Goal: Task Accomplishment & Management: Manage account settings

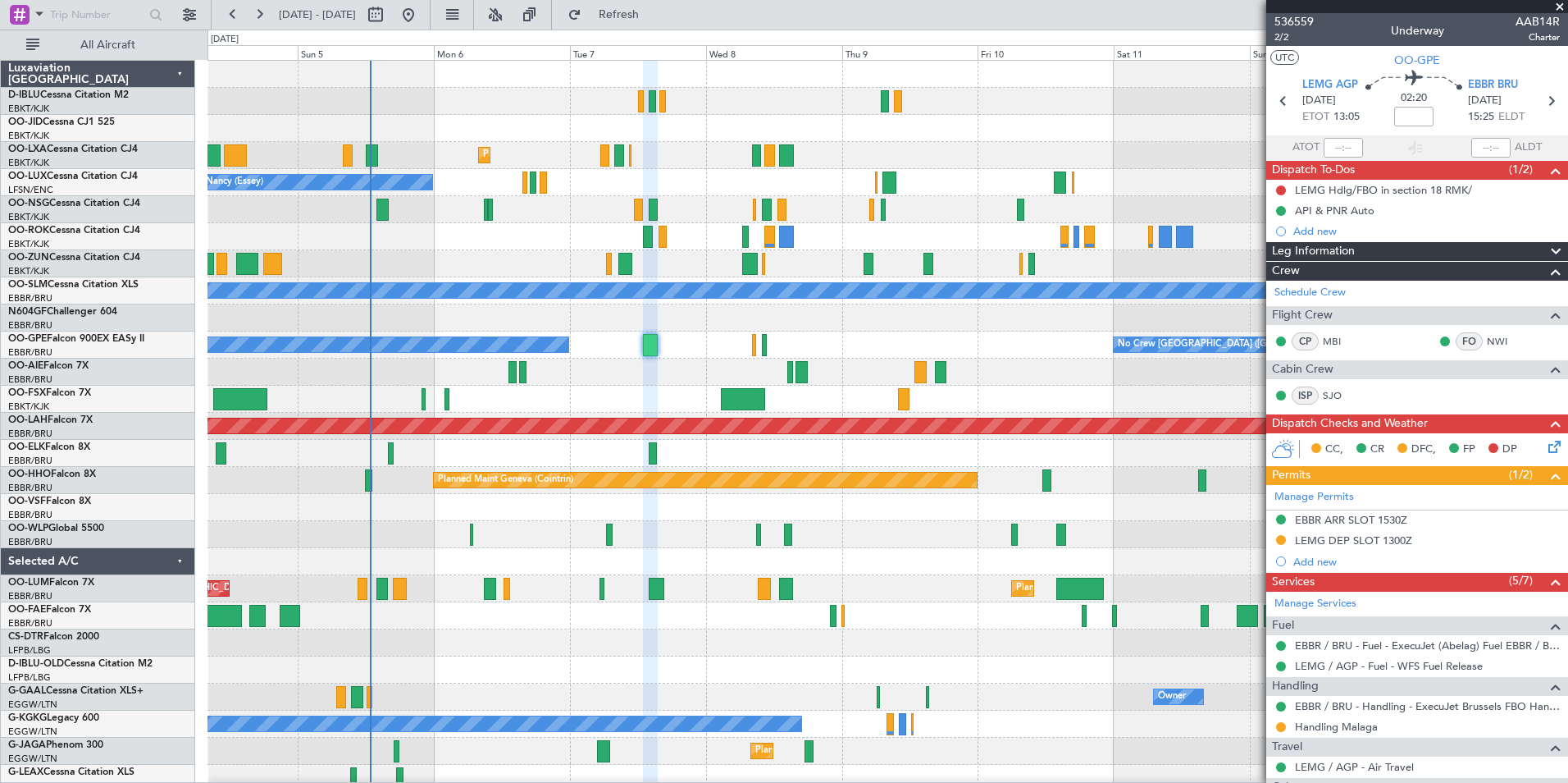
click at [672, 523] on div "No Crew Kortrijk-[GEOGRAPHIC_DATA] Planned Maint [GEOGRAPHIC_DATA]-[GEOGRAPHIC_…" at bounding box center [887, 575] width 1360 height 1029
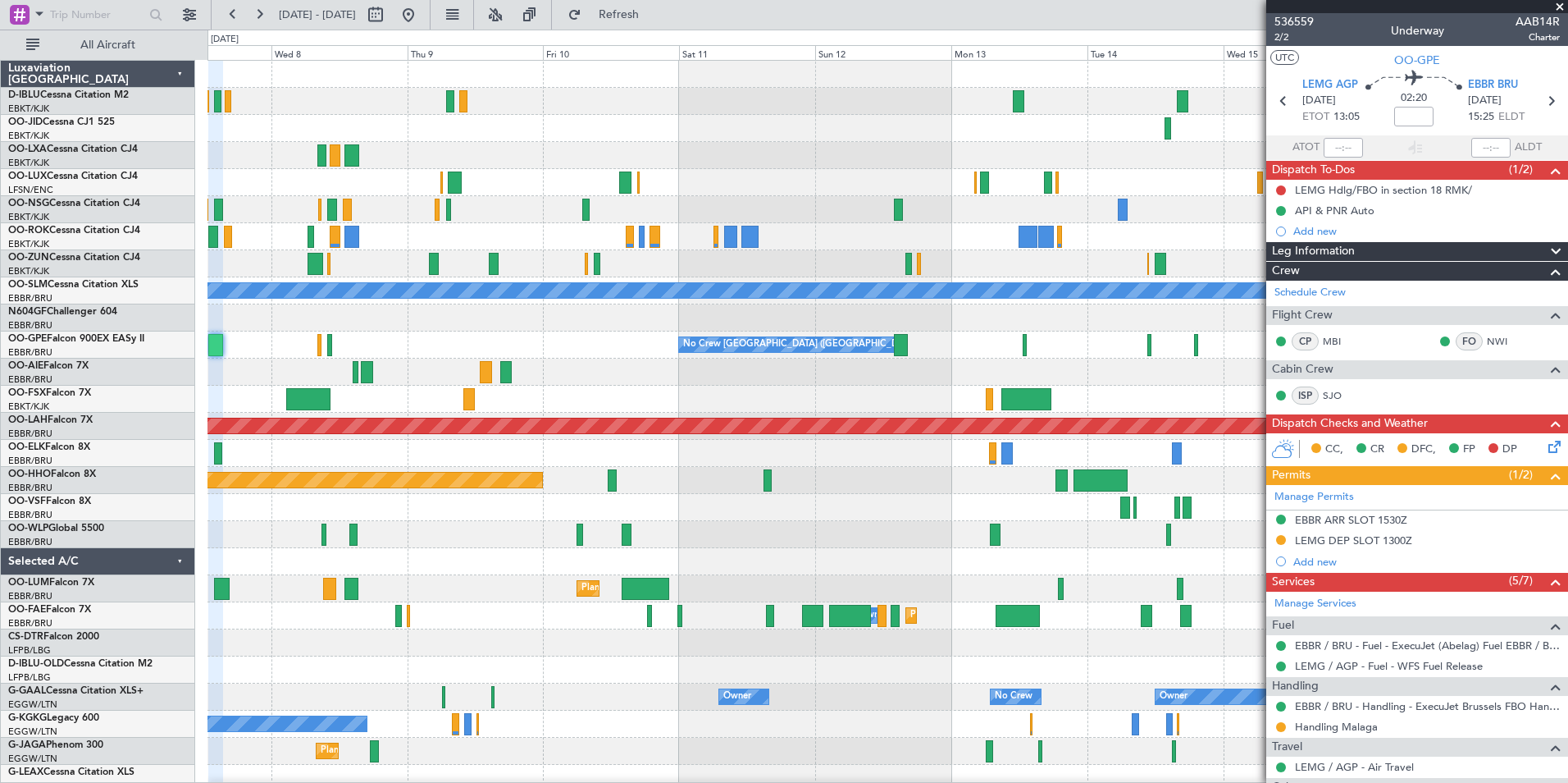
click at [540, 524] on div "No Crew Kortrijk-[GEOGRAPHIC_DATA] Planned Maint [GEOGRAPHIC_DATA]-[GEOGRAPHIC_…" at bounding box center [887, 575] width 1360 height 1029
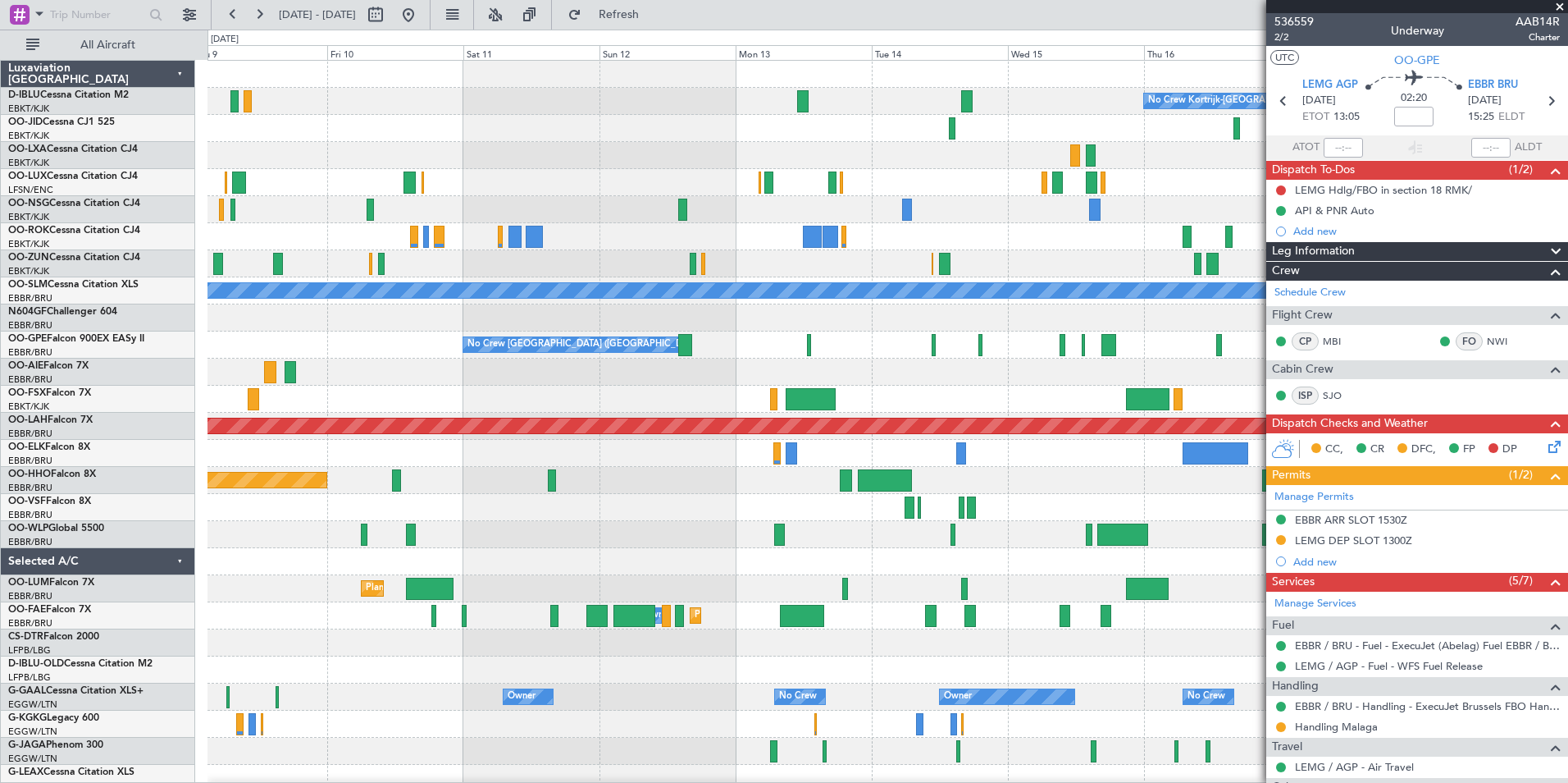
click at [1119, 484] on div "No Crew Kortrijk-[GEOGRAPHIC_DATA] A/C Unavailable [GEOGRAPHIC_DATA] No Crew [G…" at bounding box center [887, 616] width 1360 height 1110
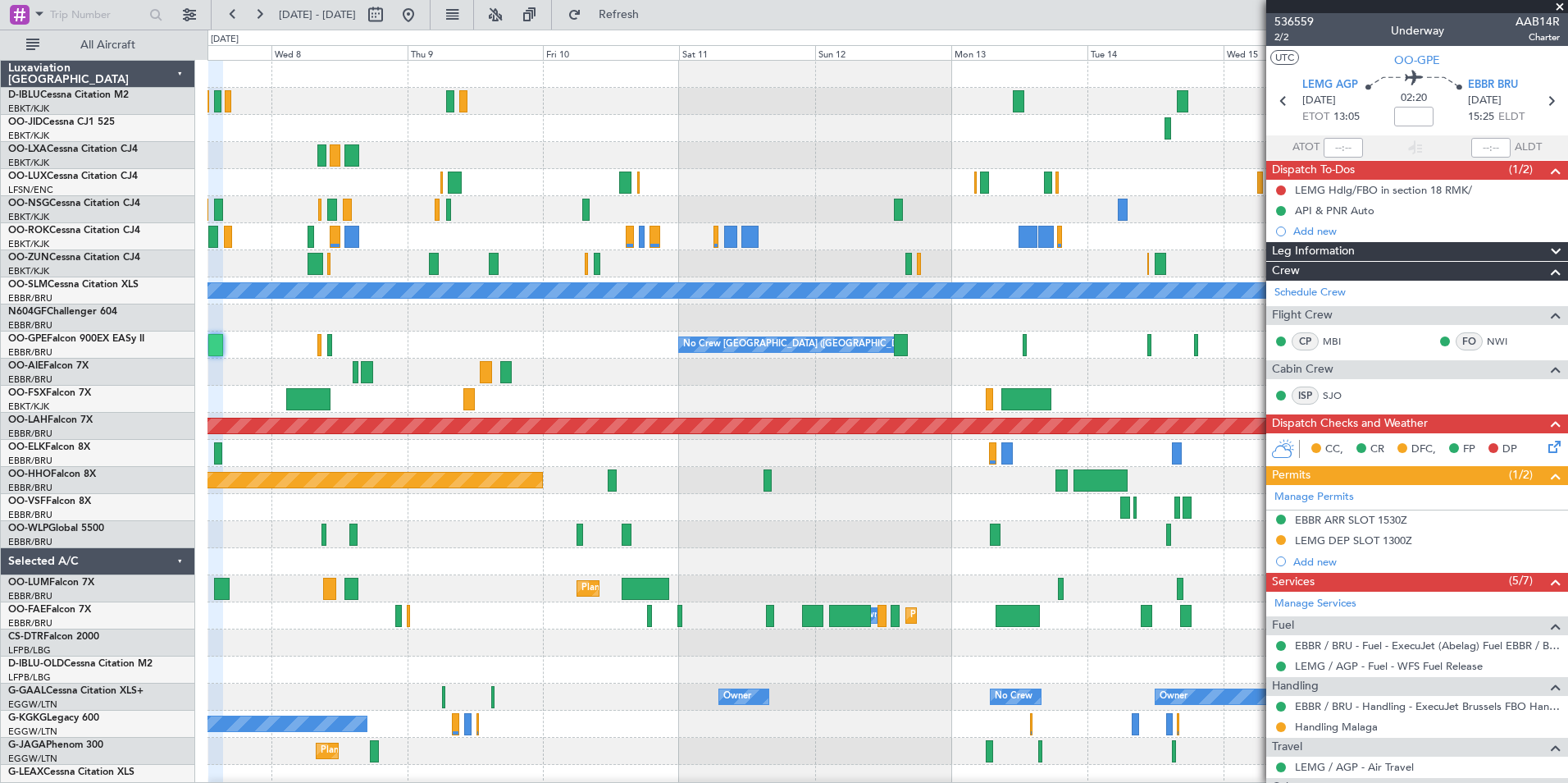
click at [1031, 375] on div "No Crew Kortrijk-[GEOGRAPHIC_DATA] Planned Maint [GEOGRAPHIC_DATA]-[GEOGRAPHIC_…" at bounding box center [887, 616] width 1360 height 1110
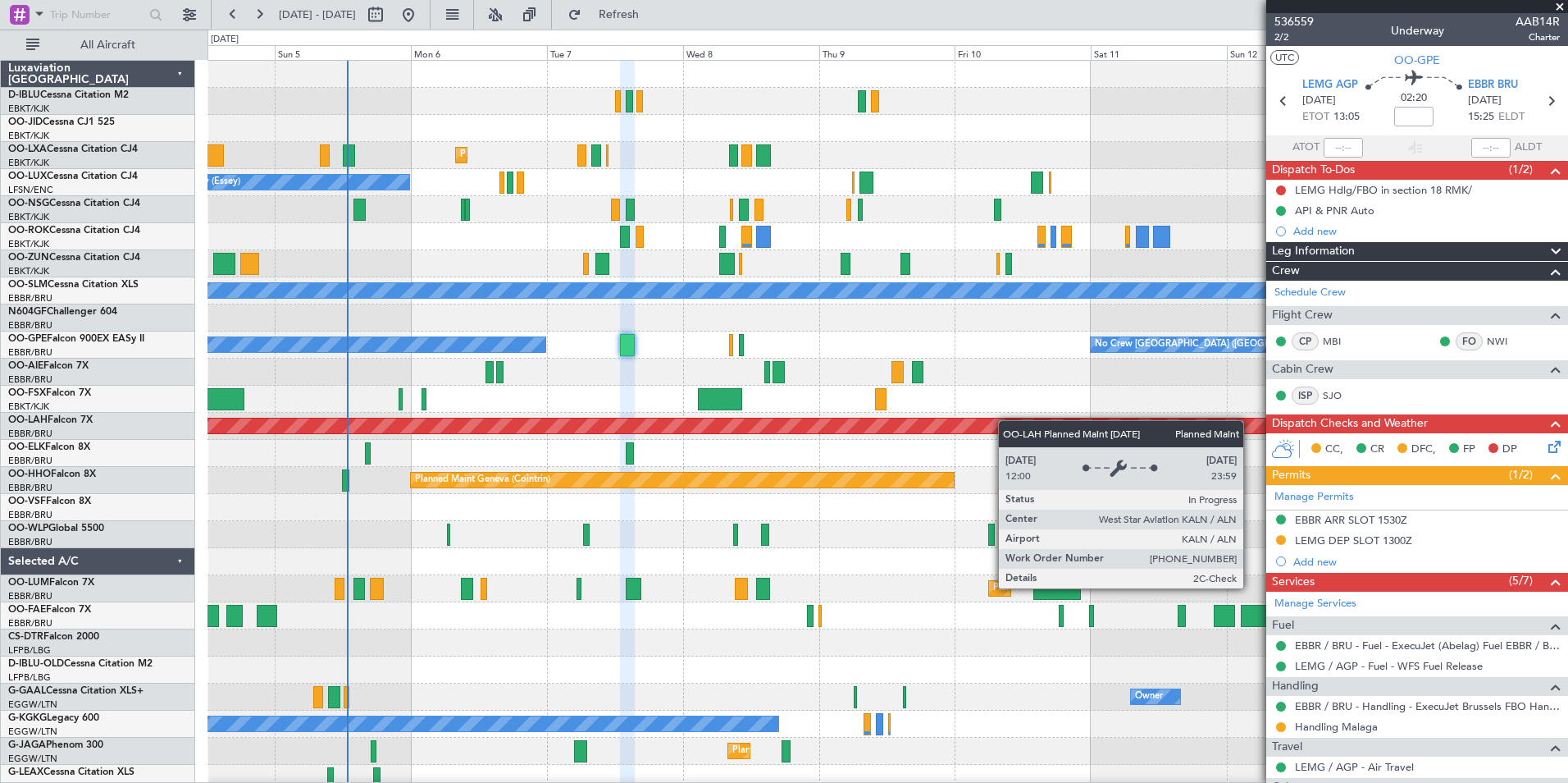
click at [1007, 420] on div "No Crew Kortrijk-[GEOGRAPHIC_DATA] Planned Maint [GEOGRAPHIC_DATA]-[GEOGRAPHIC_…" at bounding box center [887, 616] width 1360 height 1110
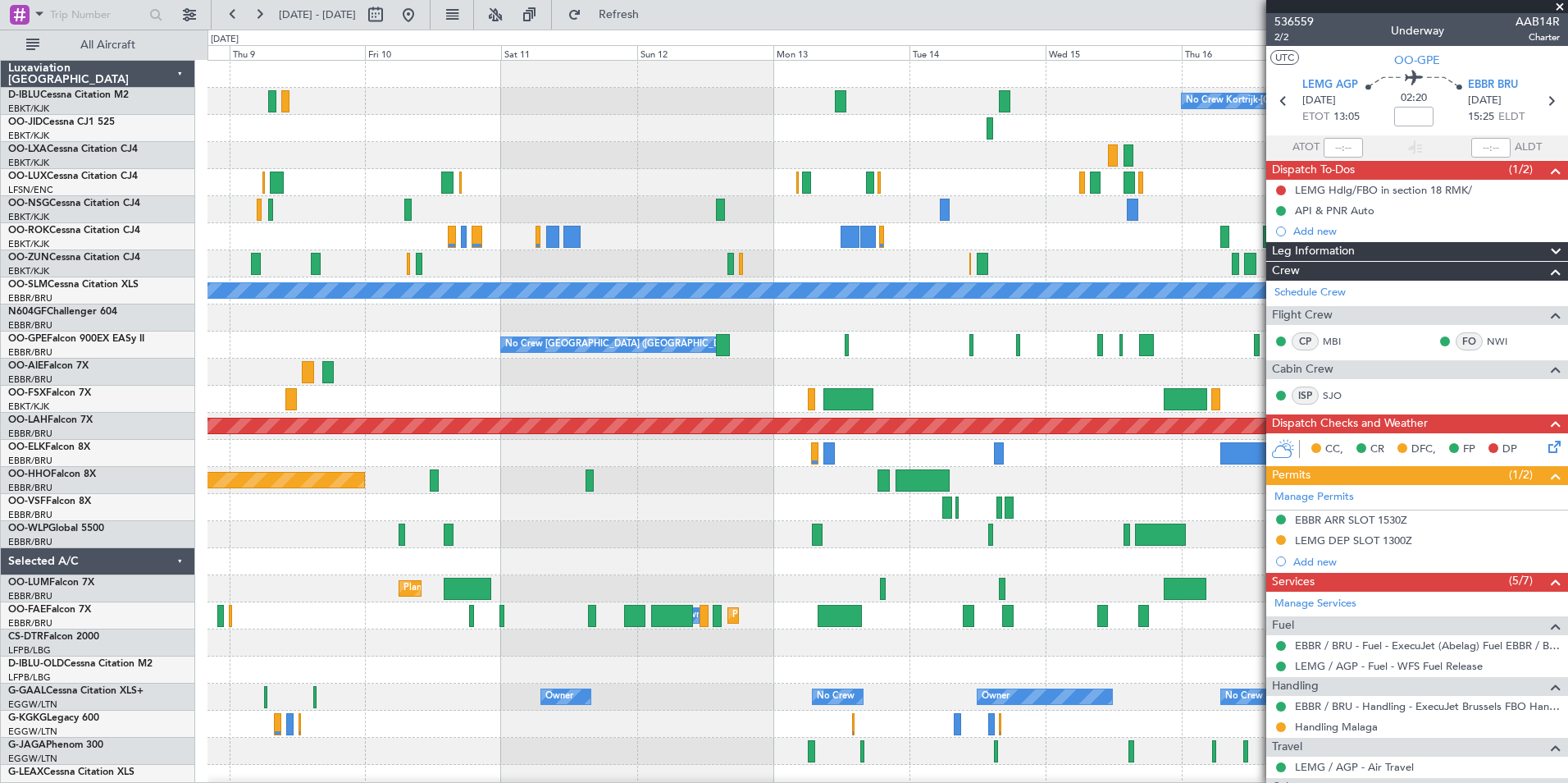
click at [394, 480] on div "No Crew Kortrijk-[GEOGRAPHIC_DATA] Planned Maint [GEOGRAPHIC_DATA]-[GEOGRAPHIC_…" at bounding box center [887, 575] width 1360 height 1029
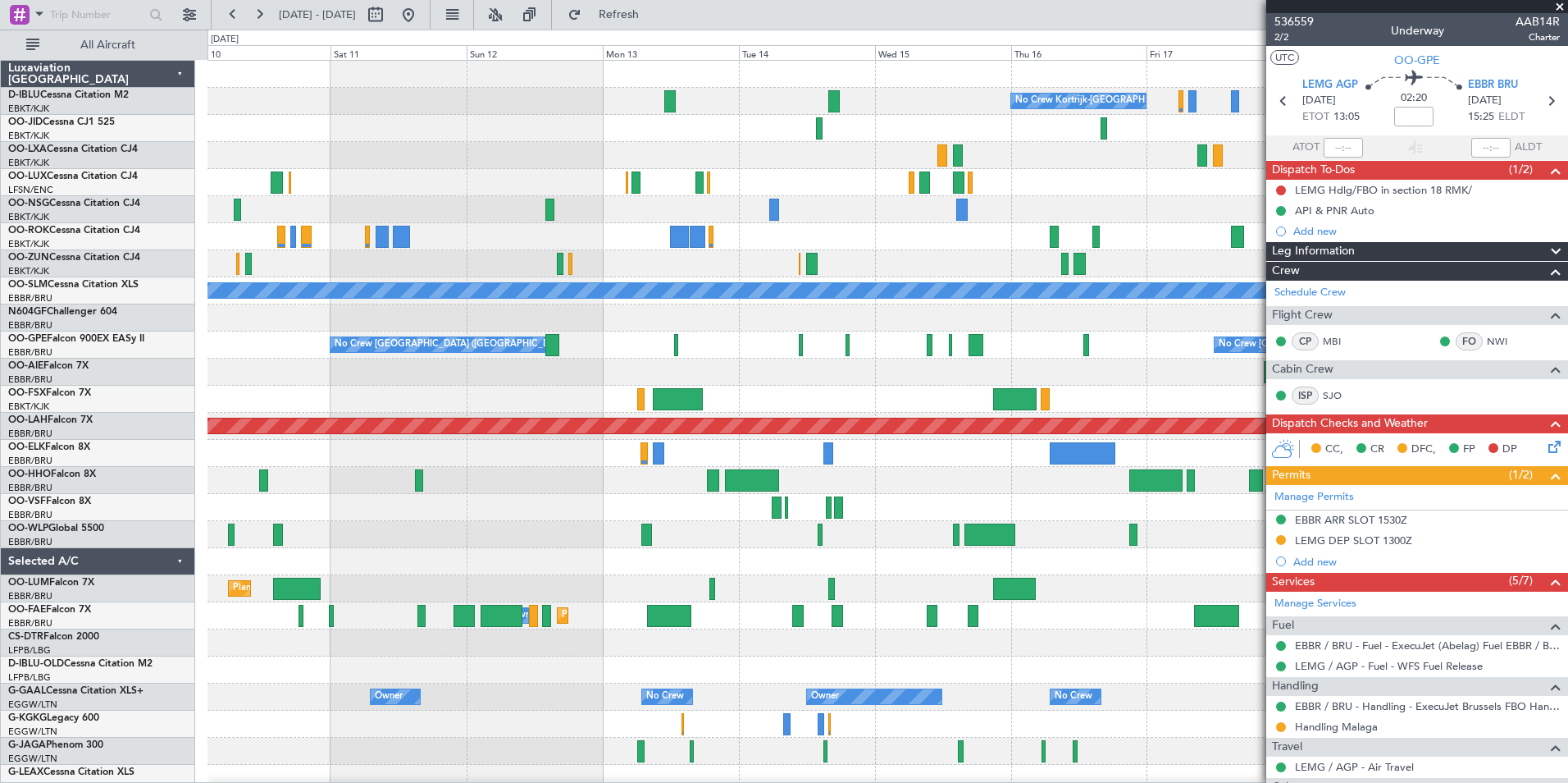
click at [923, 450] on div at bounding box center [887, 453] width 1360 height 27
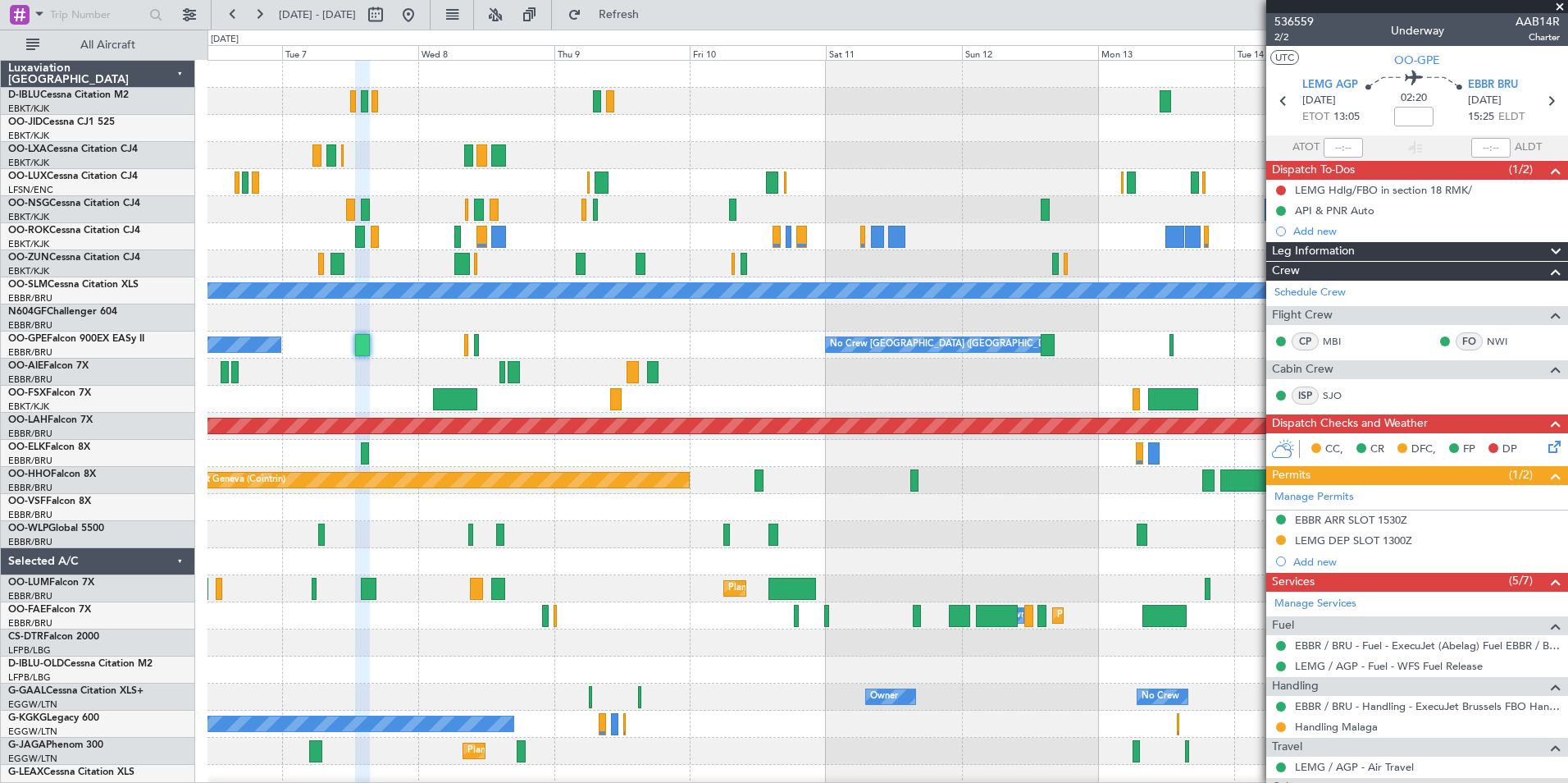
click at [1022, 260] on div "No Crew Kortrijk-[GEOGRAPHIC_DATA] Planned Maint [GEOGRAPHIC_DATA]-[GEOGRAPHIC_…" at bounding box center [887, 616] width 1360 height 1110
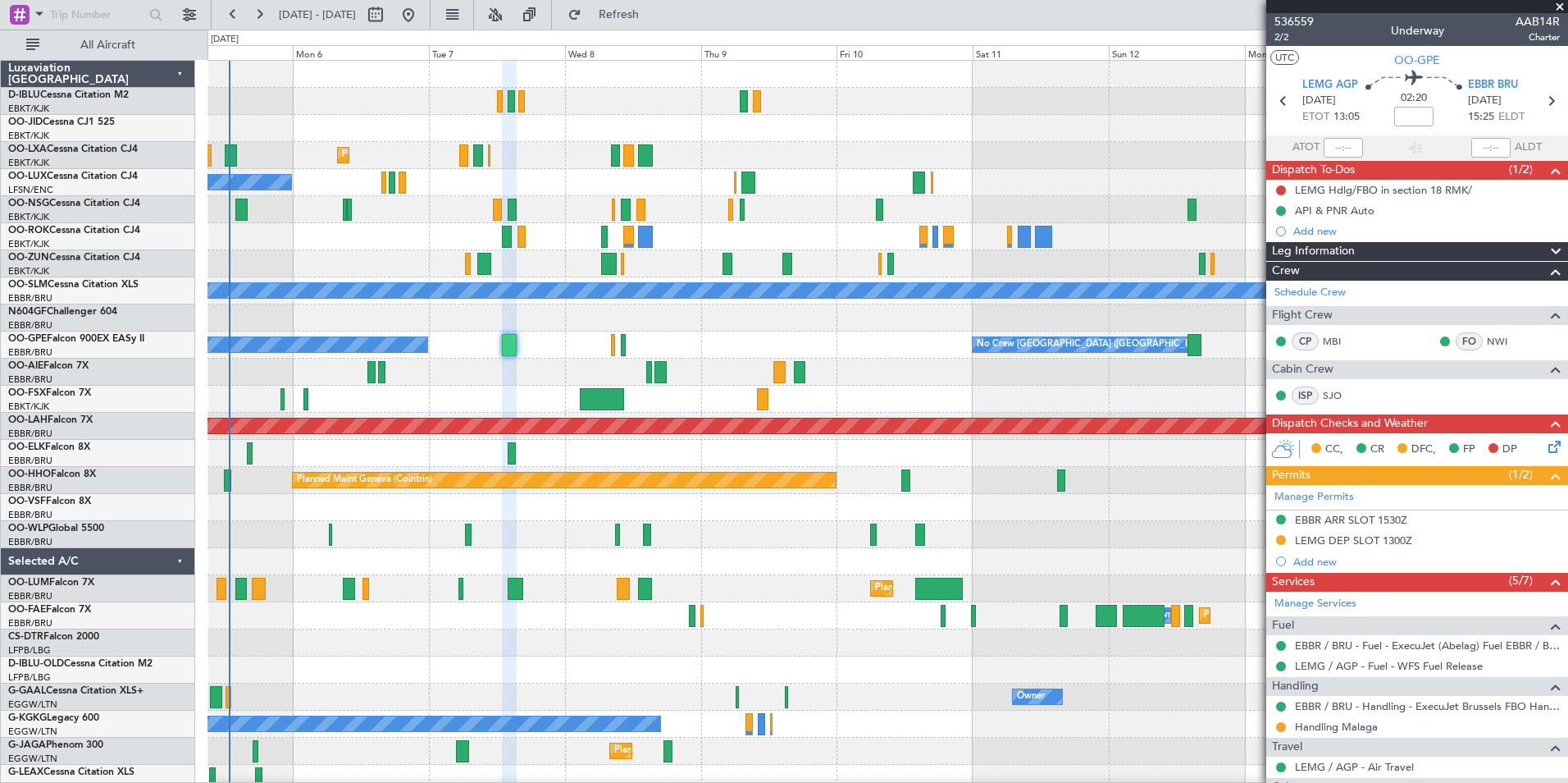
click at [893, 222] on div "No Crew Kortrijk-[GEOGRAPHIC_DATA] Planned Maint [GEOGRAPHIC_DATA]-[GEOGRAPHIC_…" at bounding box center [887, 616] width 1360 height 1110
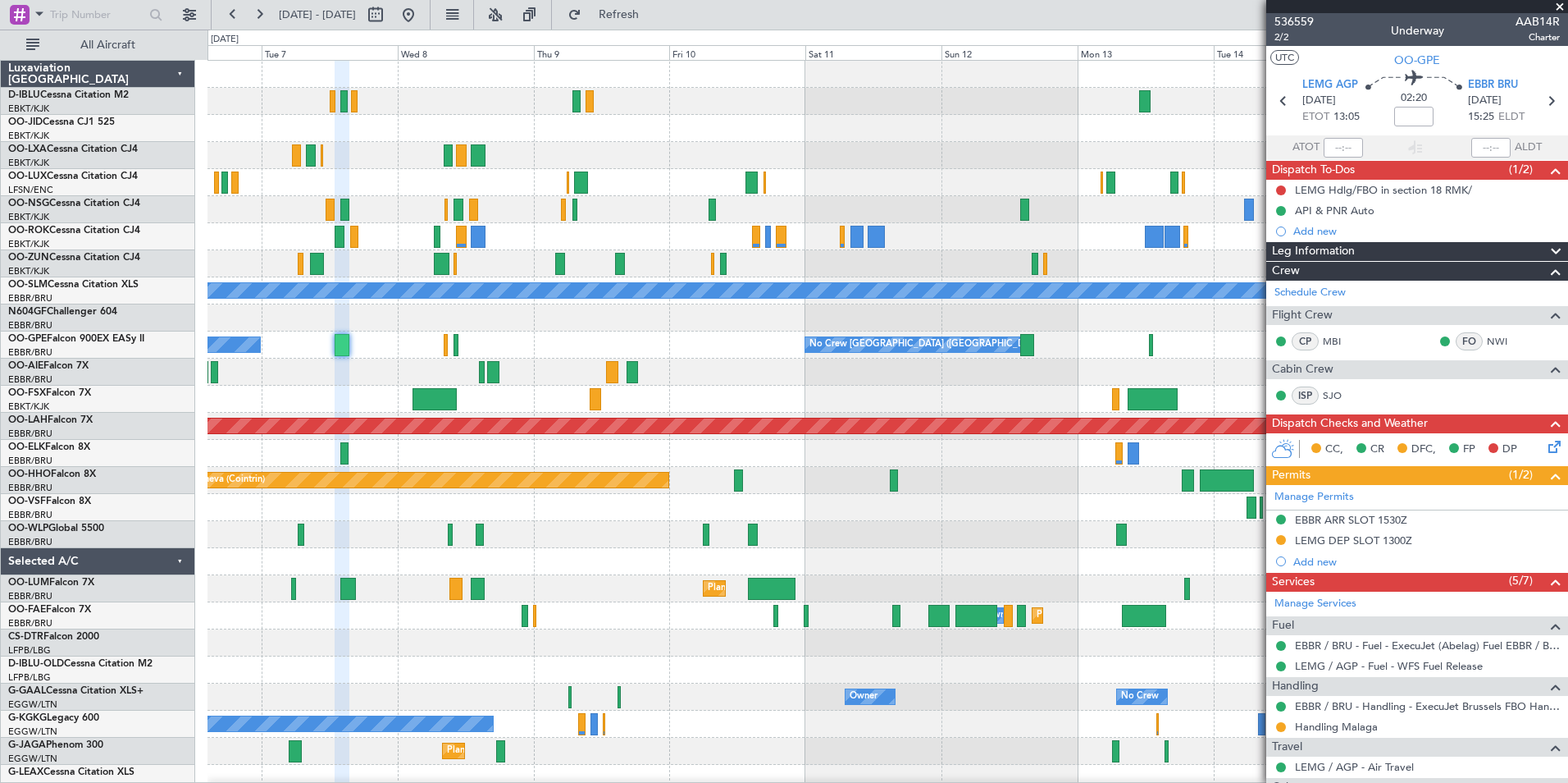
click at [910, 553] on div "No Crew Kortrijk-[GEOGRAPHIC_DATA] Planned Maint [GEOGRAPHIC_DATA]-[GEOGRAPHIC_…" at bounding box center [887, 575] width 1360 height 1029
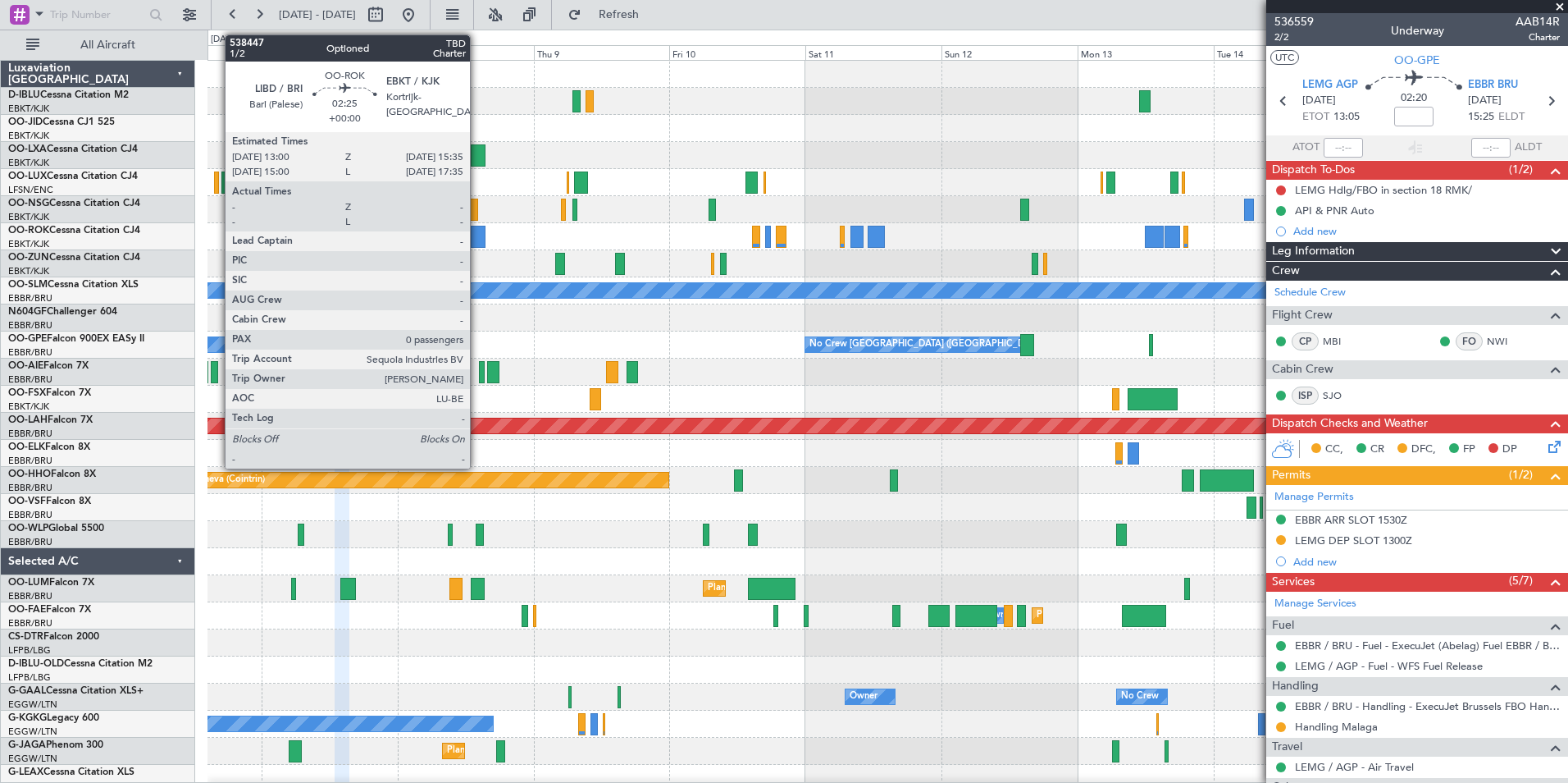
click at [477, 238] on div at bounding box center [478, 236] width 15 height 22
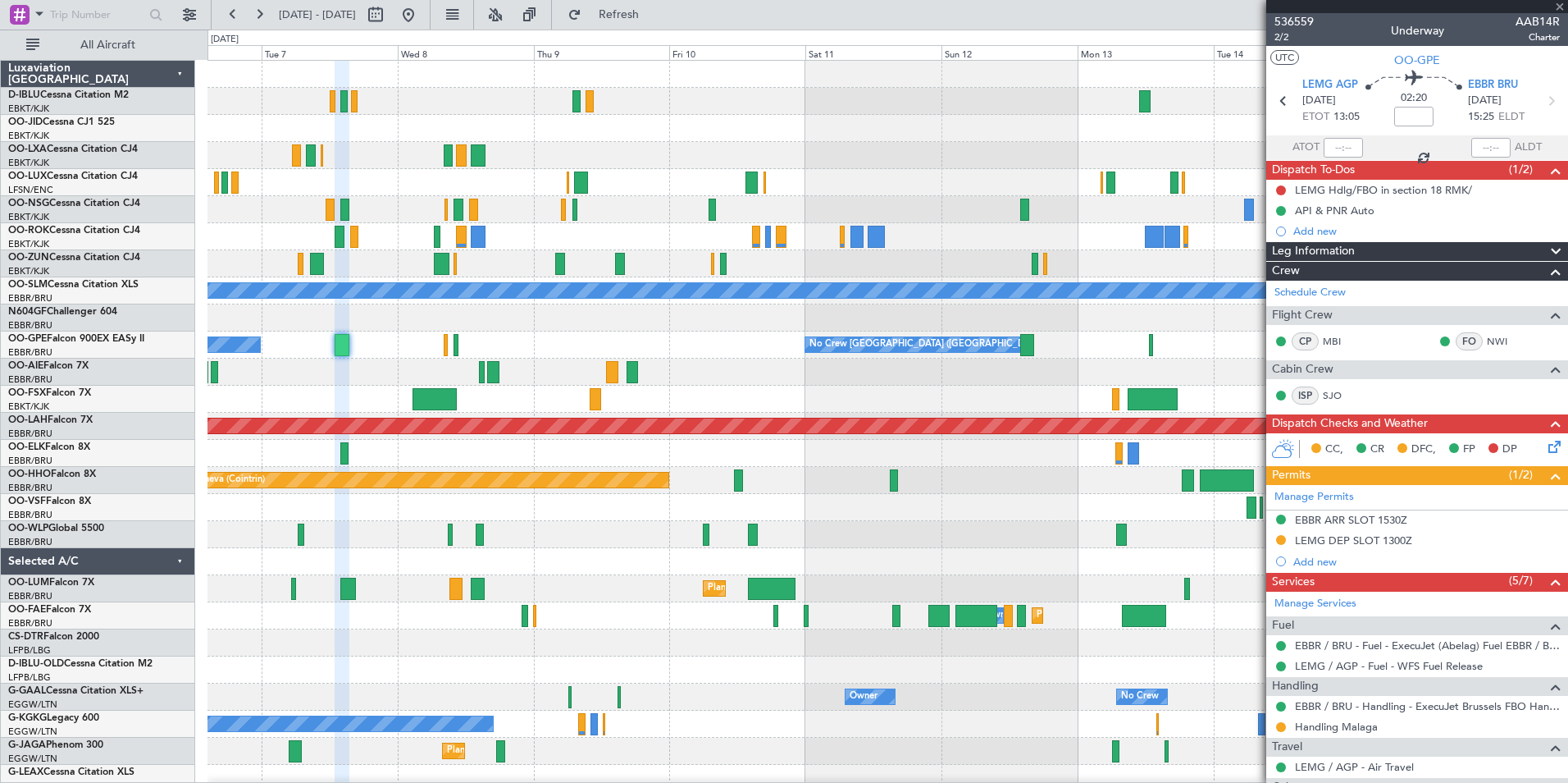
type input "0"
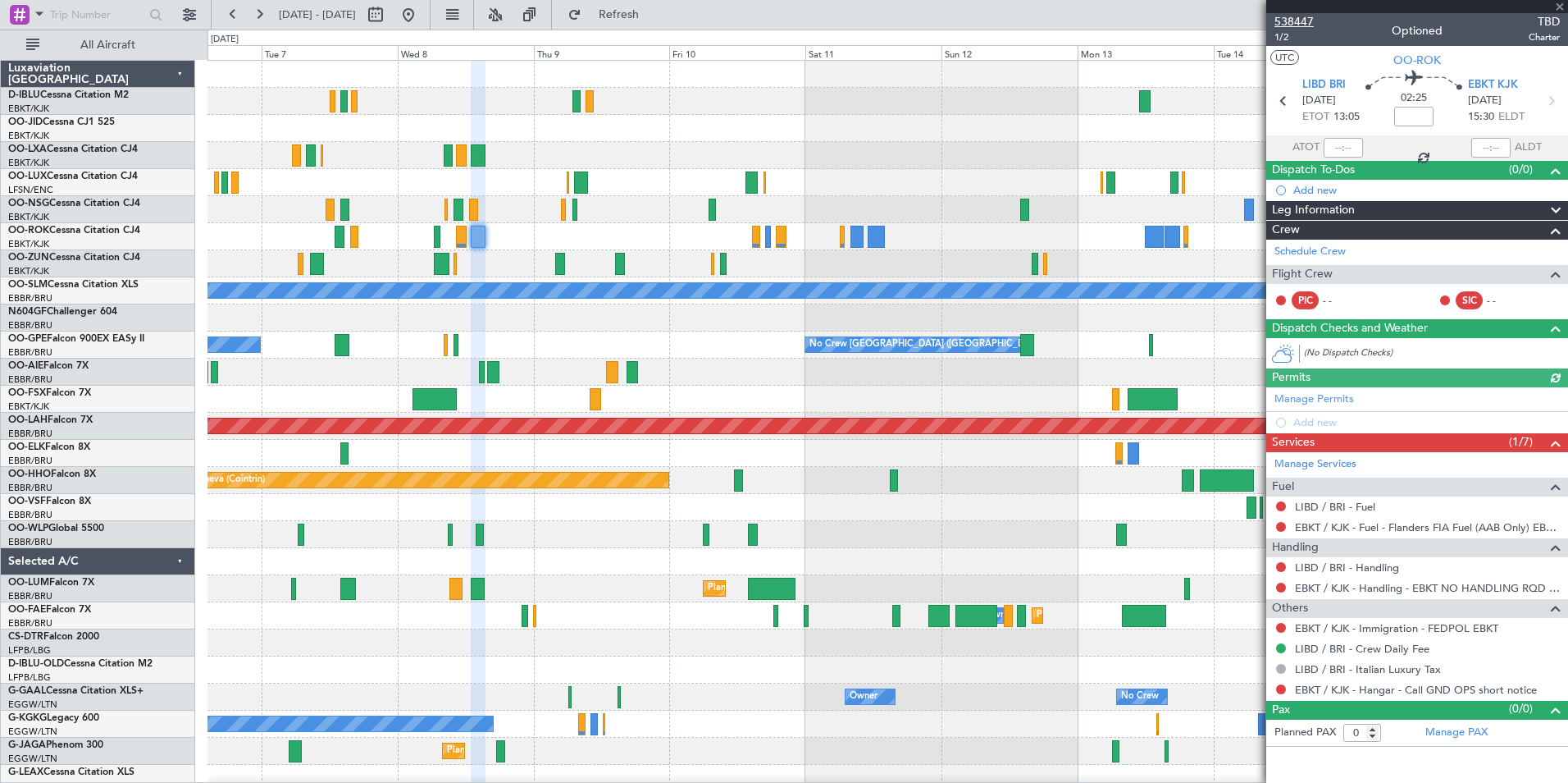
click at [1291, 26] on span "538447" at bounding box center [1294, 21] width 39 height 17
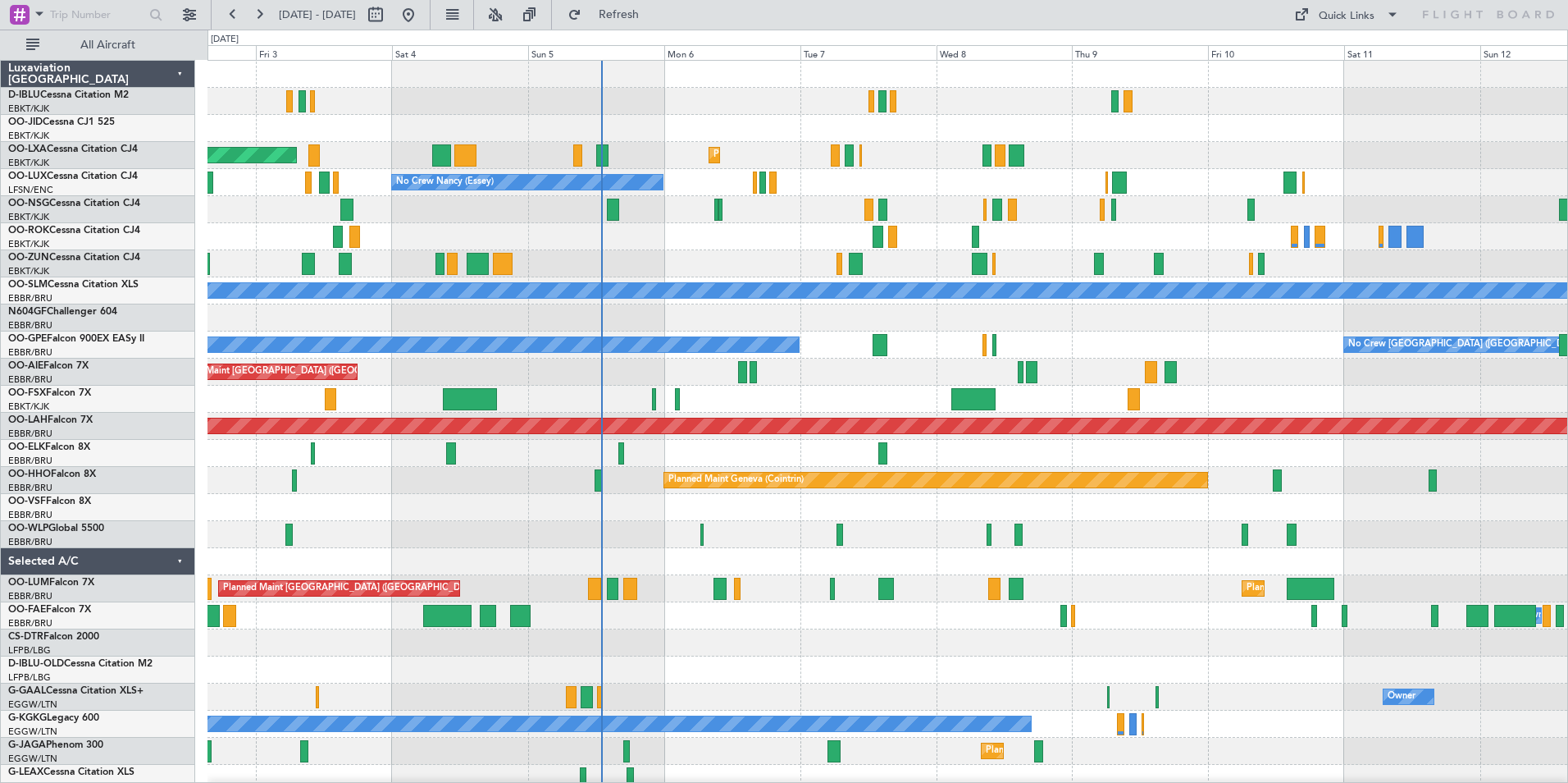
click at [765, 417] on div "AOG Maint Rimini Planned Maint Kortrijk-Wevelgem No Crew Nancy (Essey) AOG Main…" at bounding box center [887, 575] width 1360 height 1029
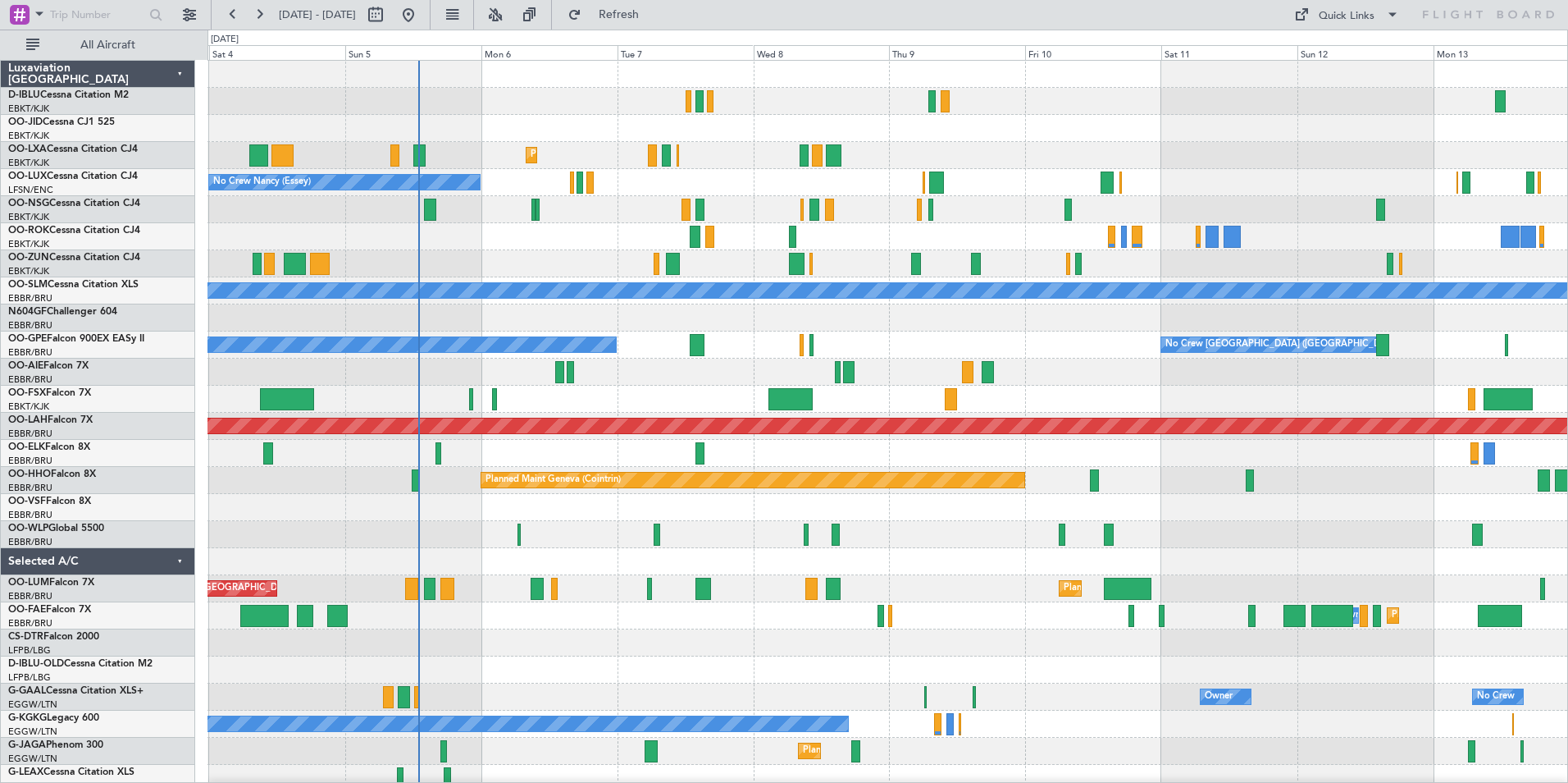
click at [919, 386] on div "No Crew Kortrijk-Wevelgem Planned Maint Kortrijk-Wevelgem AOG Maint Rimini No C…" at bounding box center [887, 575] width 1360 height 1029
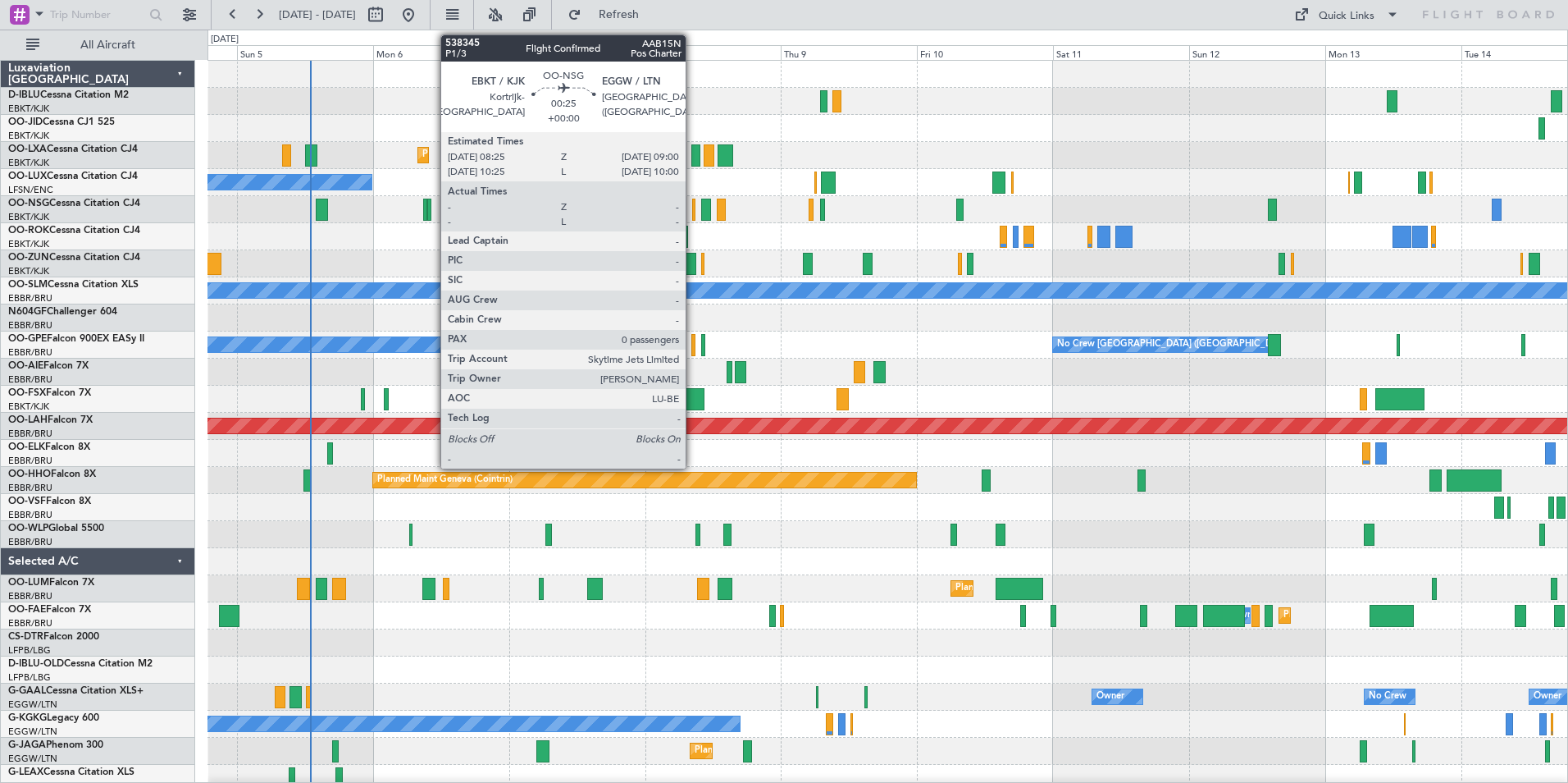
click at [693, 213] on div at bounding box center [694, 210] width 4 height 22
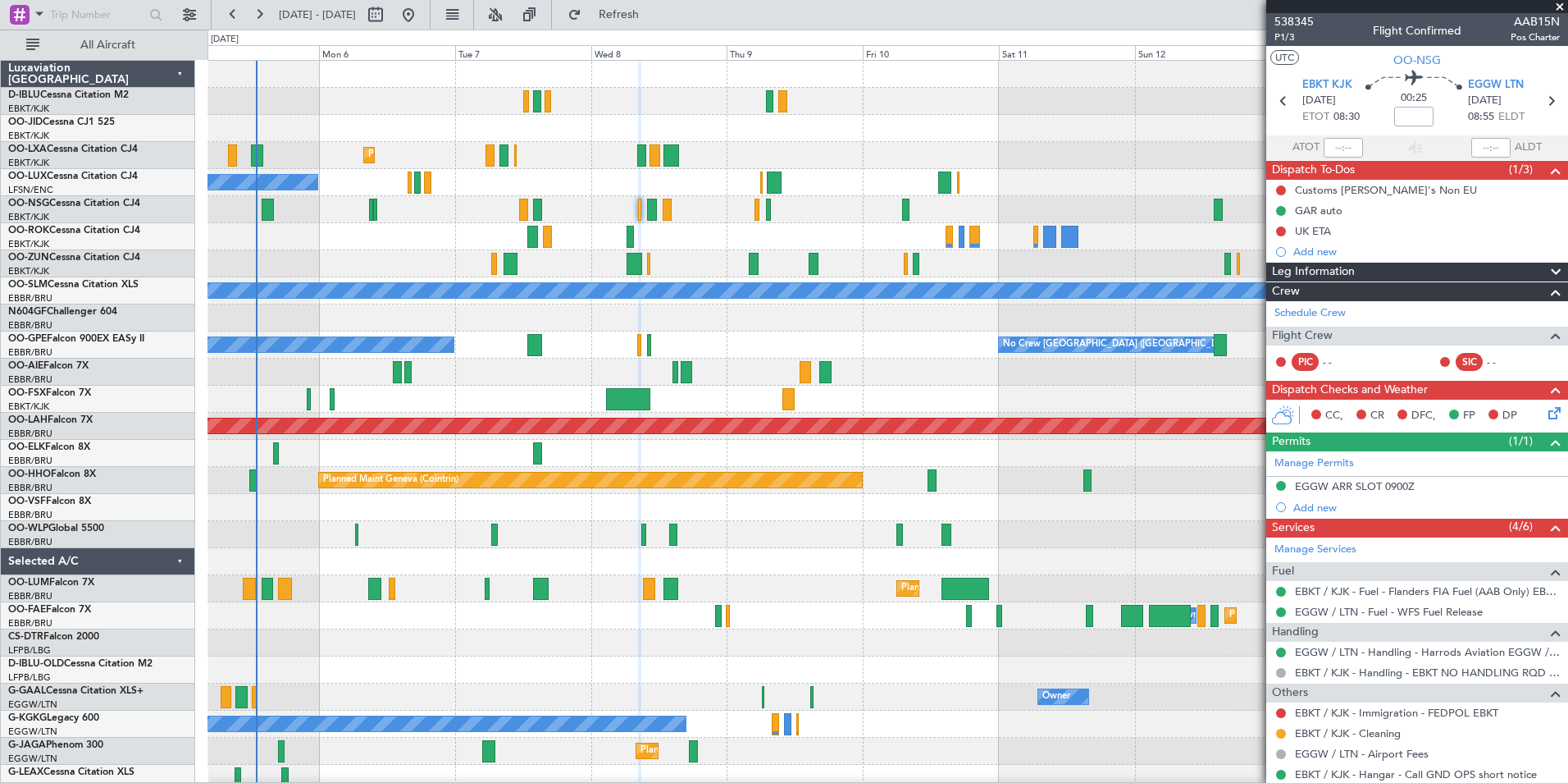
click at [736, 347] on div "No Crew Brussels (Brussels National) No Crew Malaga No Crew Brussels (Brussels …" at bounding box center [887, 345] width 1360 height 27
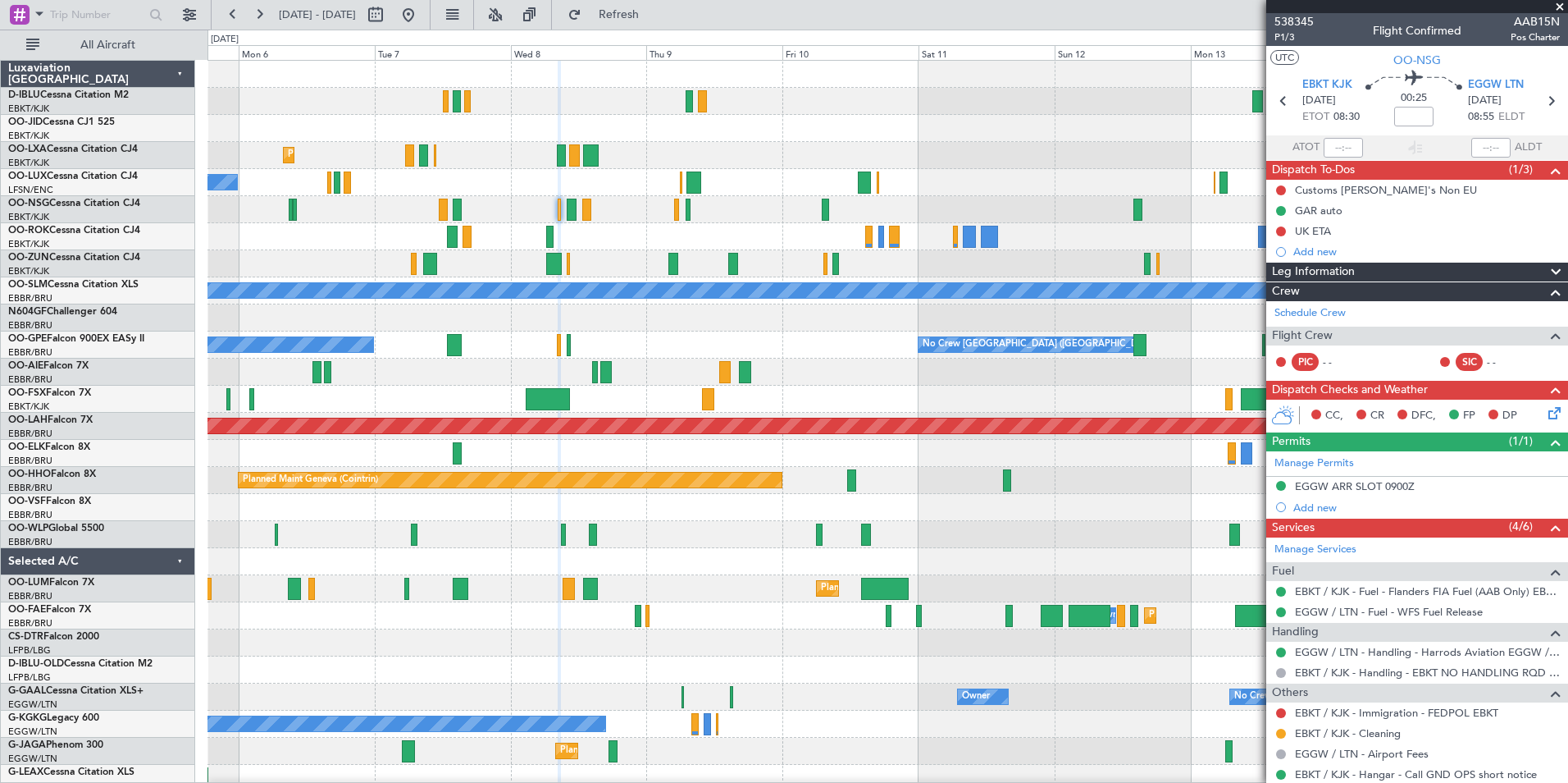
click at [1051, 692] on div "Owner Owner No Crew Owner No Crew" at bounding box center [887, 697] width 1360 height 27
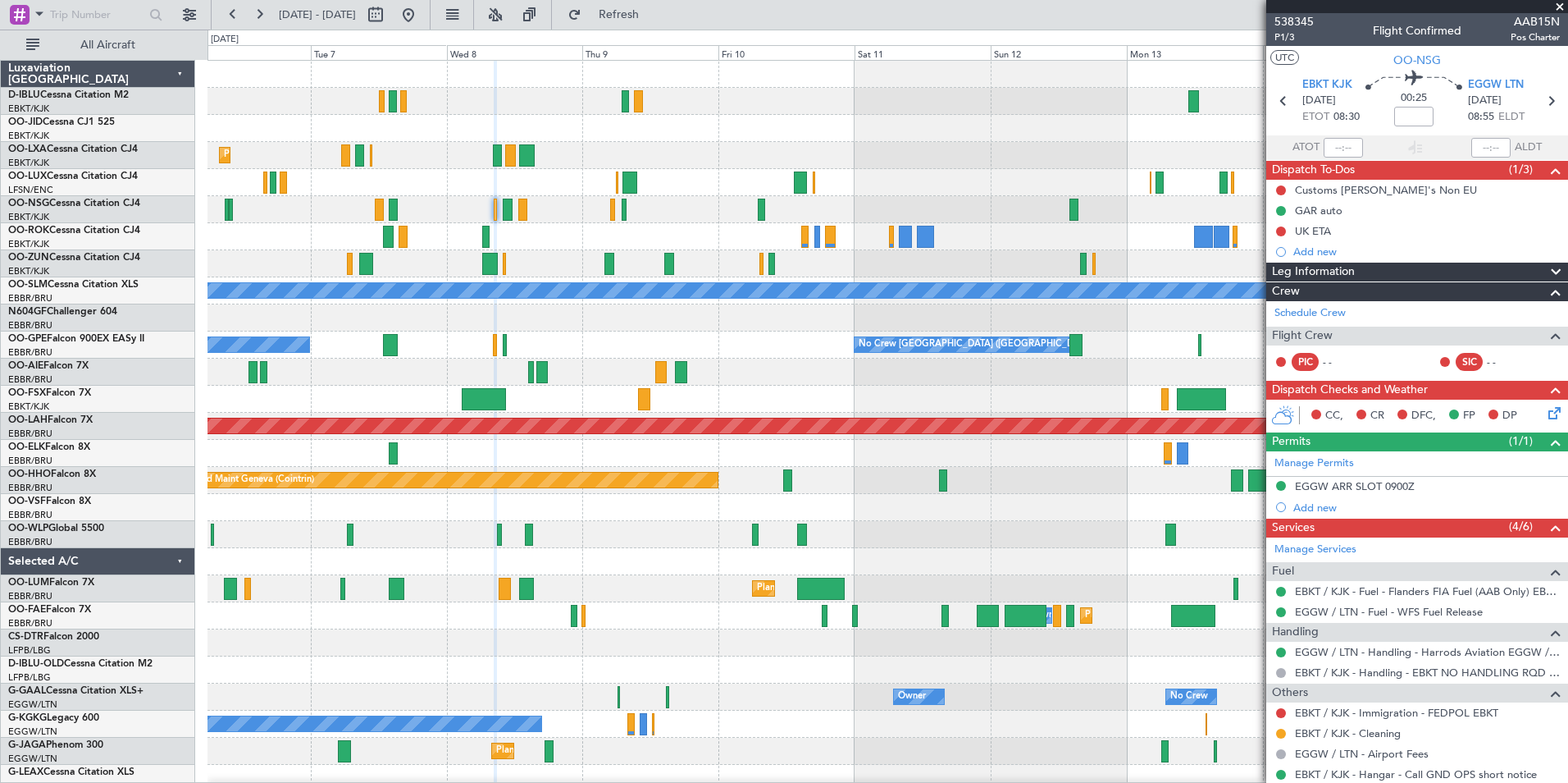
click at [991, 565] on div at bounding box center [887, 562] width 1360 height 27
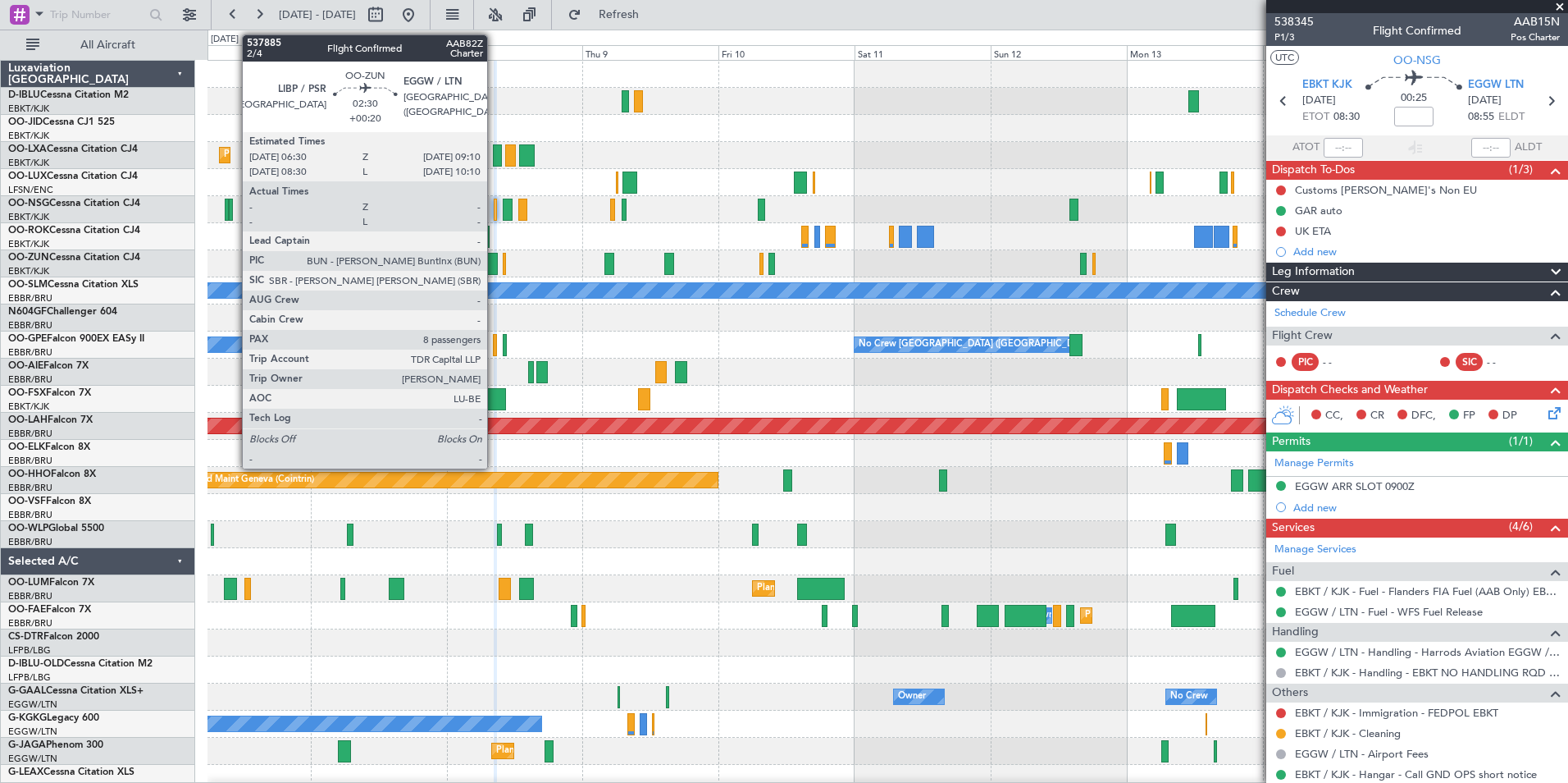
click at [495, 254] on div at bounding box center [490, 264] width 15 height 22
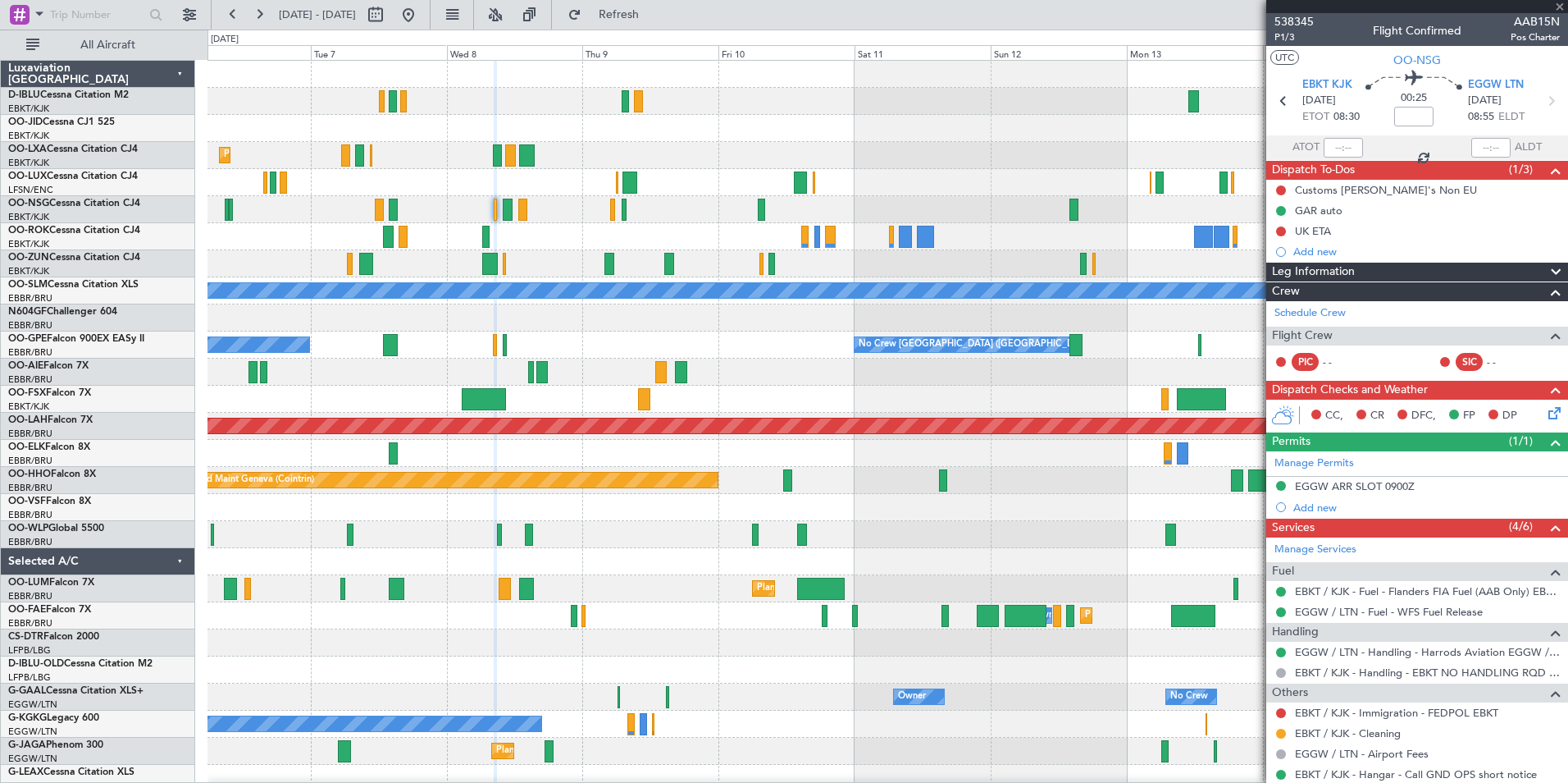
type input "+00:20"
type input "8"
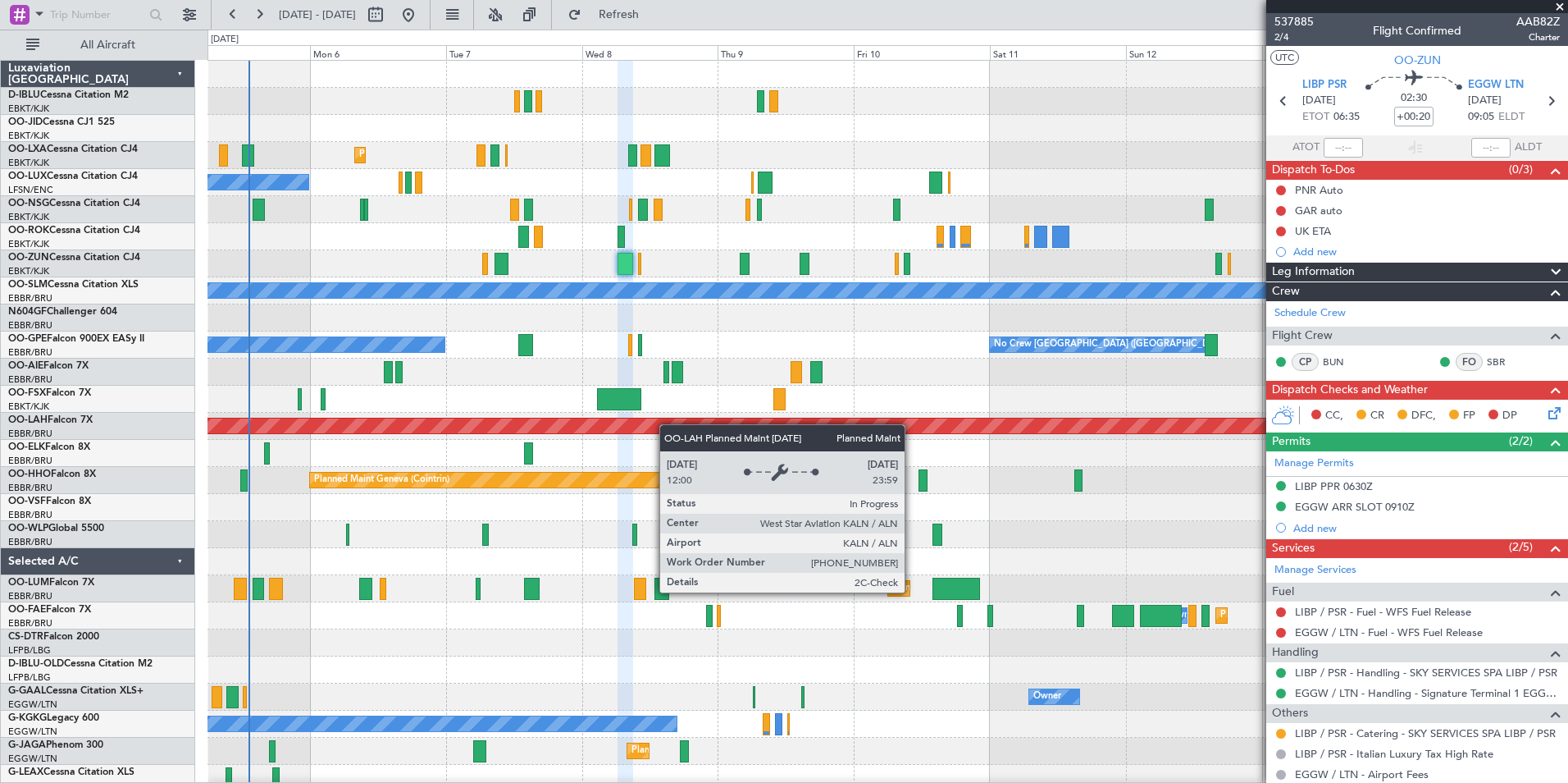
click at [671, 425] on div "No Crew Kortrijk-[GEOGRAPHIC_DATA] Planned Maint [GEOGRAPHIC_DATA]-[GEOGRAPHIC_…" at bounding box center [887, 602] width 1360 height 1083
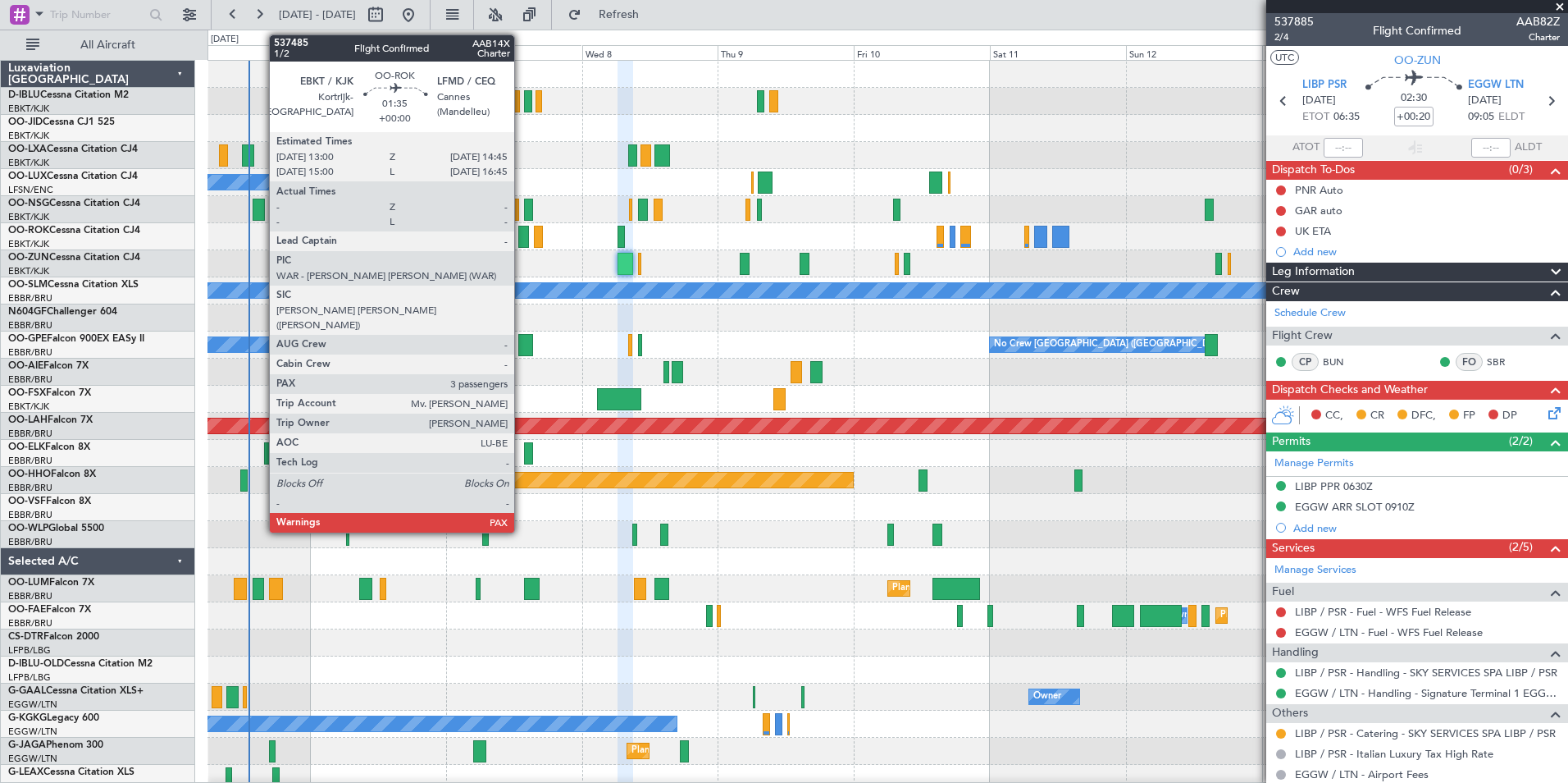
click at [522, 241] on div at bounding box center [523, 236] width 10 height 22
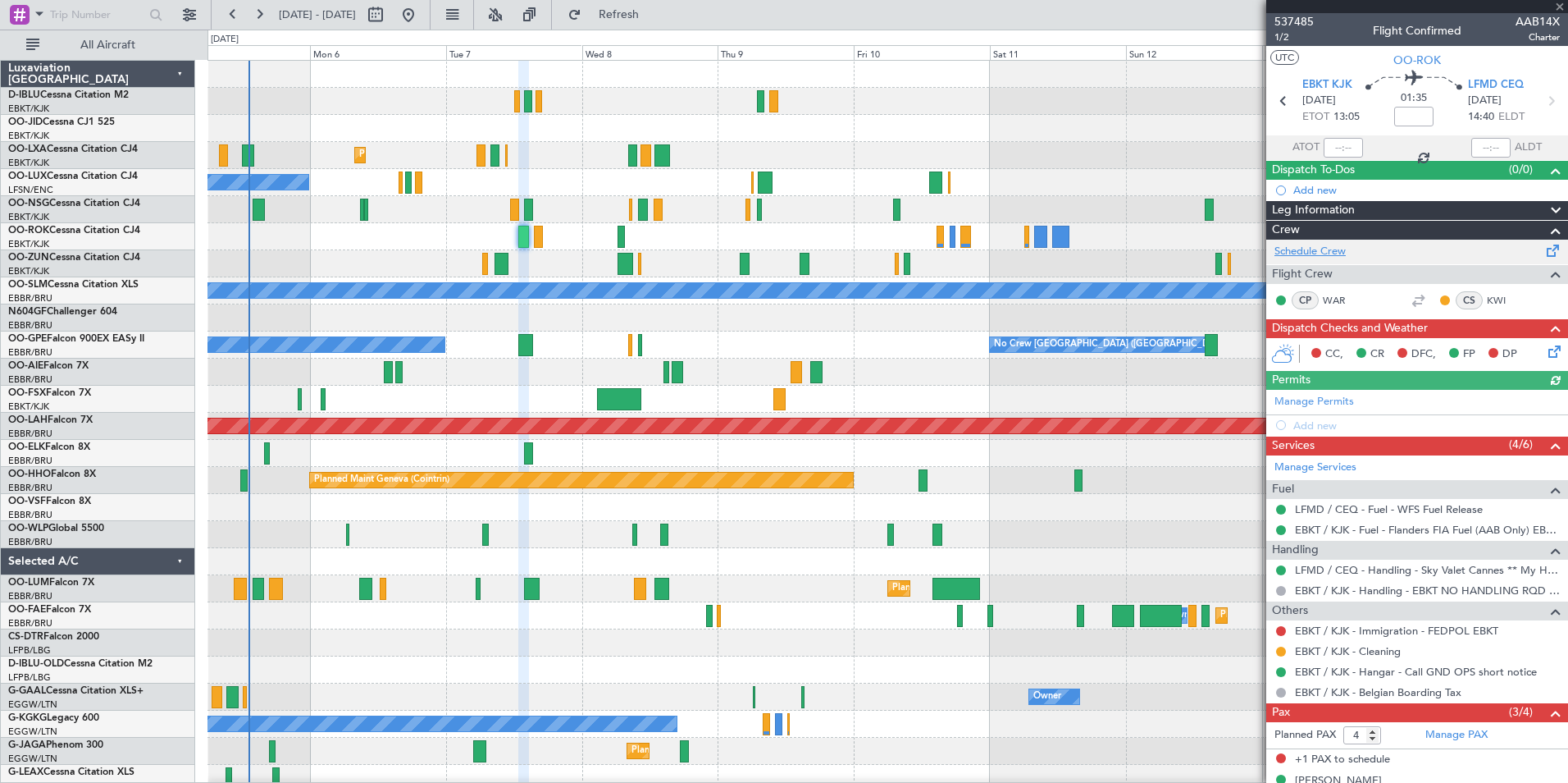
click at [1334, 257] on link "Schedule Crew" at bounding box center [1309, 251] width 71 height 16
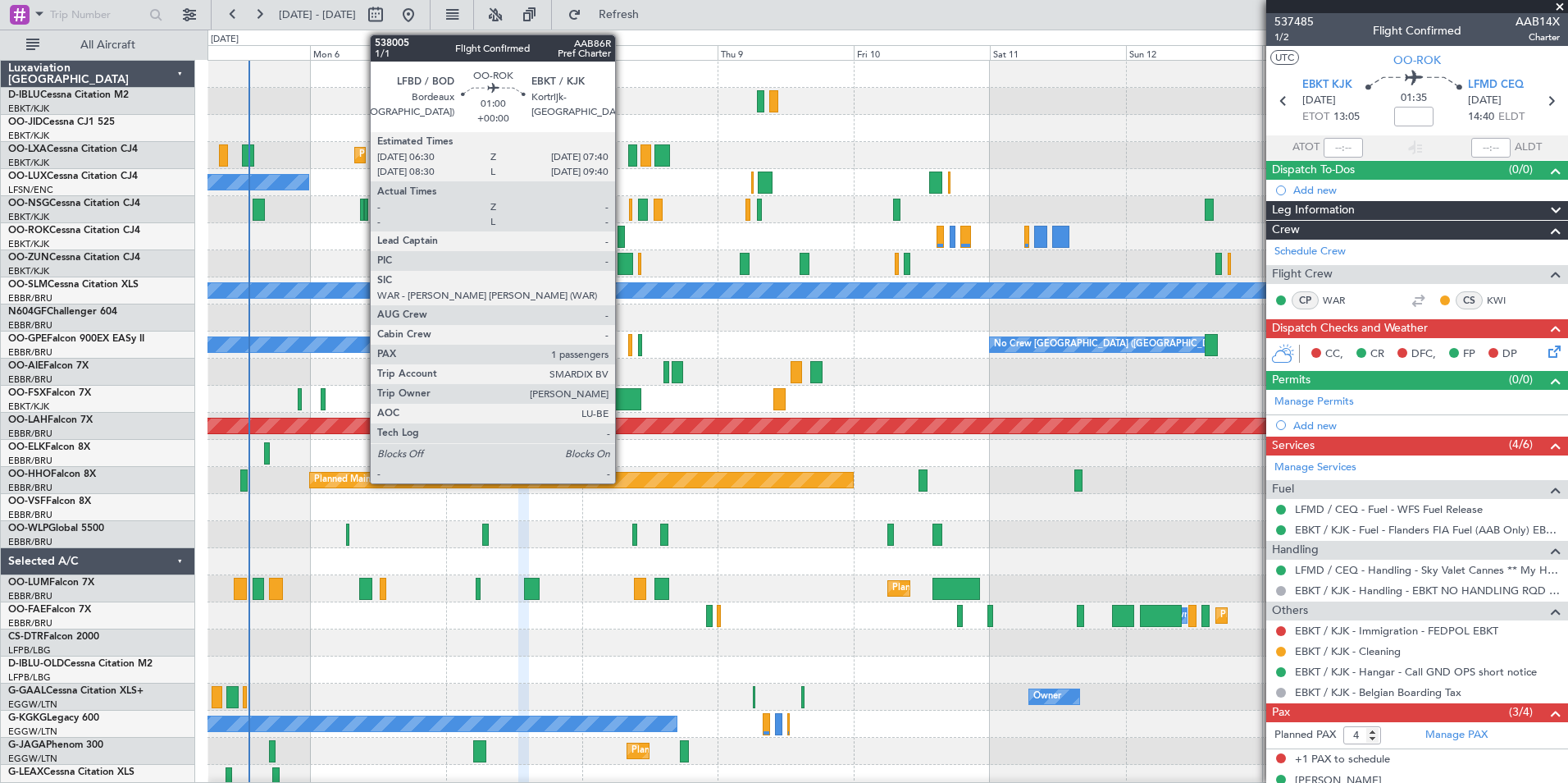
click at [623, 242] on div at bounding box center [621, 236] width 8 height 22
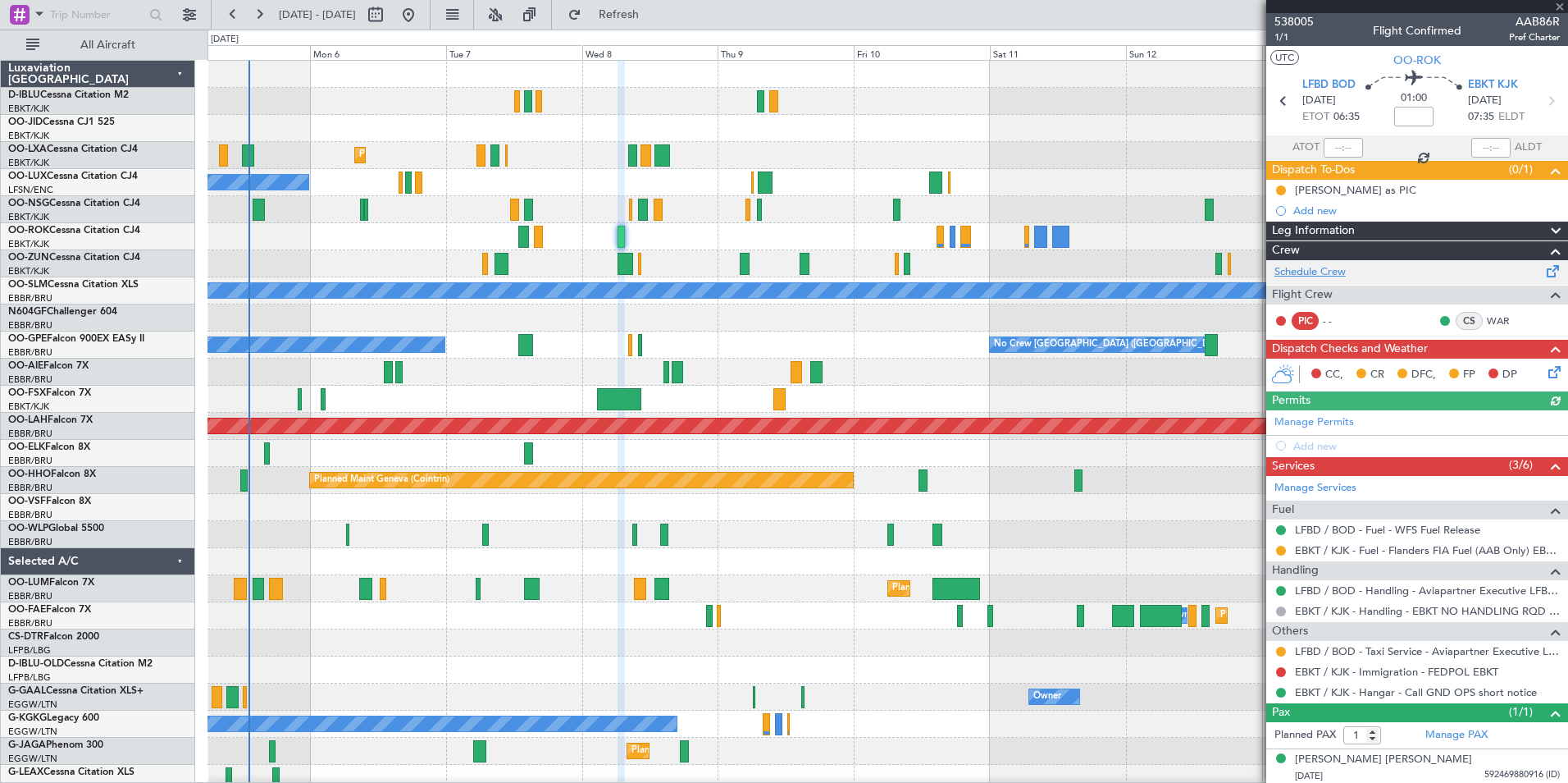
click at [1343, 266] on link "Schedule Crew" at bounding box center [1309, 272] width 71 height 16
click at [1558, 7] on span at bounding box center [1559, 7] width 16 height 15
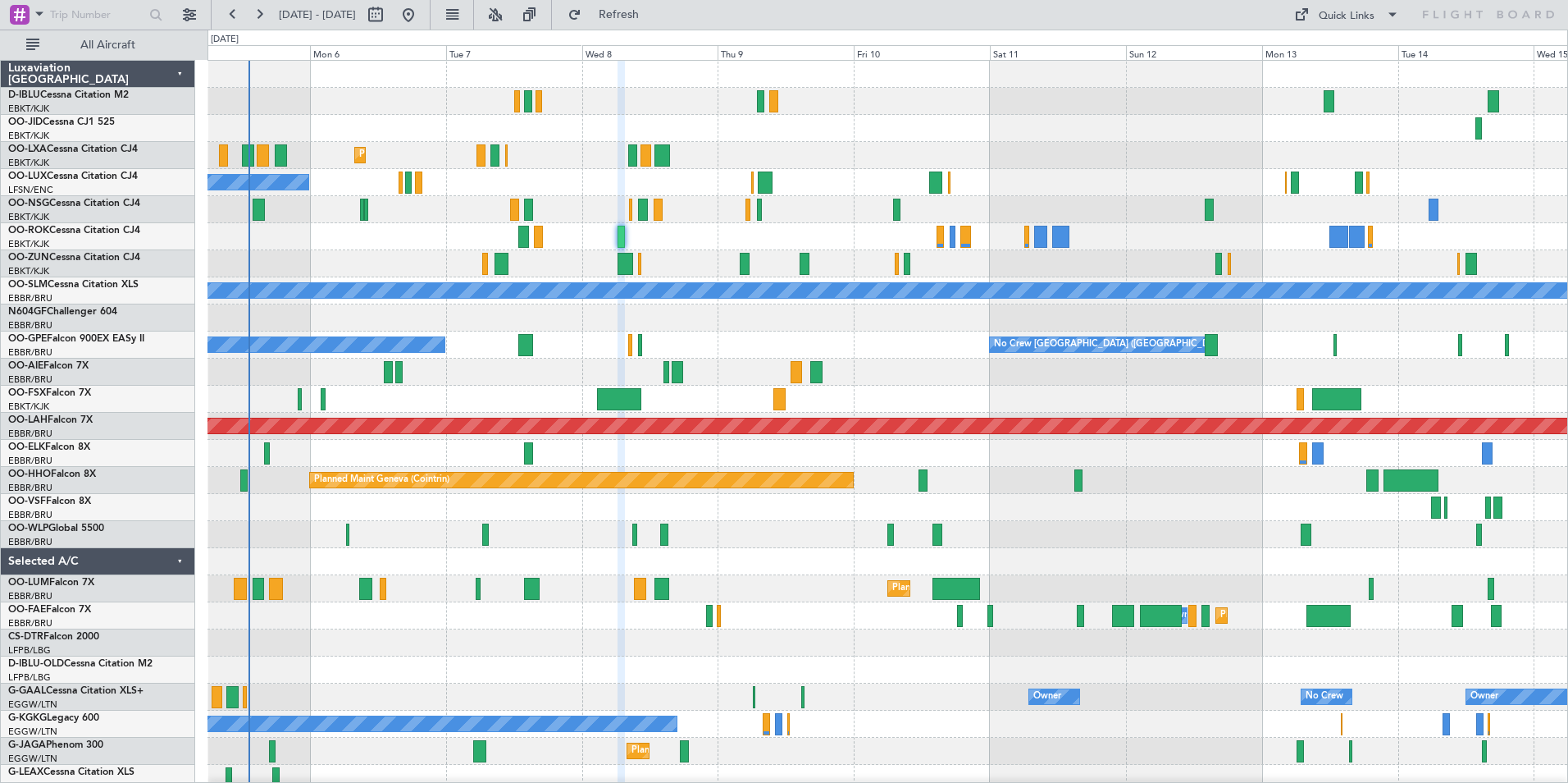
type input "0"
click at [1338, 14] on div "Quick Links" at bounding box center [1346, 16] width 56 height 16
click at [1350, 49] on button "Trip Builder" at bounding box center [1348, 54] width 123 height 39
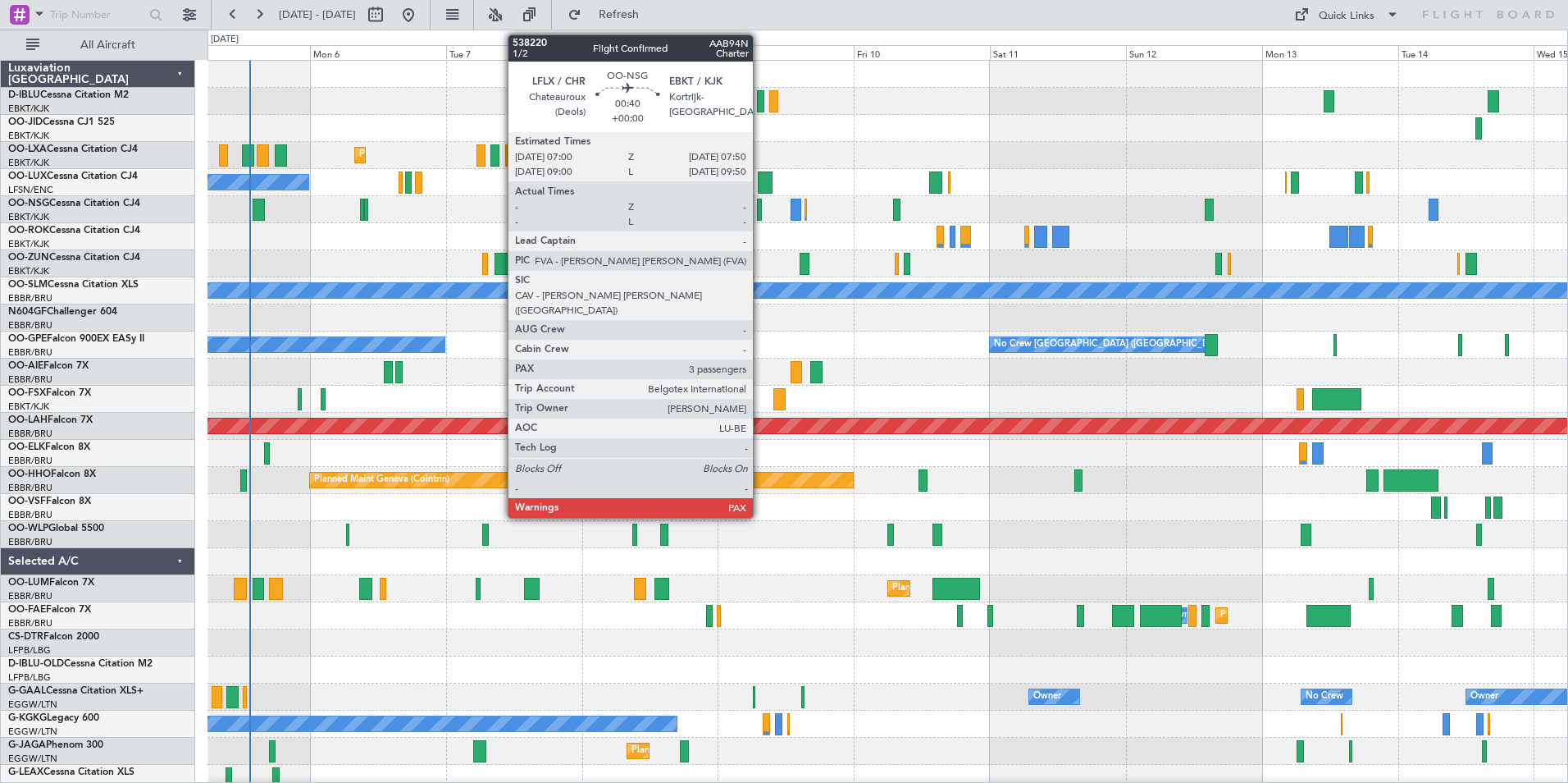
click at [760, 218] on div at bounding box center [760, 210] width 5 height 22
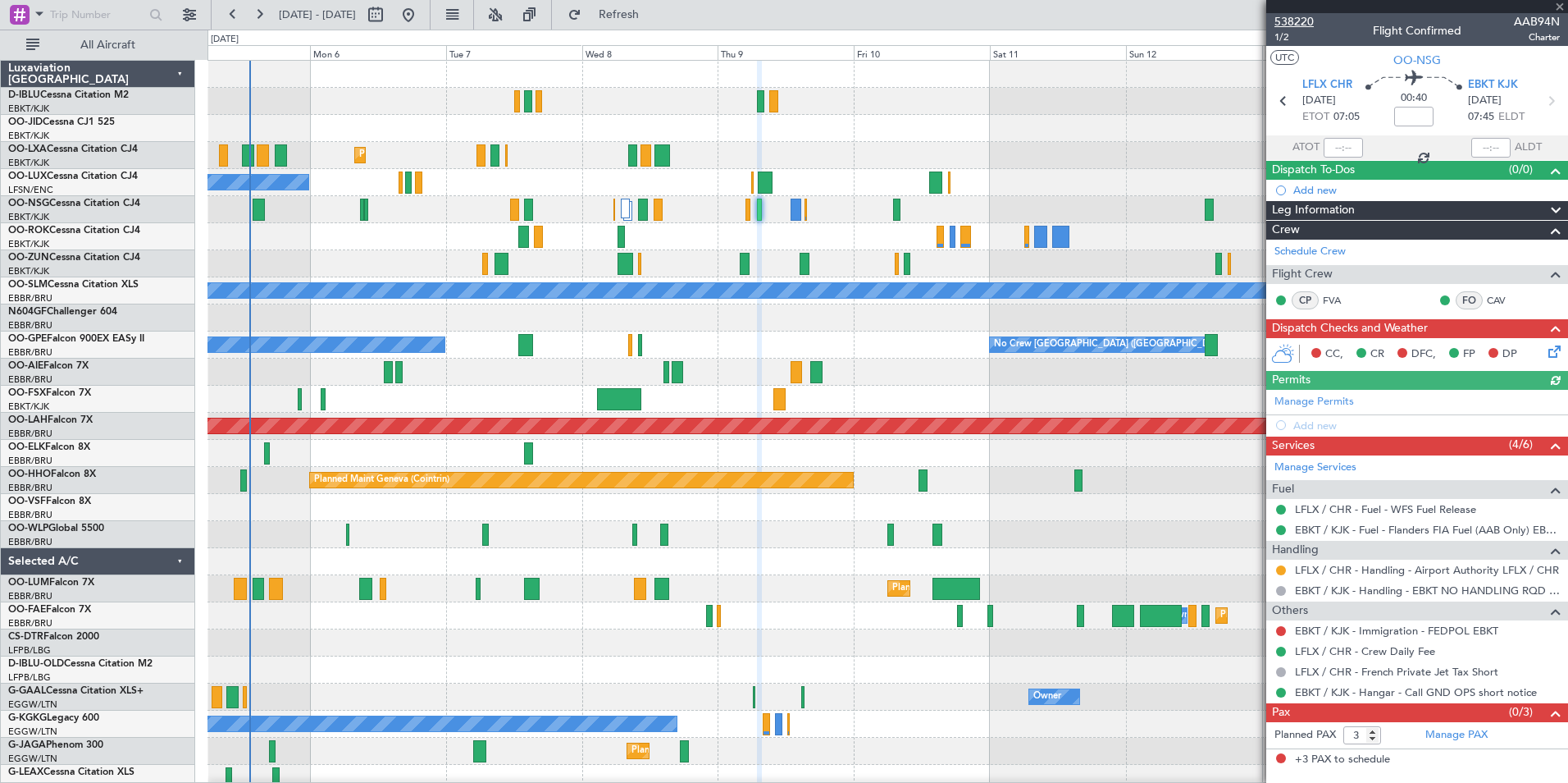
click at [1298, 16] on span "538220" at bounding box center [1294, 21] width 39 height 17
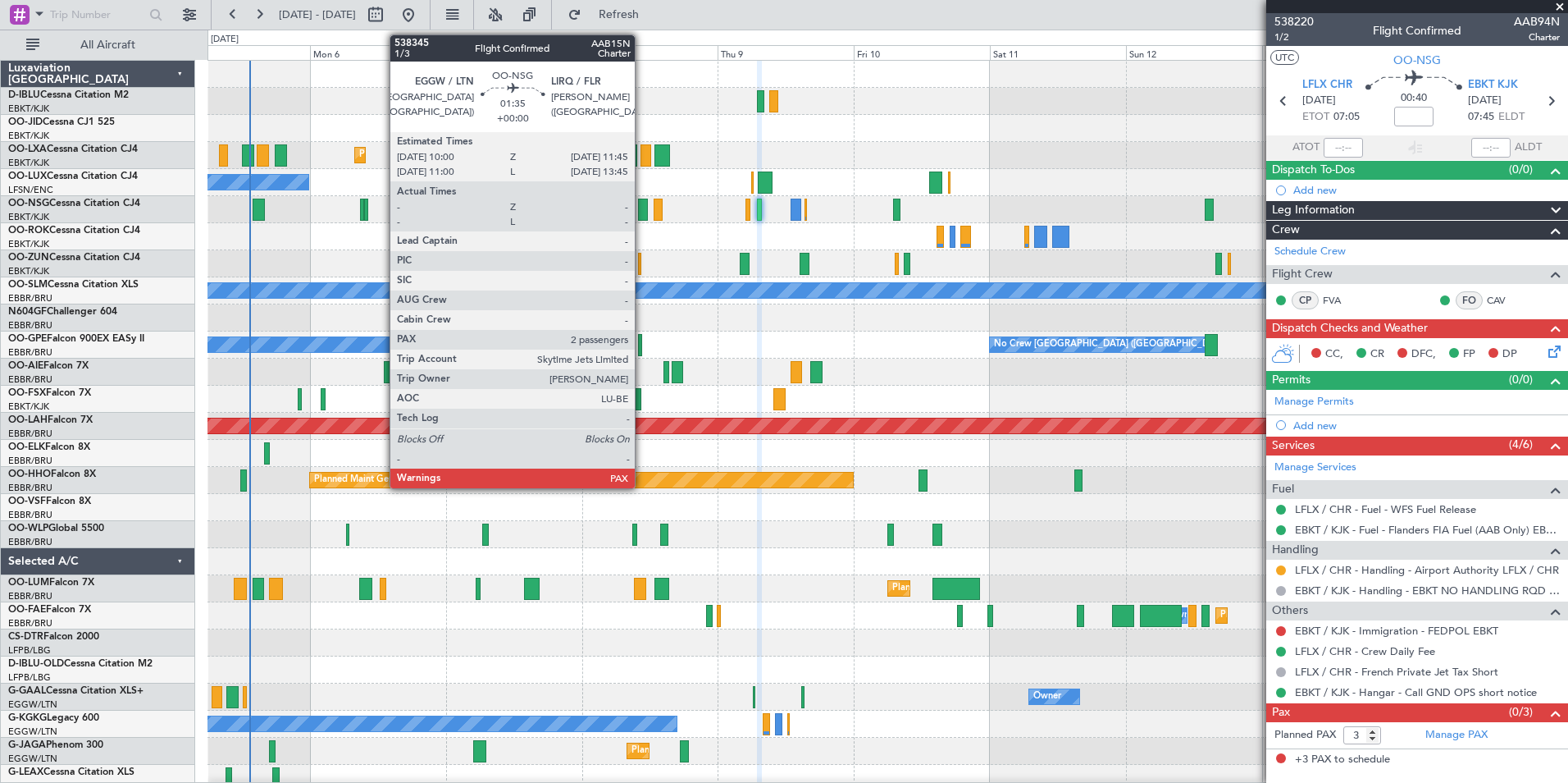
click at [642, 205] on div at bounding box center [643, 210] width 10 height 22
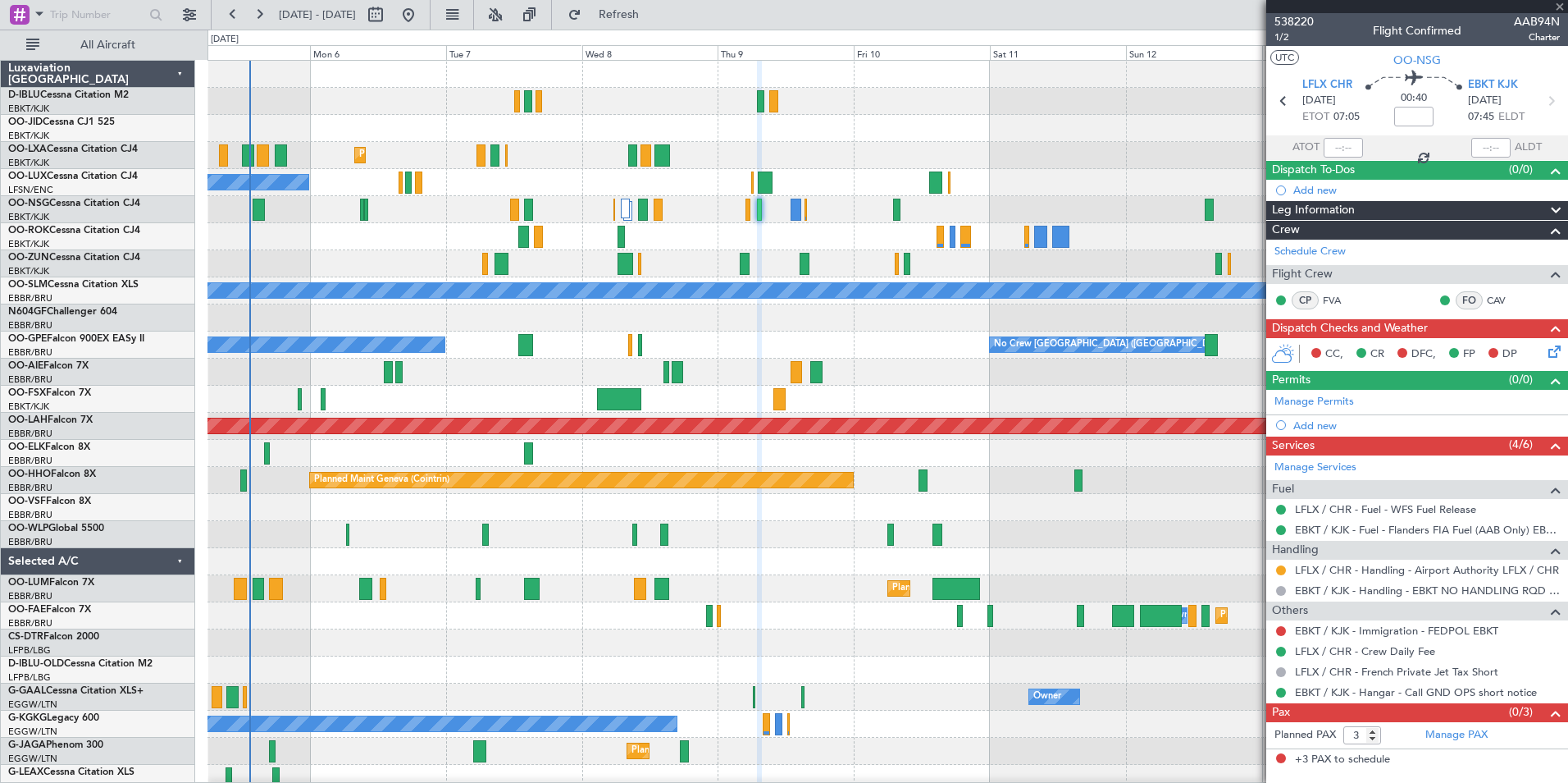
type input "4"
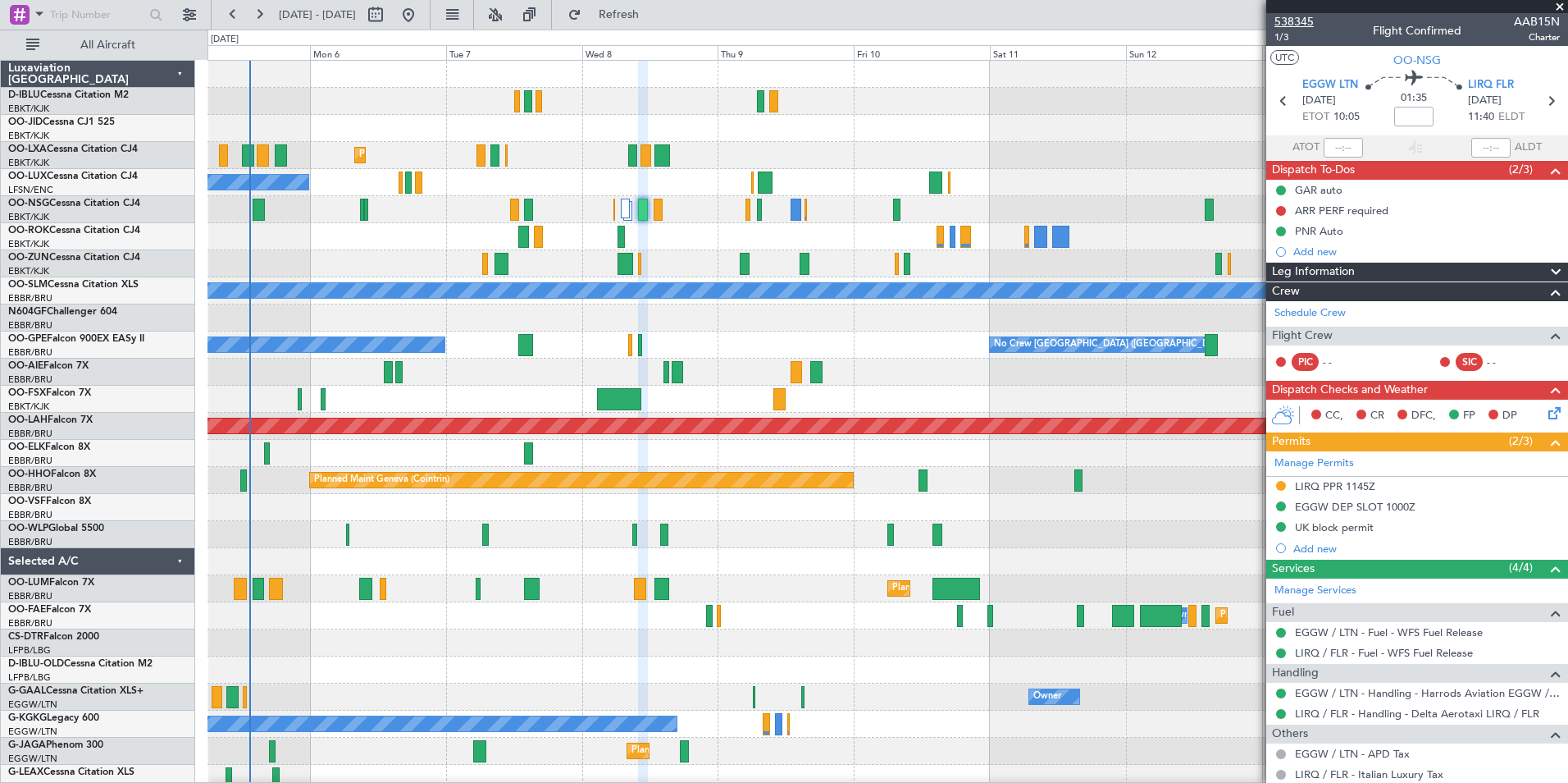
click at [1303, 15] on span "538345" at bounding box center [1294, 21] width 39 height 17
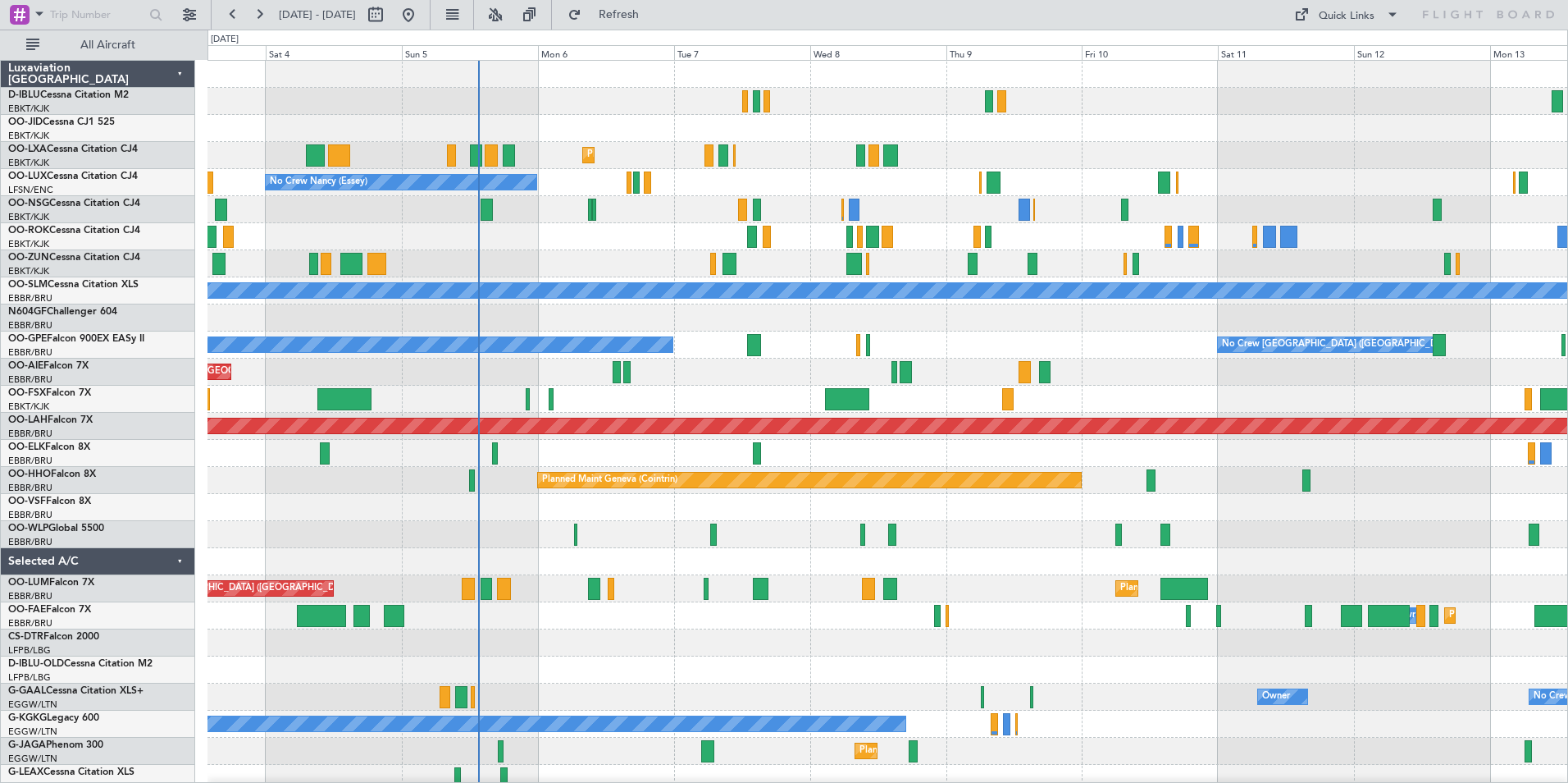
click at [754, 409] on div "No Crew Kortrijk-Wevelgem Planned Maint Kortrijk-Wevelgem AOG Maint Rimini No C…" at bounding box center [887, 575] width 1360 height 1029
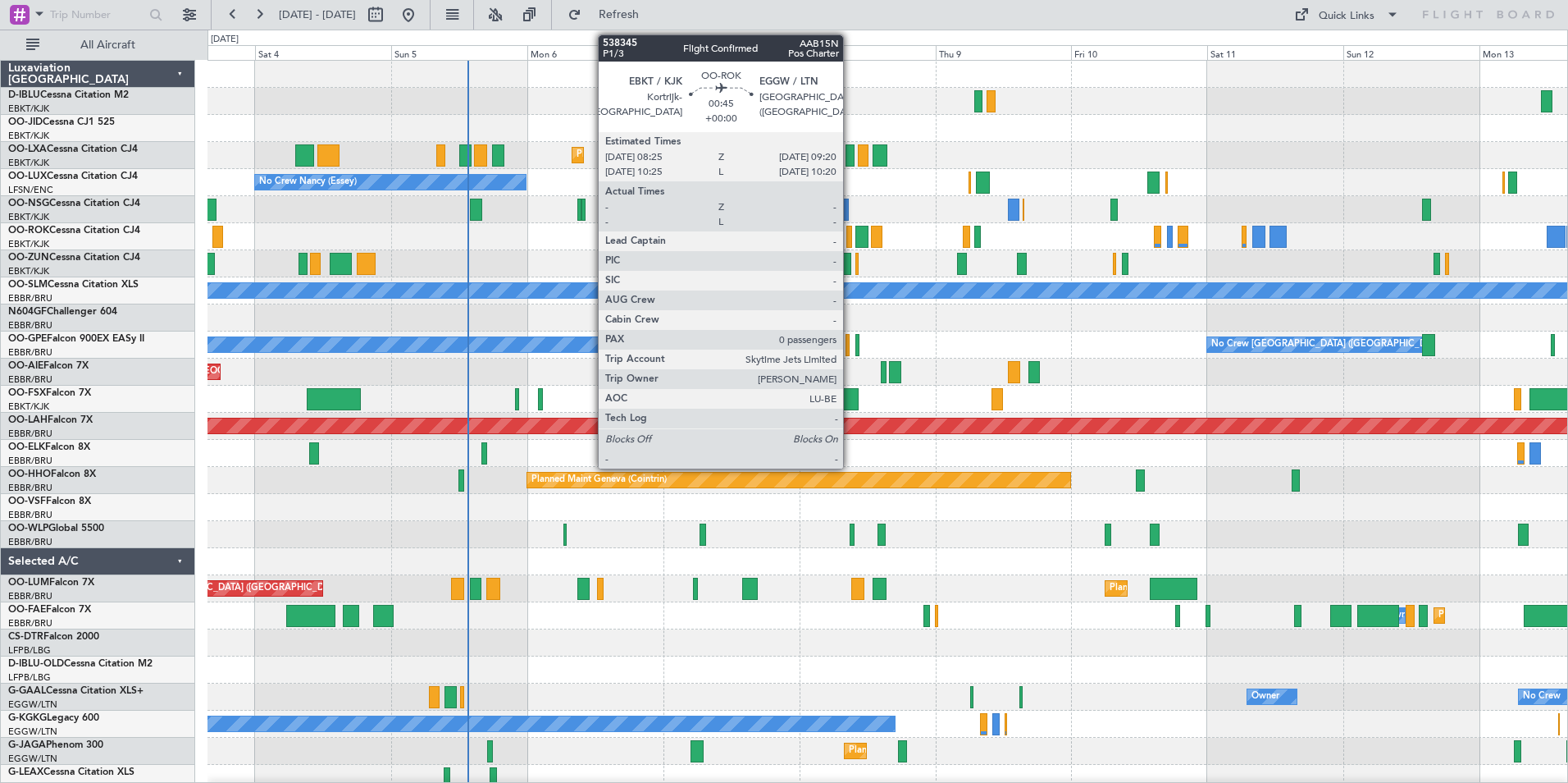
click at [850, 242] on div at bounding box center [849, 236] width 6 height 22
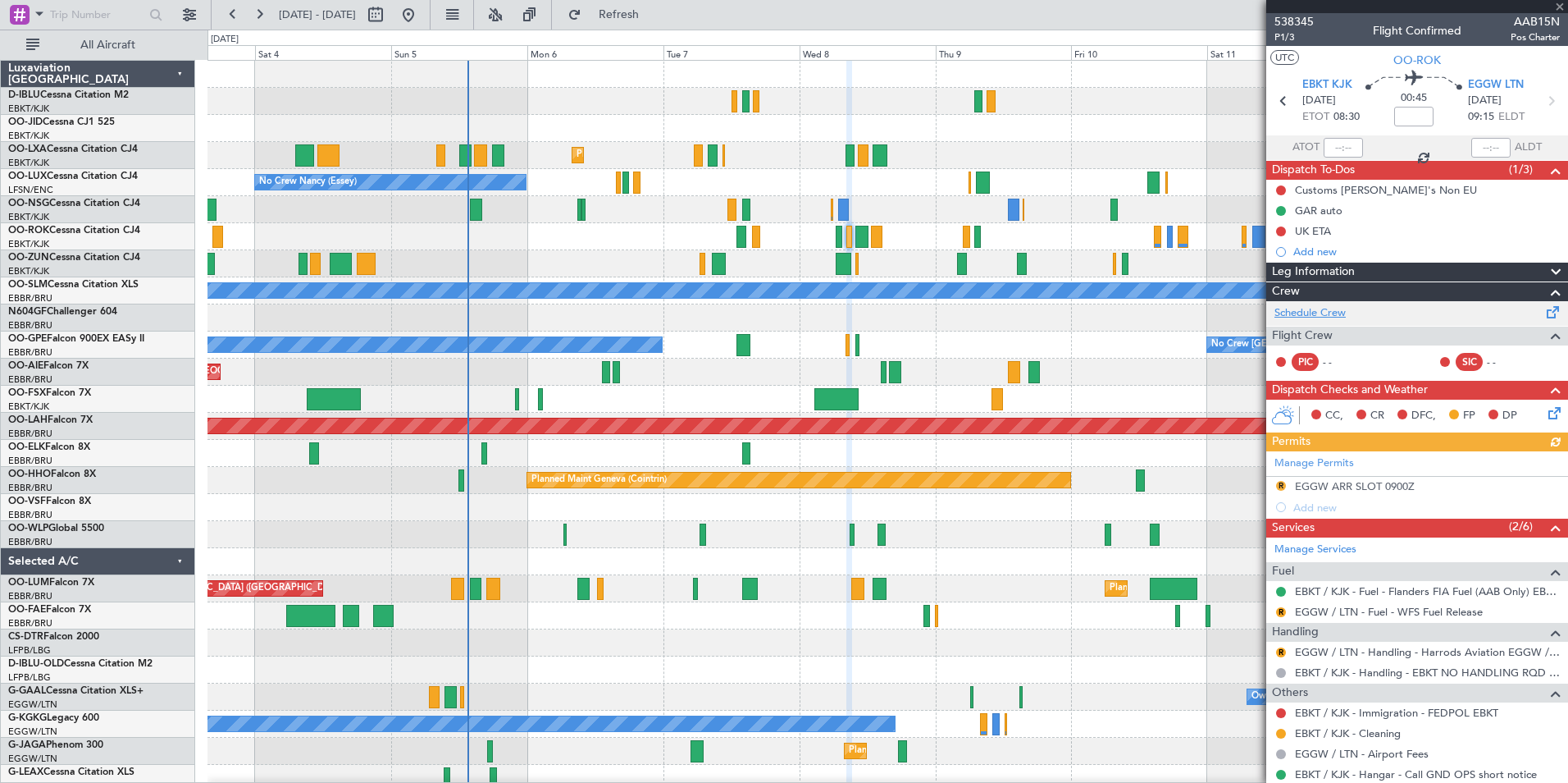
click at [1329, 312] on link "Schedule Crew" at bounding box center [1309, 313] width 71 height 16
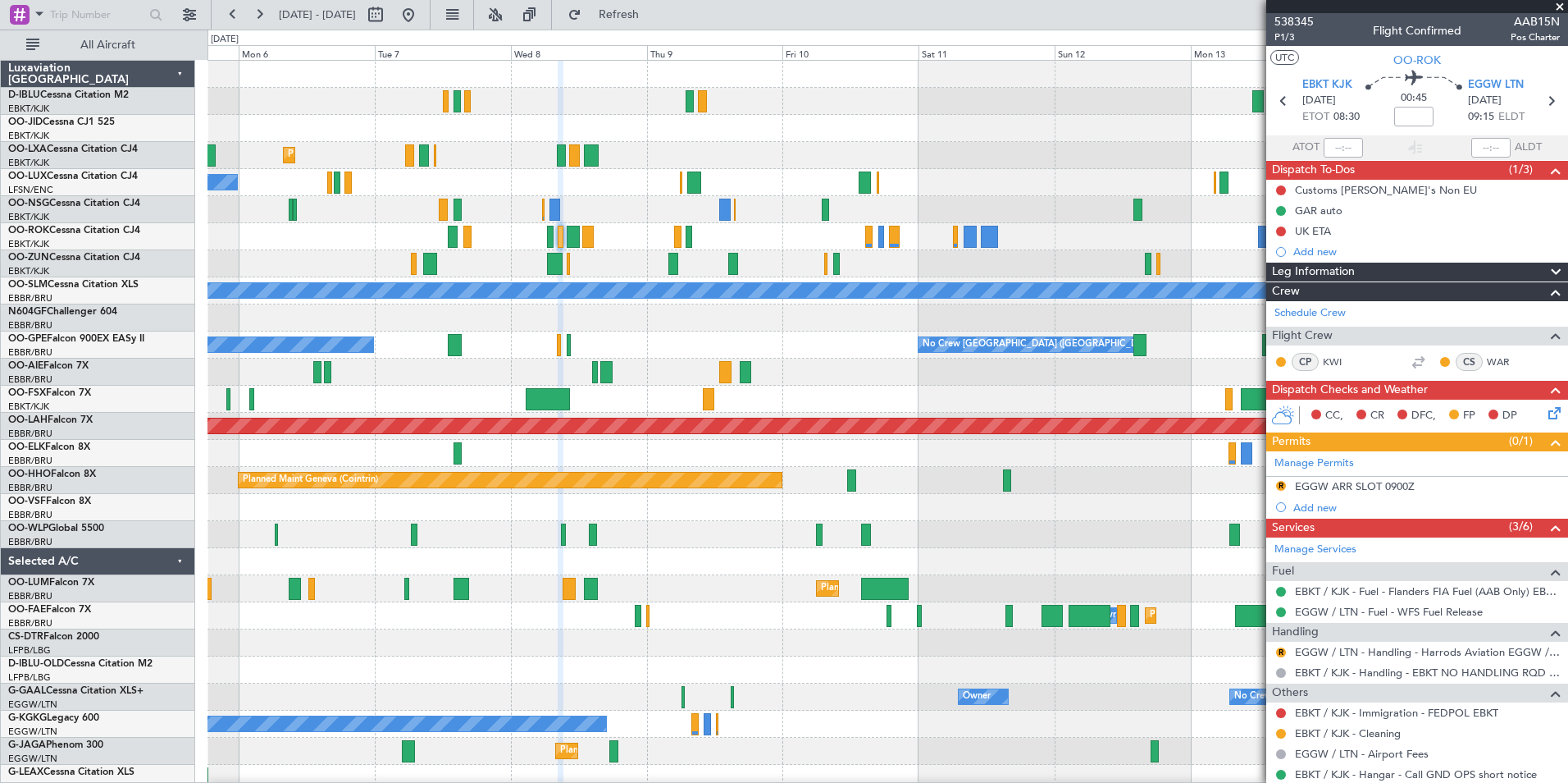
click at [581, 396] on div "No Crew Kortrijk-Wevelgem Planned Maint Kortrijk-Wevelgem AOG Maint Rimini No C…" at bounding box center [887, 575] width 1360 height 1029
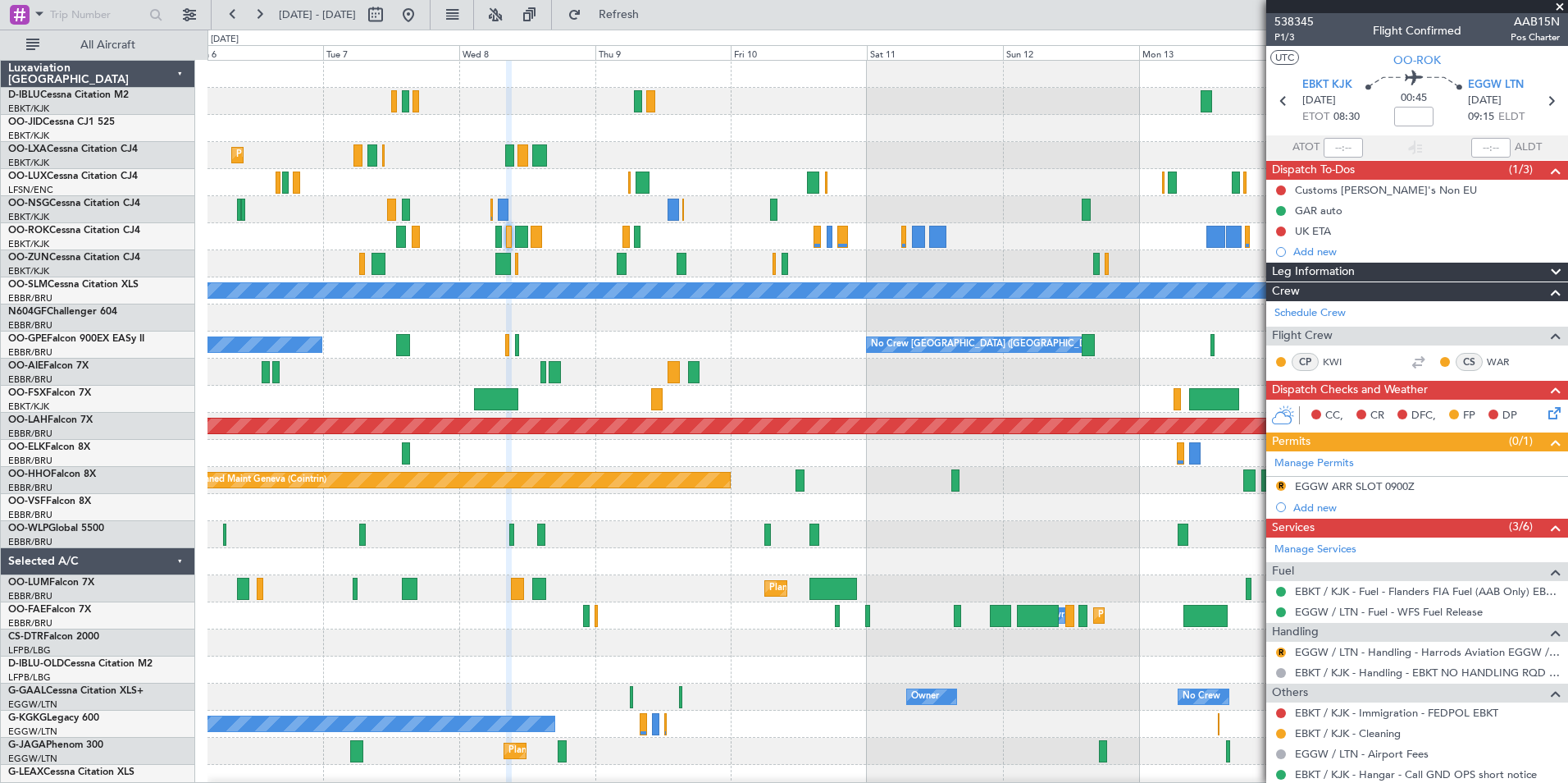
click at [497, 211] on div at bounding box center [887, 210] width 1360 height 27
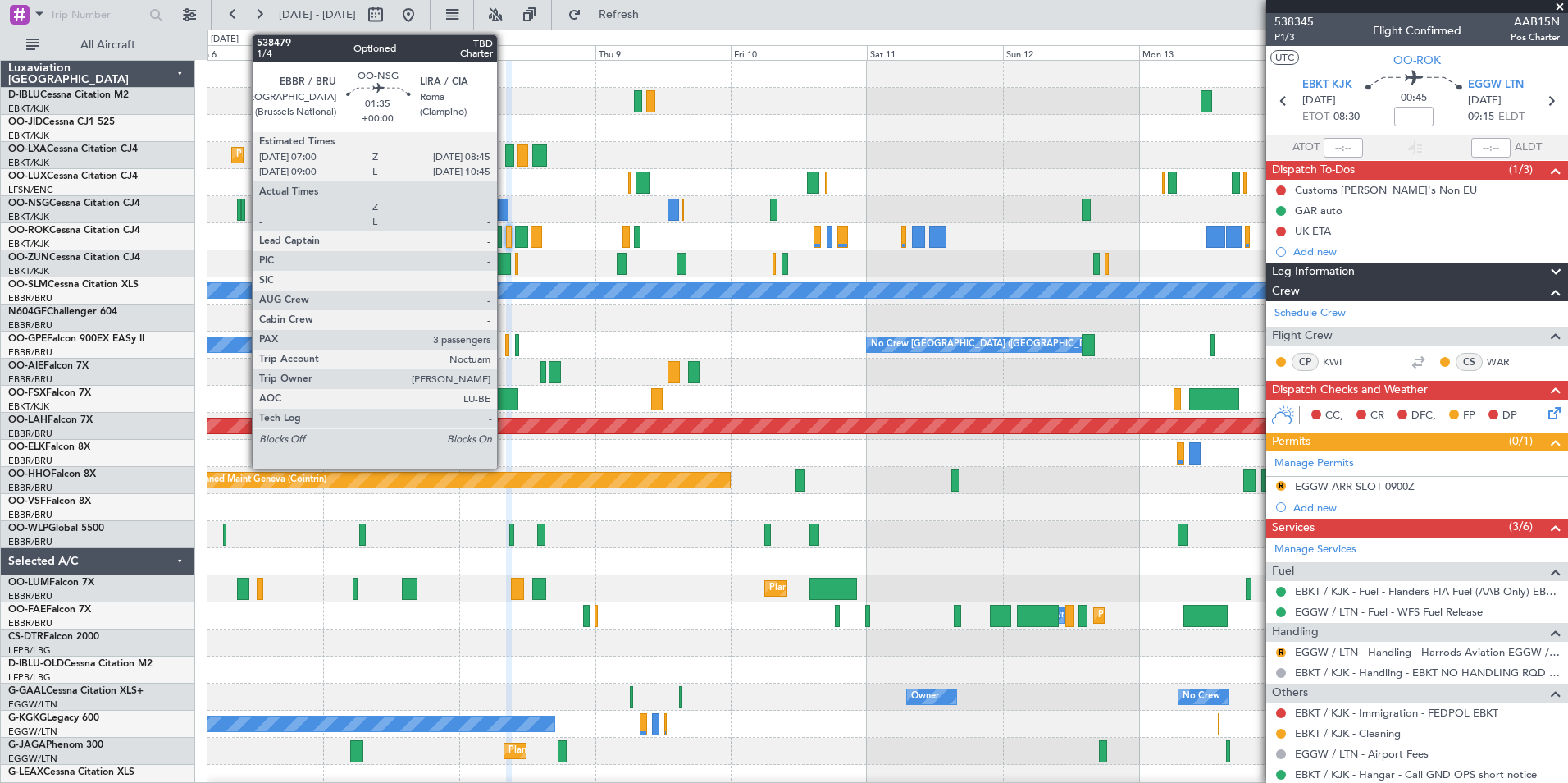
click at [504, 213] on div at bounding box center [503, 210] width 10 height 22
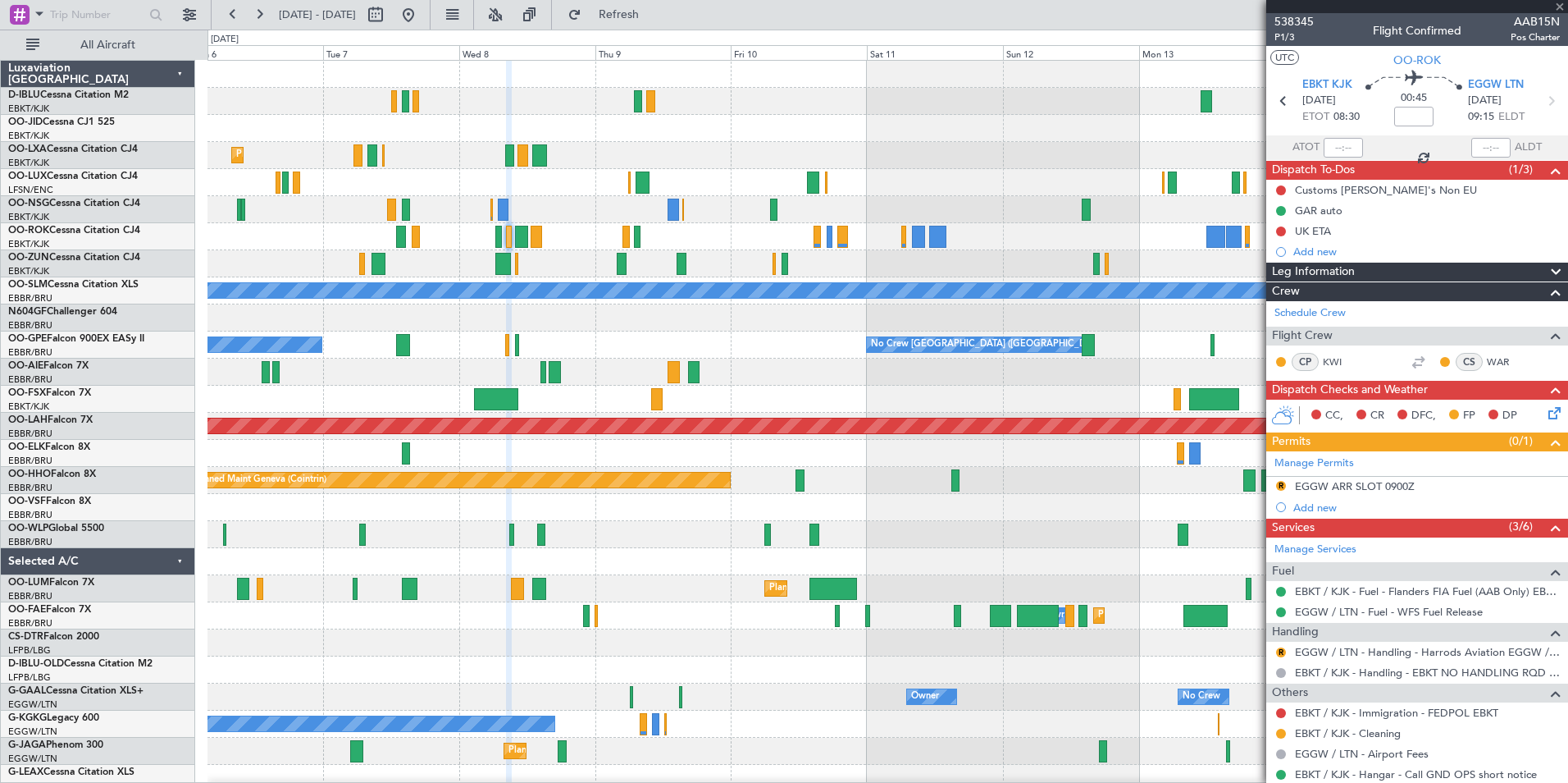
type input "3"
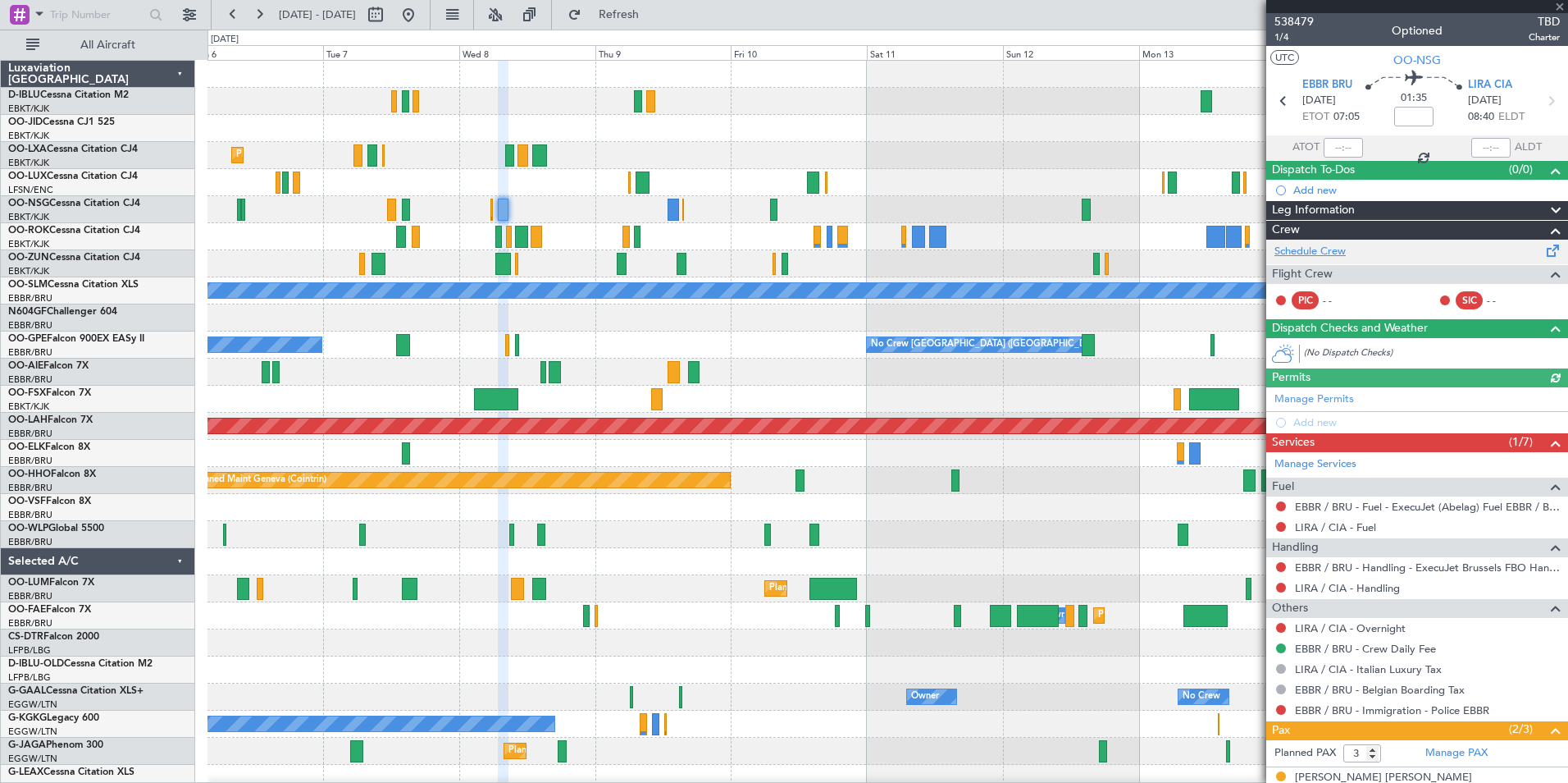
click at [1314, 254] on link "Schedule Crew" at bounding box center [1309, 251] width 71 height 16
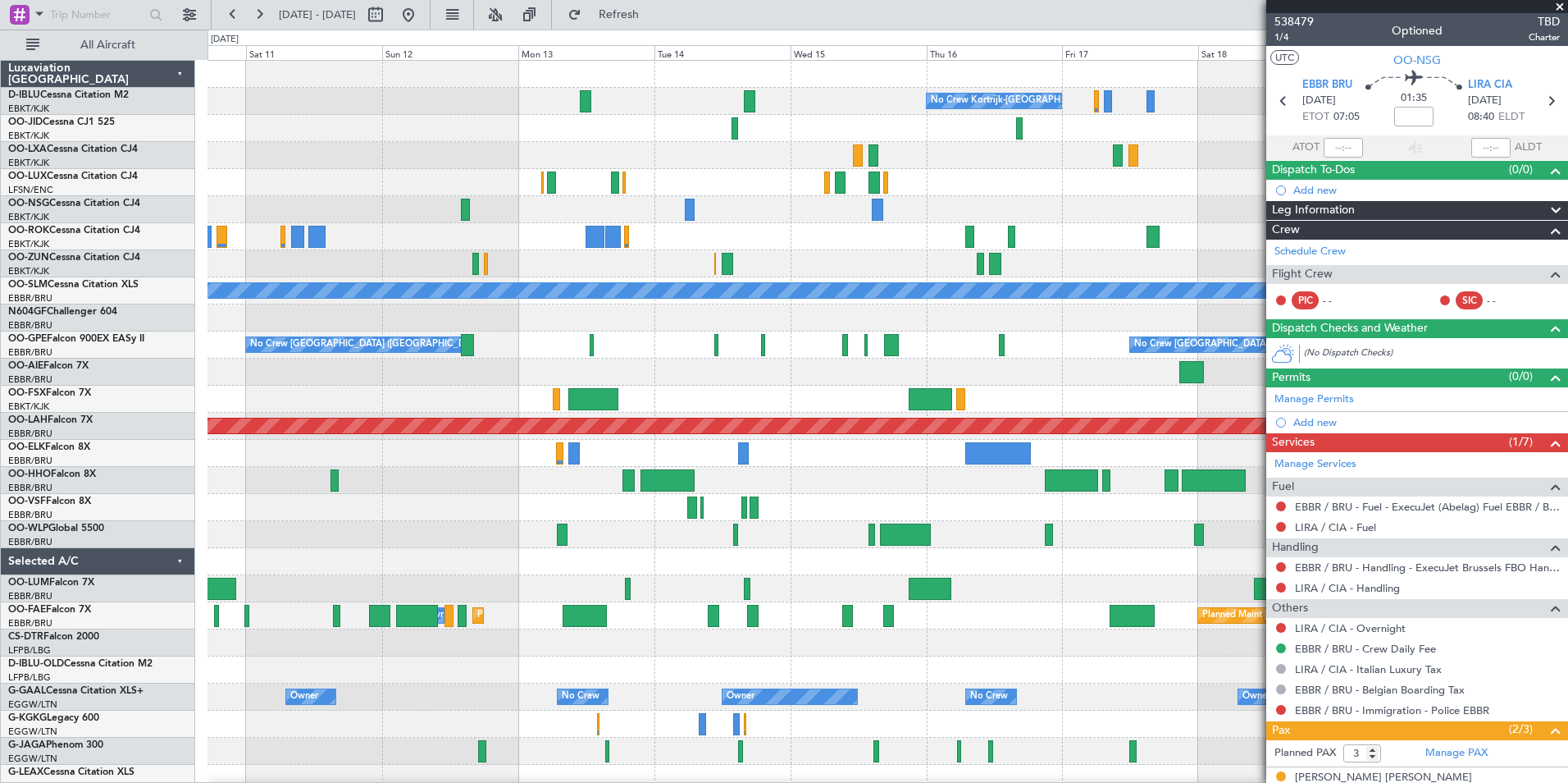
click at [419, 555] on div "No Crew Kortrijk-Wevelgem A/C Unavailable Monchengladbach No Crew Brussels (Bru…" at bounding box center [887, 602] width 1360 height 1083
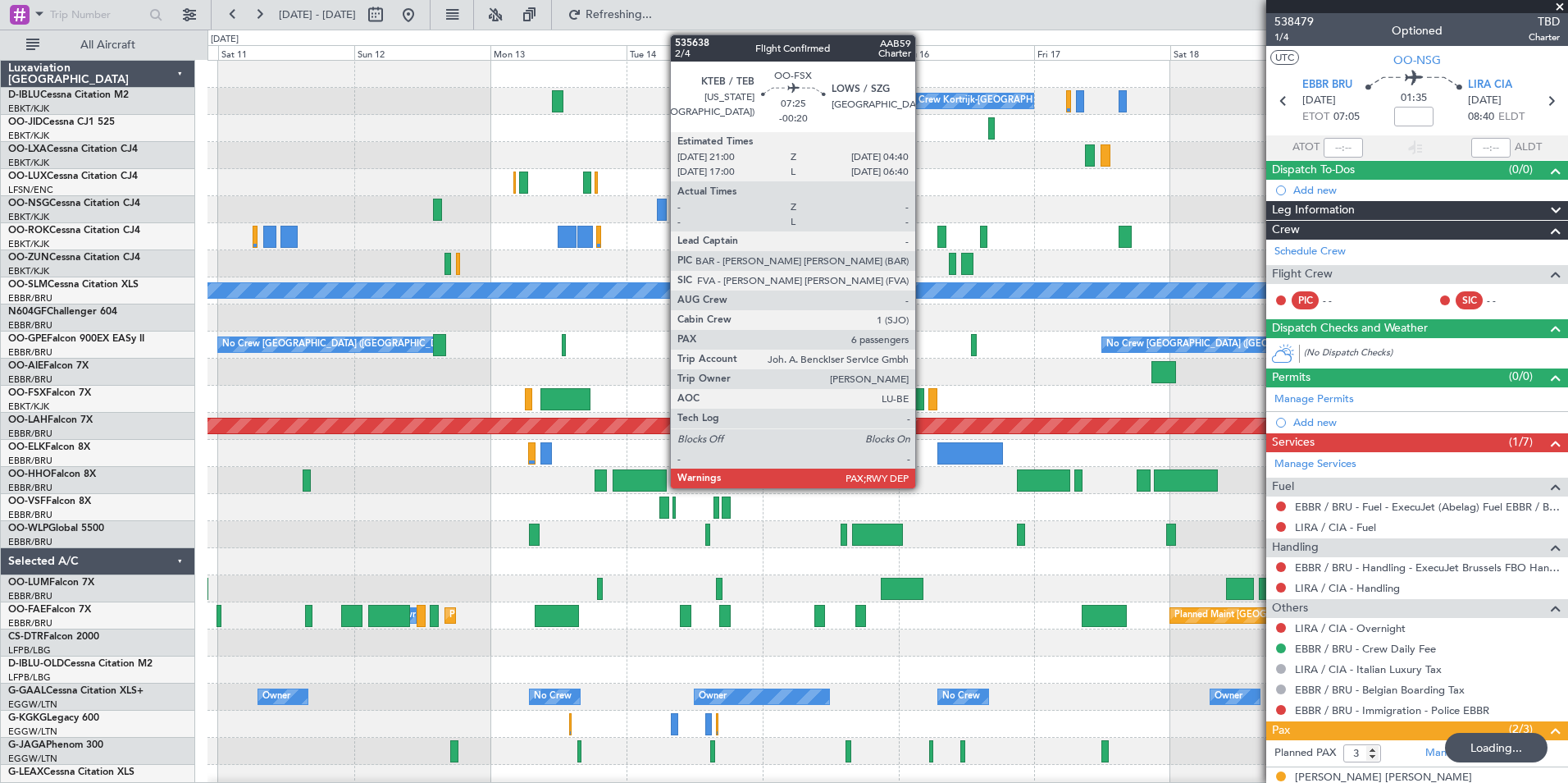
click at [923, 397] on div at bounding box center [903, 399] width 44 height 22
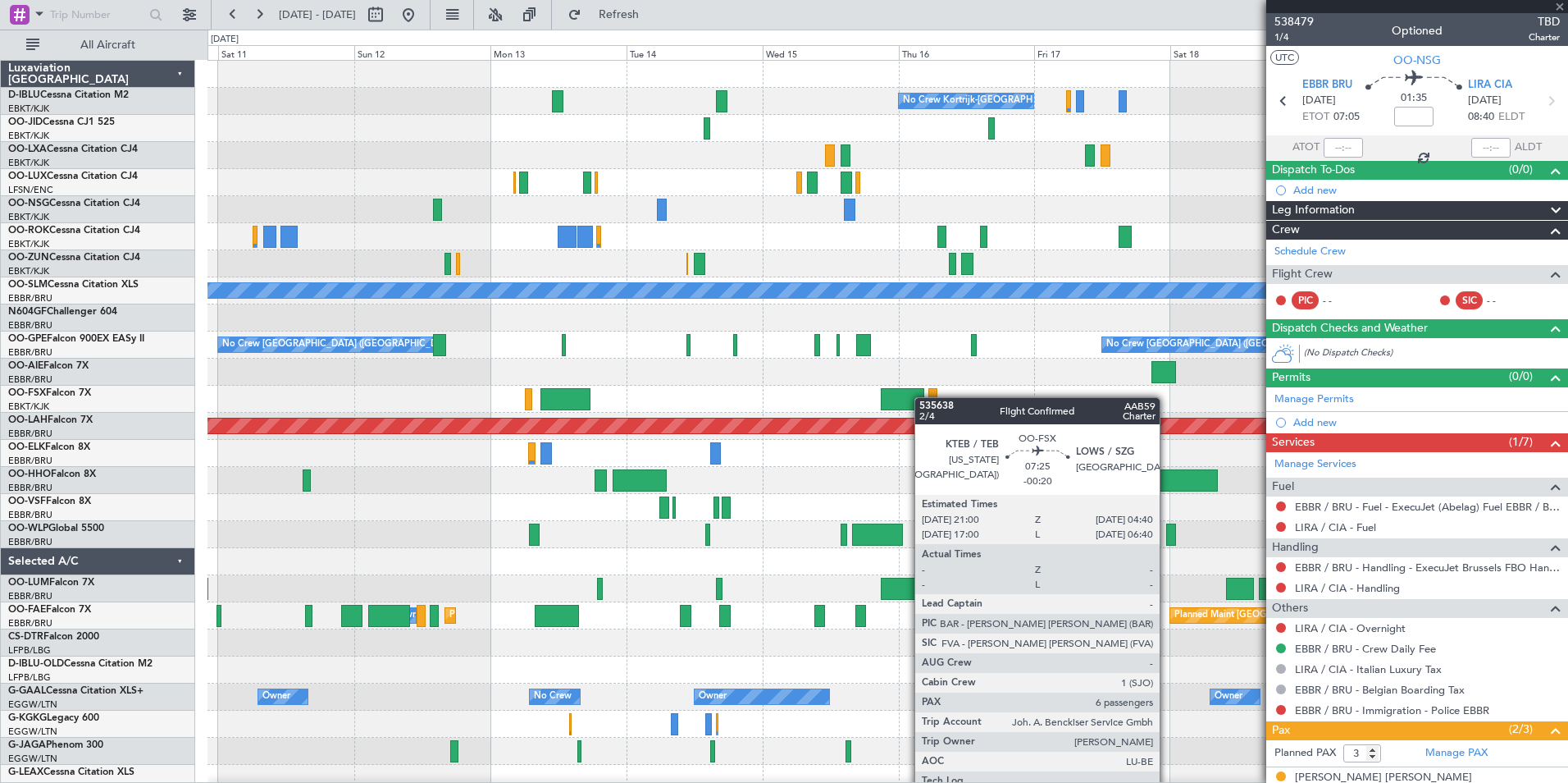
type input "-00:20"
type input "6"
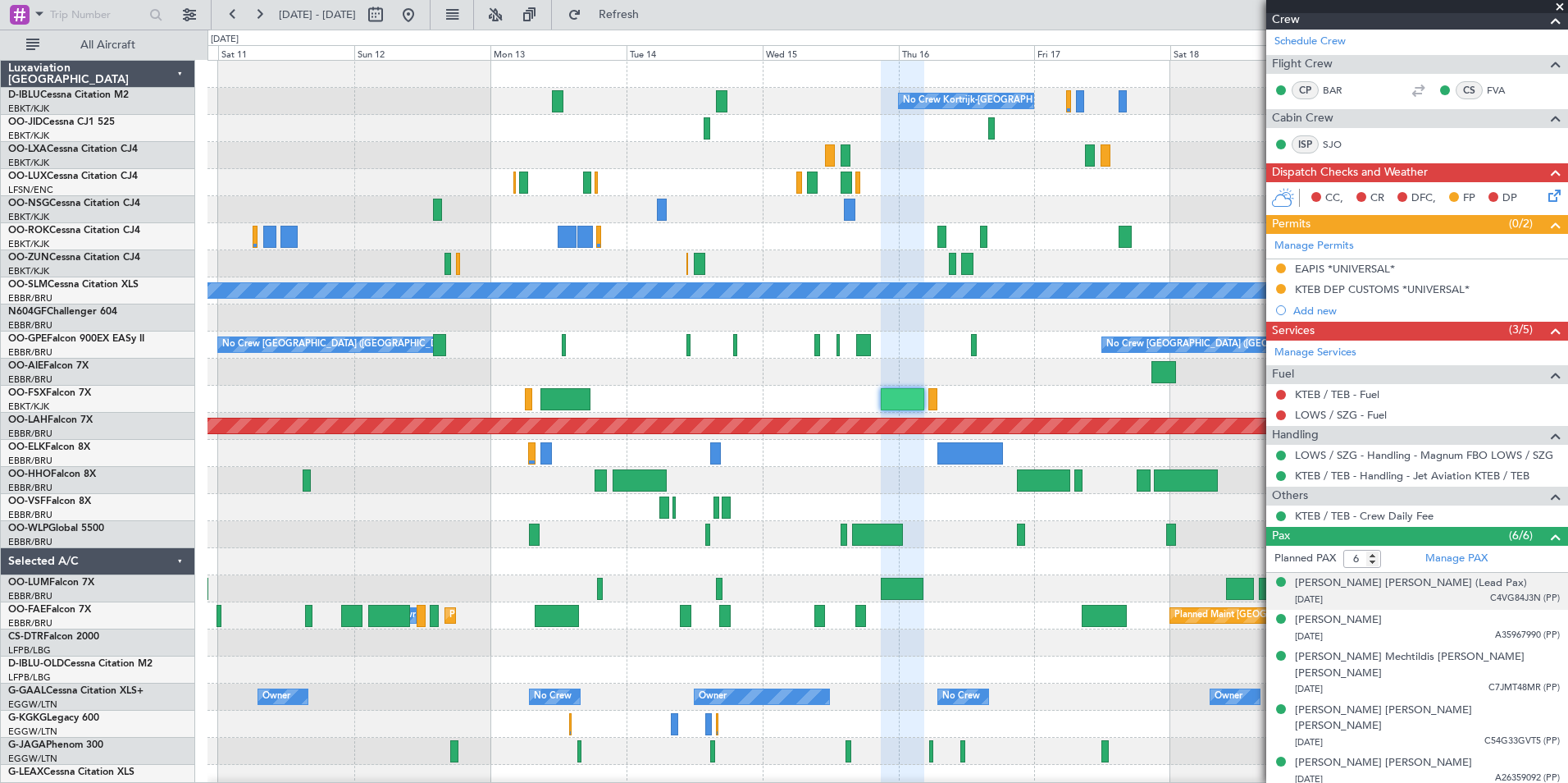
scroll to position [282, 0]
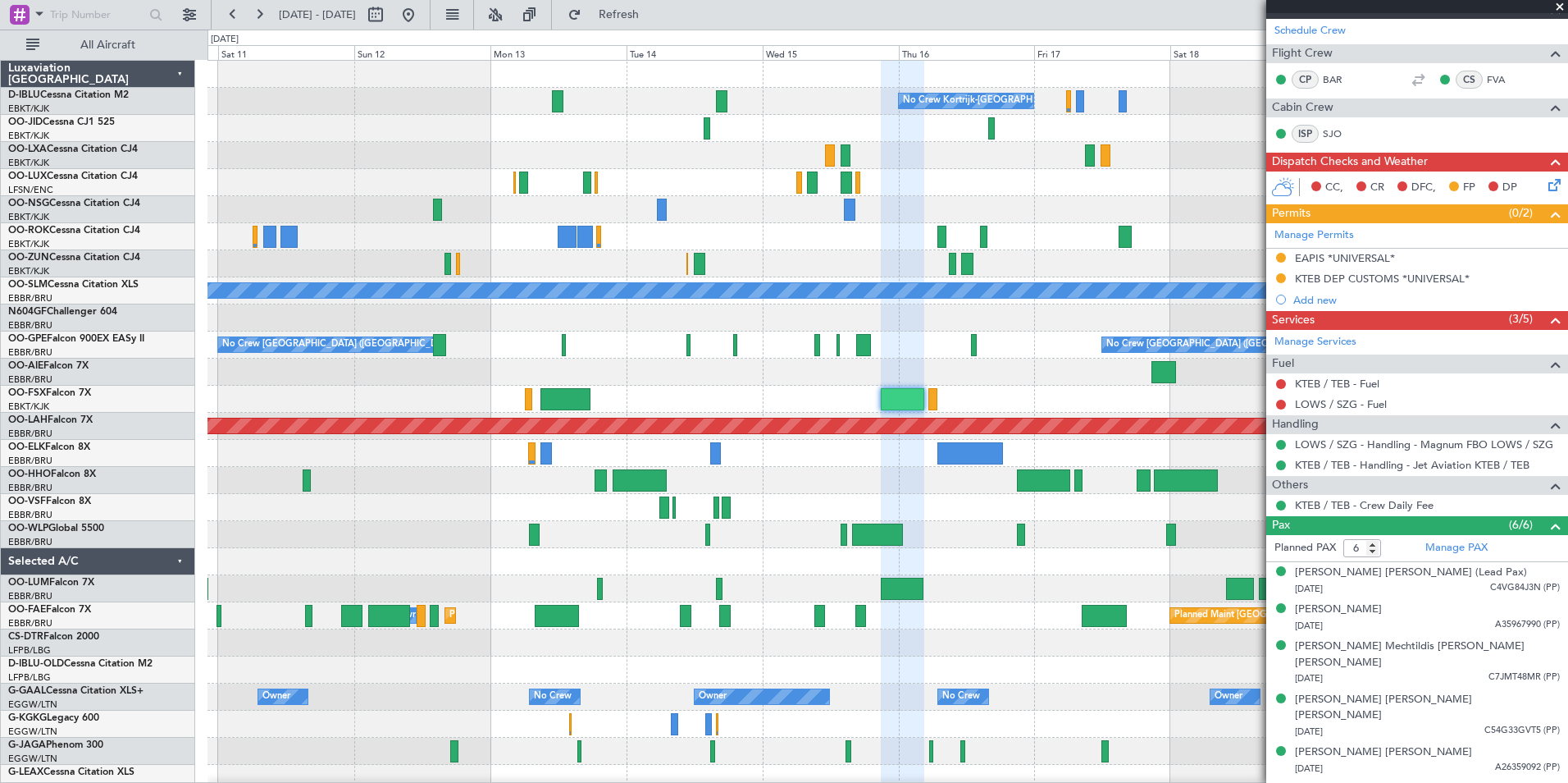
click at [1172, 457] on div "No Crew Kortrijk-Wevelgem A/C Unavailable Monchengladbach No Crew Brussels (Bru…" at bounding box center [887, 616] width 1360 height 1110
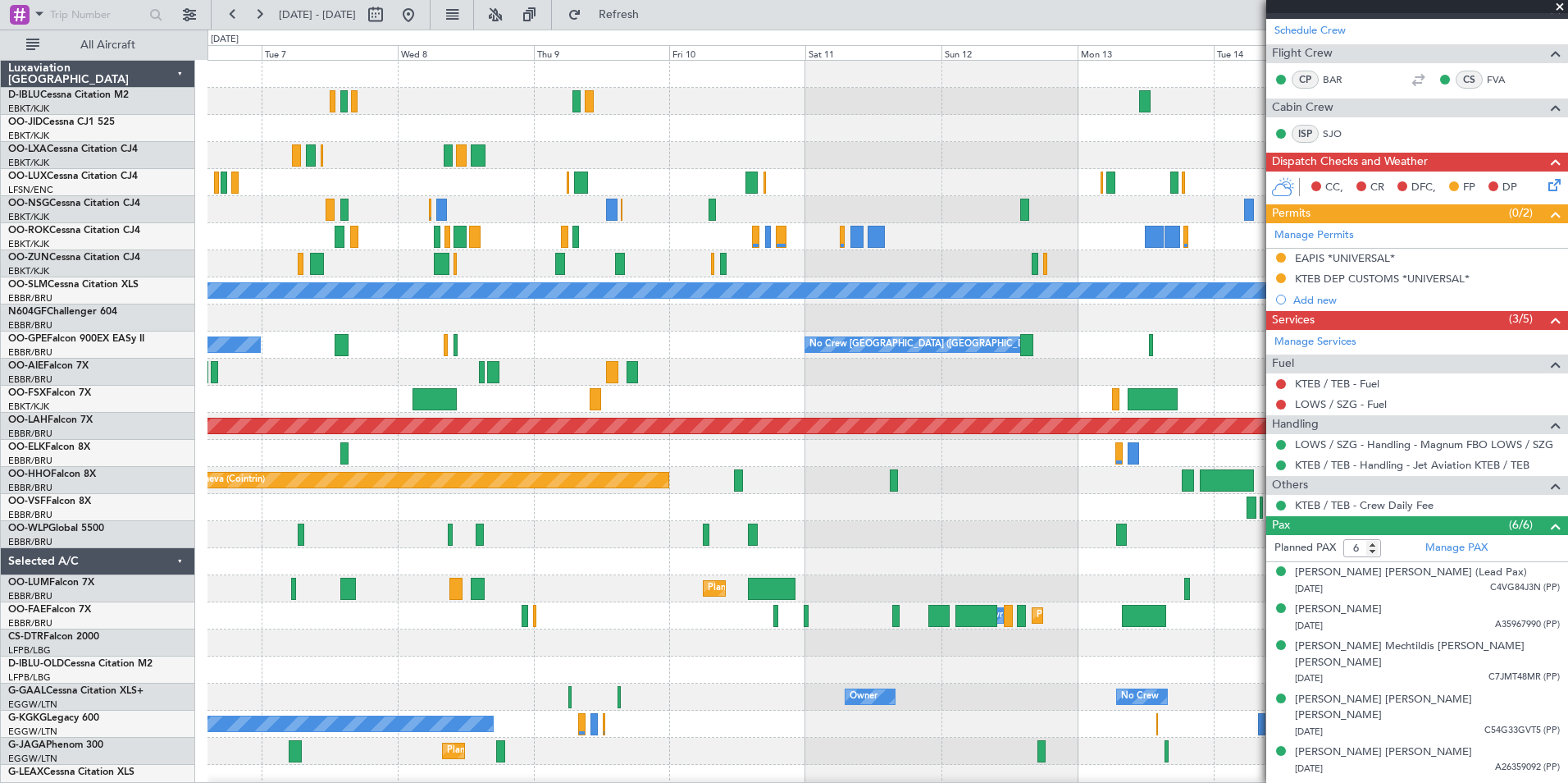
click at [938, 403] on div "No Crew Kortrijk-Wevelgem Planned Maint Kortrijk-Wevelgem No Crew Nancy (Essey)…" at bounding box center [887, 616] width 1360 height 1110
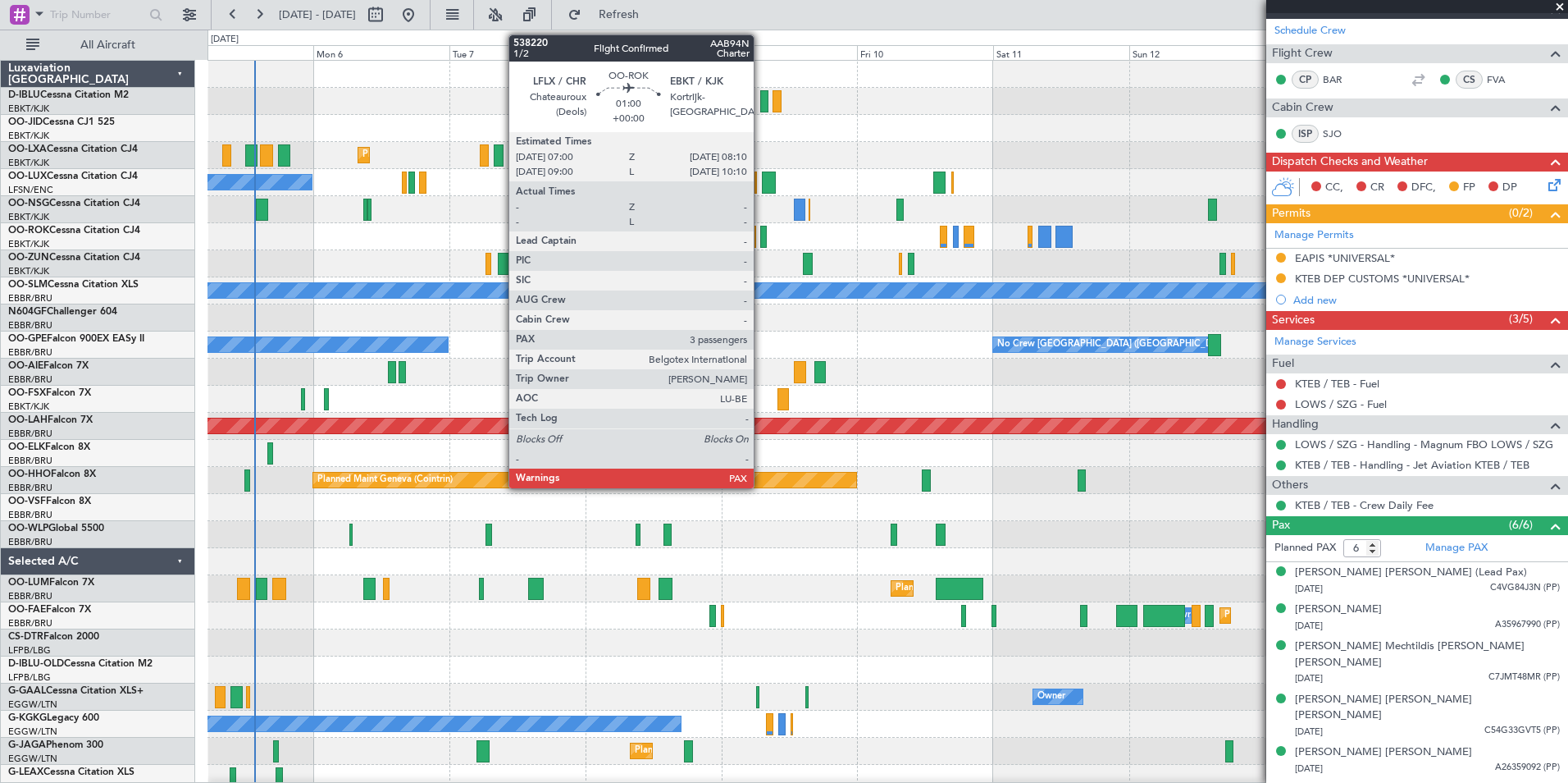
click at [761, 241] on div at bounding box center [764, 236] width 8 height 22
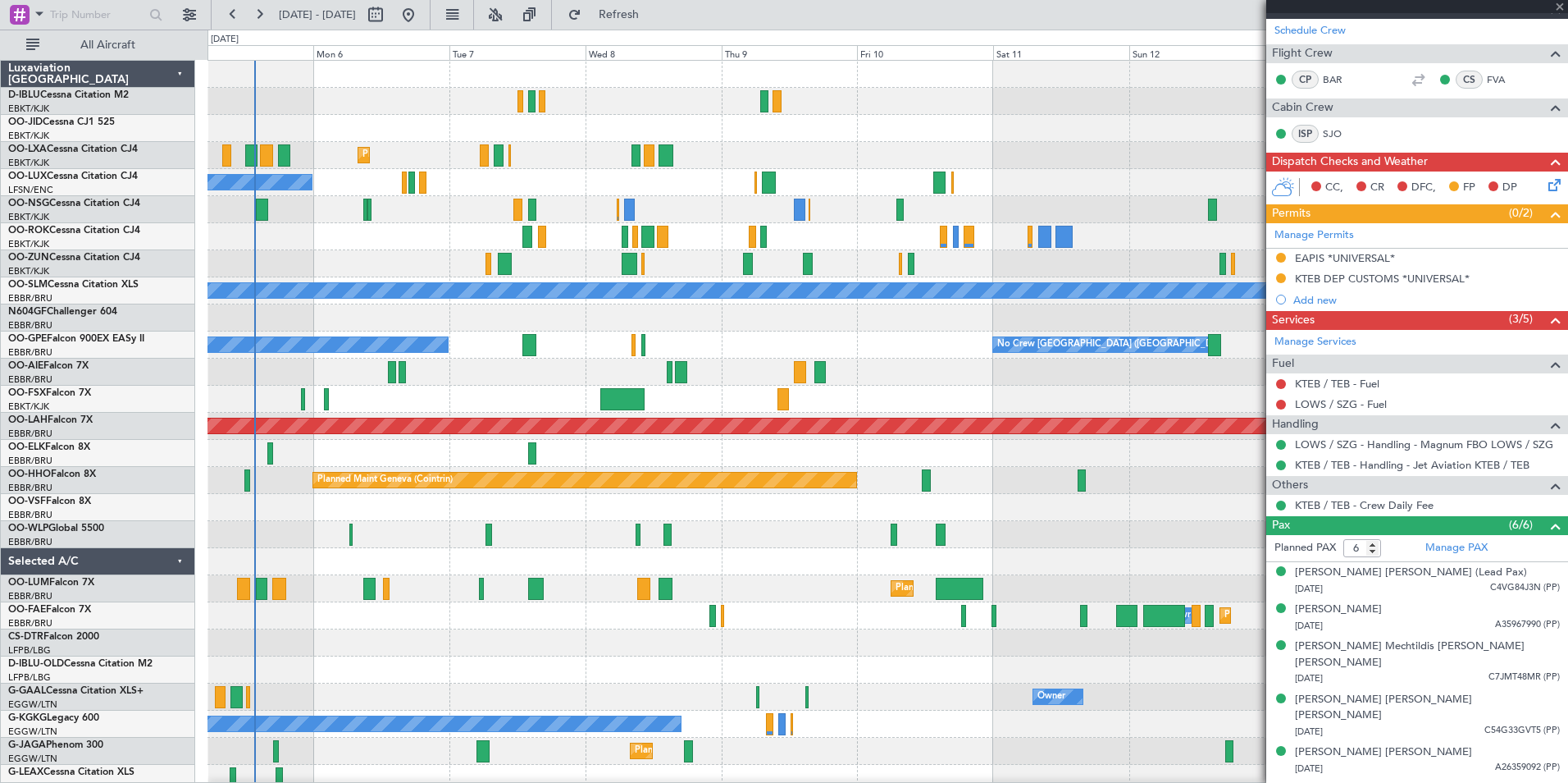
type input "3"
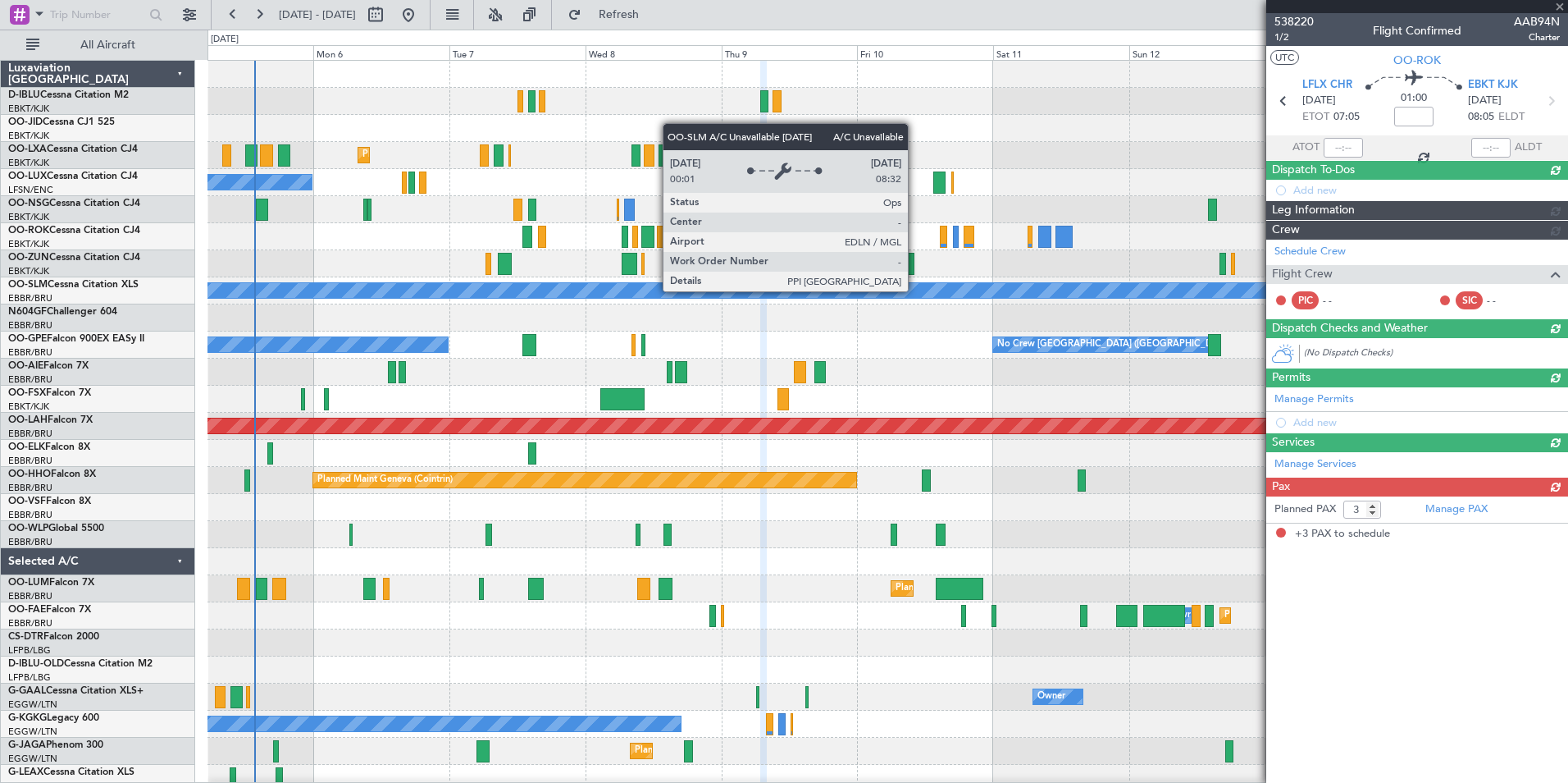
scroll to position [0, 0]
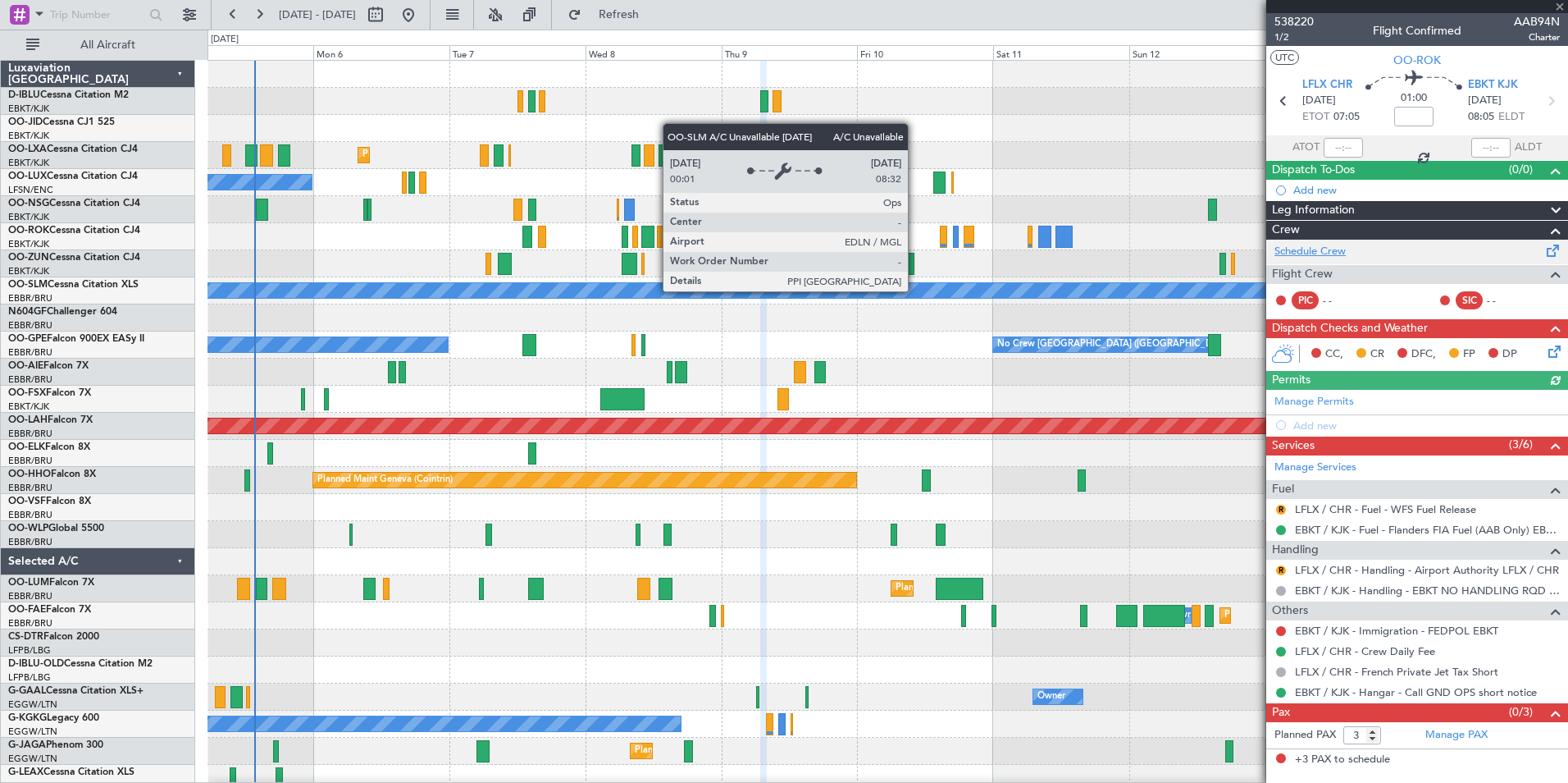
click at [1327, 258] on link "Schedule Crew" at bounding box center [1309, 251] width 71 height 16
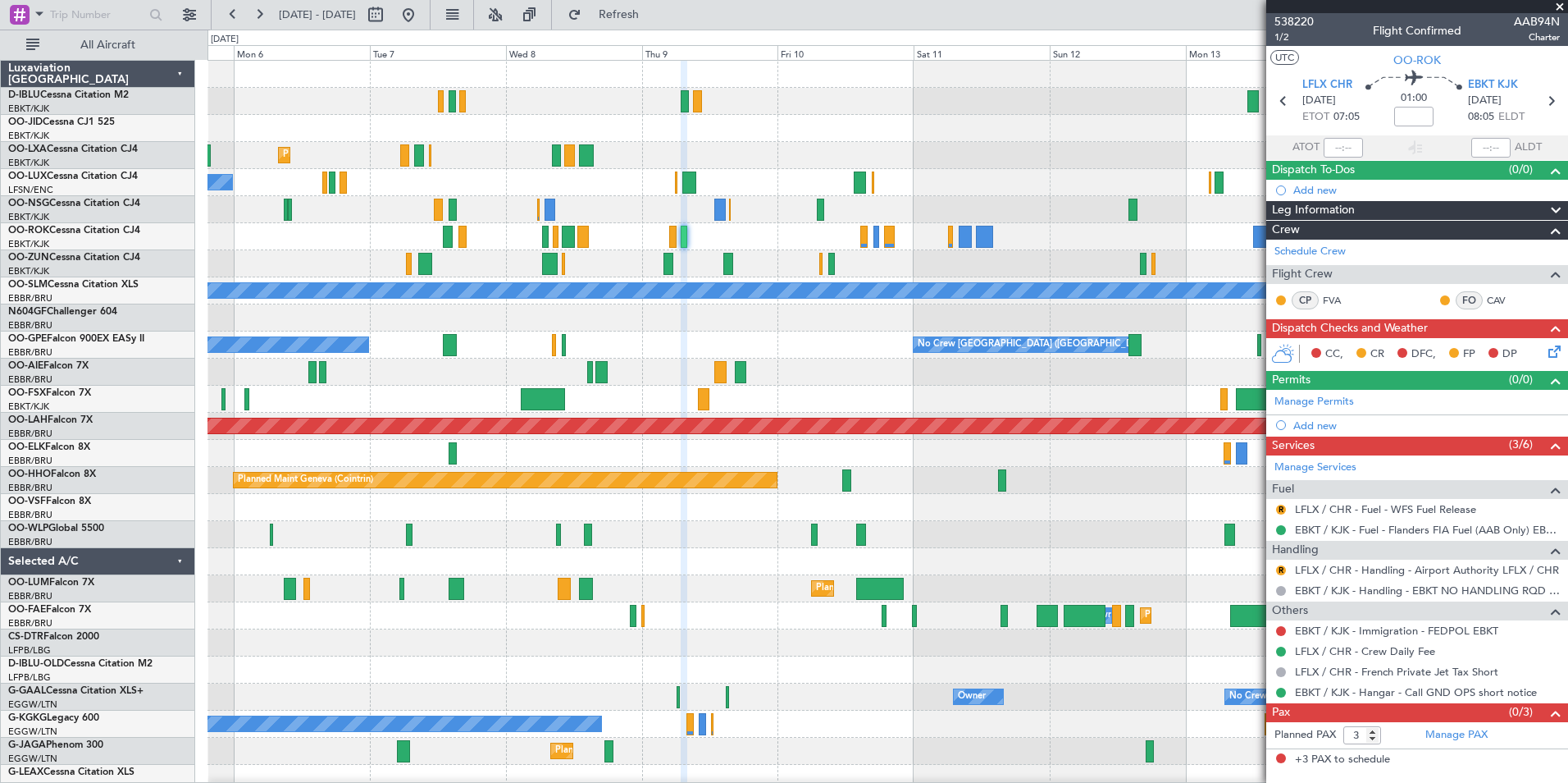
click at [846, 447] on div "No Crew Kortrijk-Wevelgem Planned Maint Kortrijk-Wevelgem No Crew Nancy (Essey)…" at bounding box center [887, 575] width 1360 height 1029
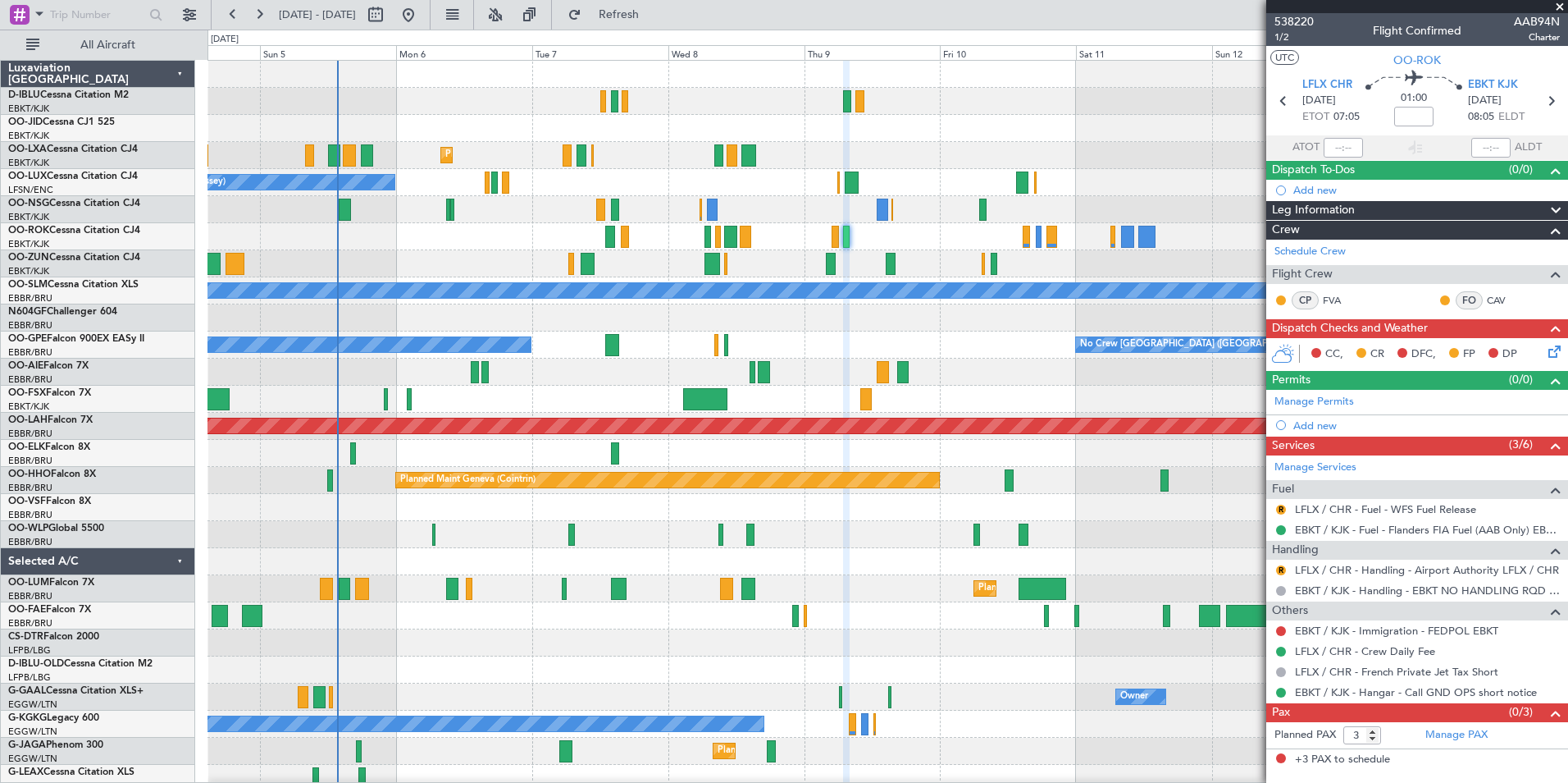
click at [952, 381] on div "No Crew Kortrijk-[GEOGRAPHIC_DATA] Planned Maint [GEOGRAPHIC_DATA]-[GEOGRAPHIC_…" at bounding box center [887, 602] width 1360 height 1083
click at [711, 221] on div at bounding box center [887, 210] width 1360 height 27
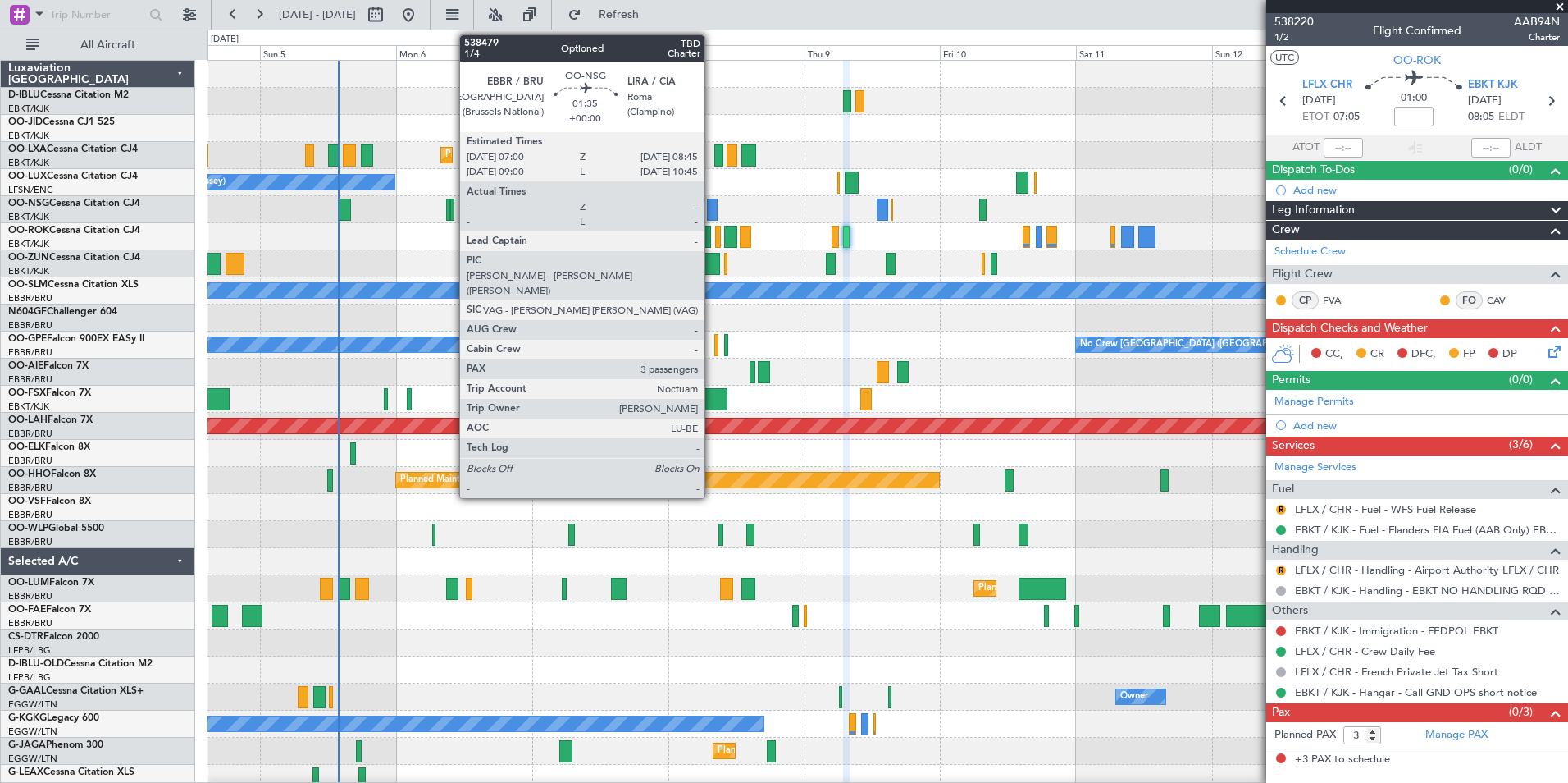
click at [712, 212] on div at bounding box center [712, 210] width 10 height 22
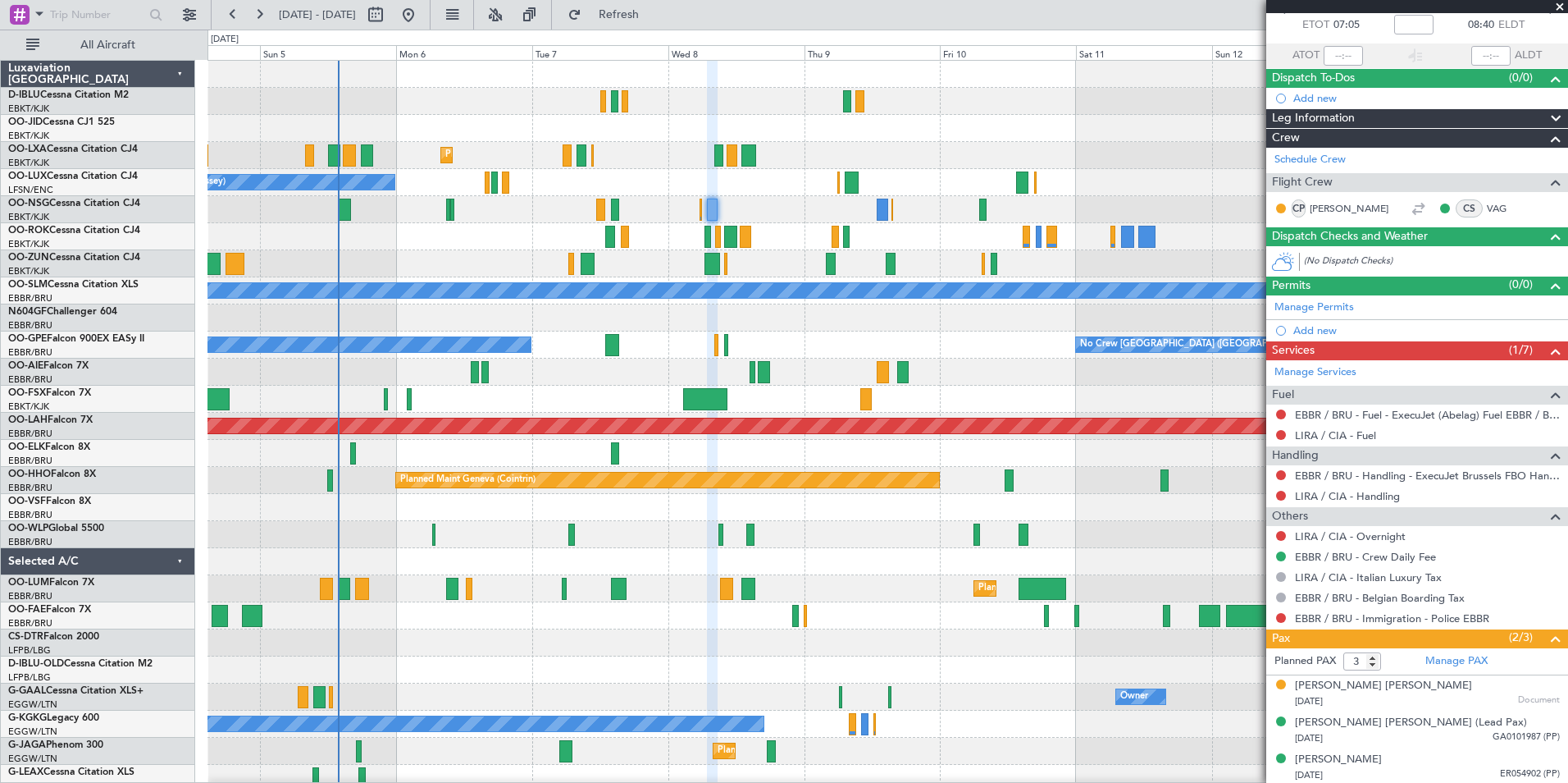
scroll to position [94, 0]
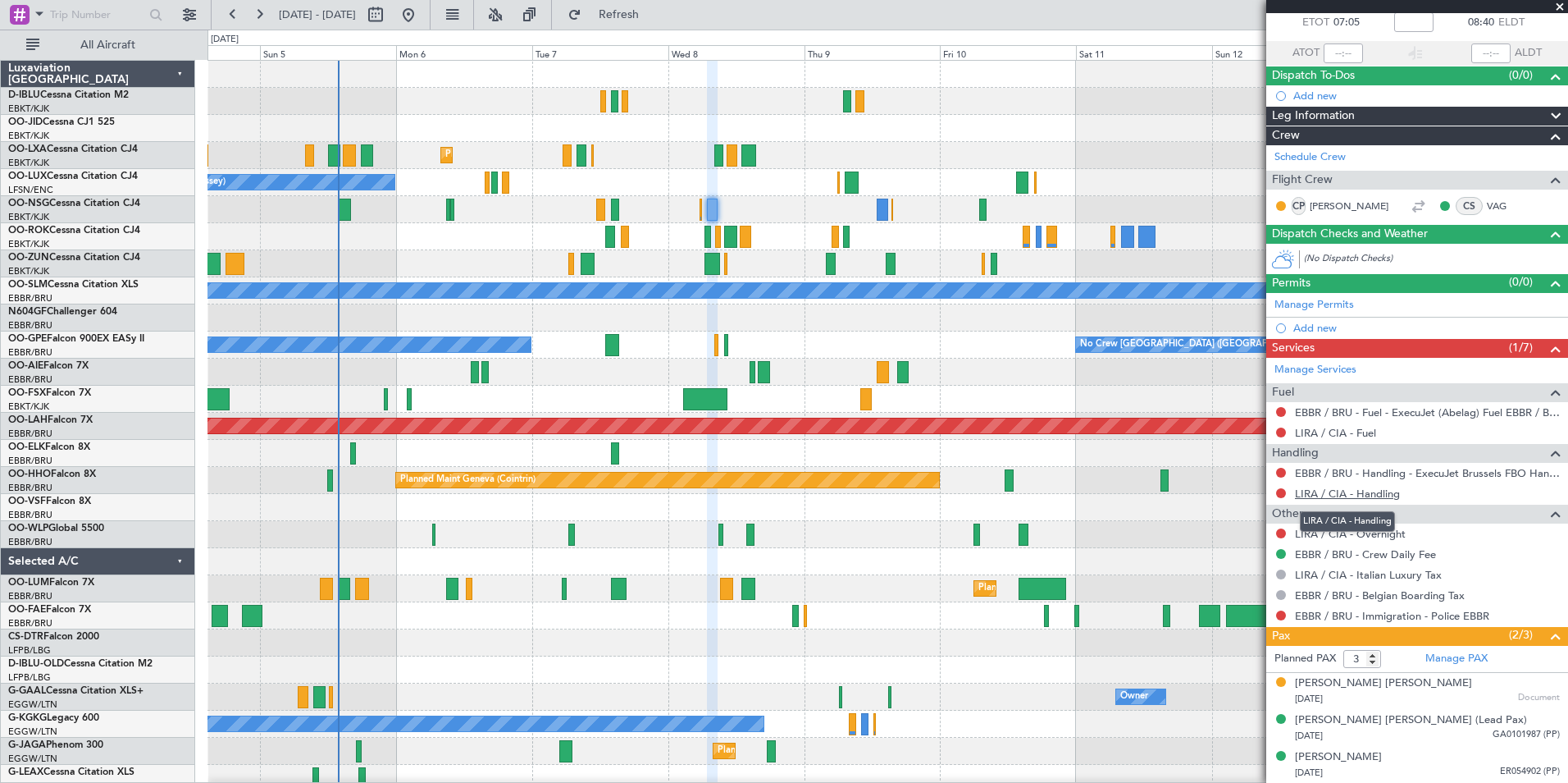
click at [1350, 496] on link "LIRA / CIA - Handling" at bounding box center [1347, 493] width 105 height 14
click at [876, 208] on div at bounding box center [887, 210] width 1360 height 27
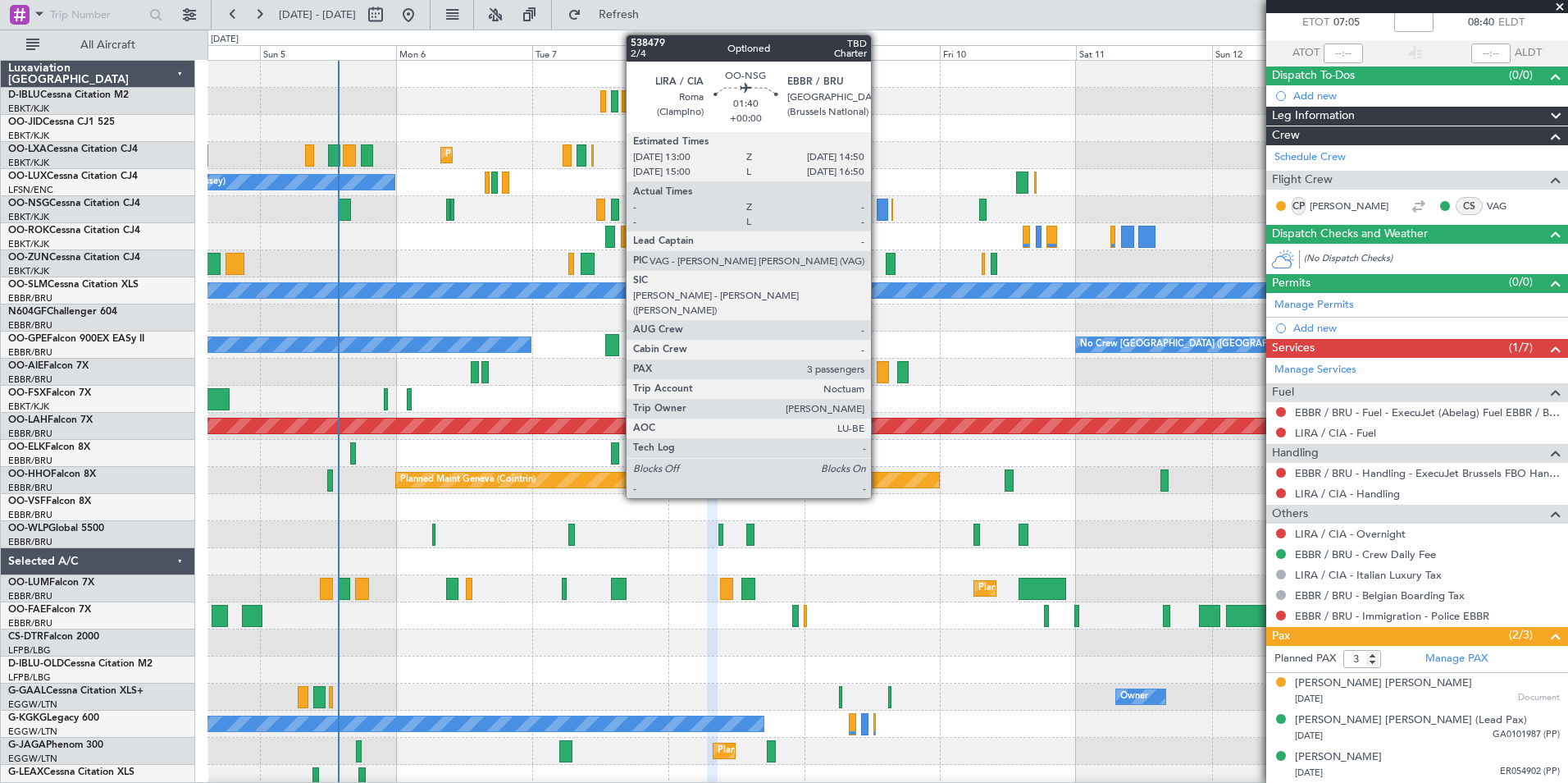
click at [879, 208] on div at bounding box center [882, 210] width 10 height 22
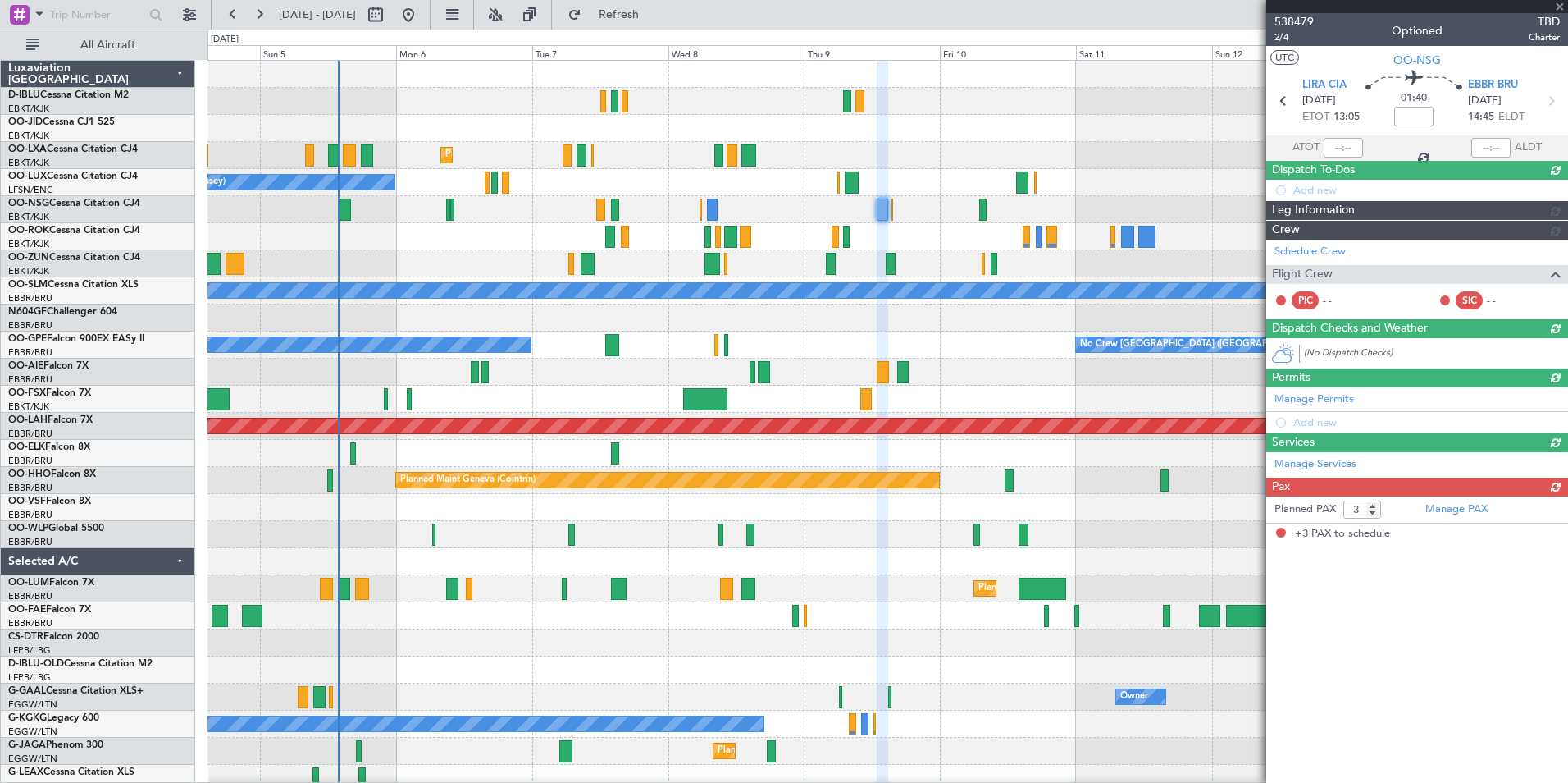
scroll to position [0, 0]
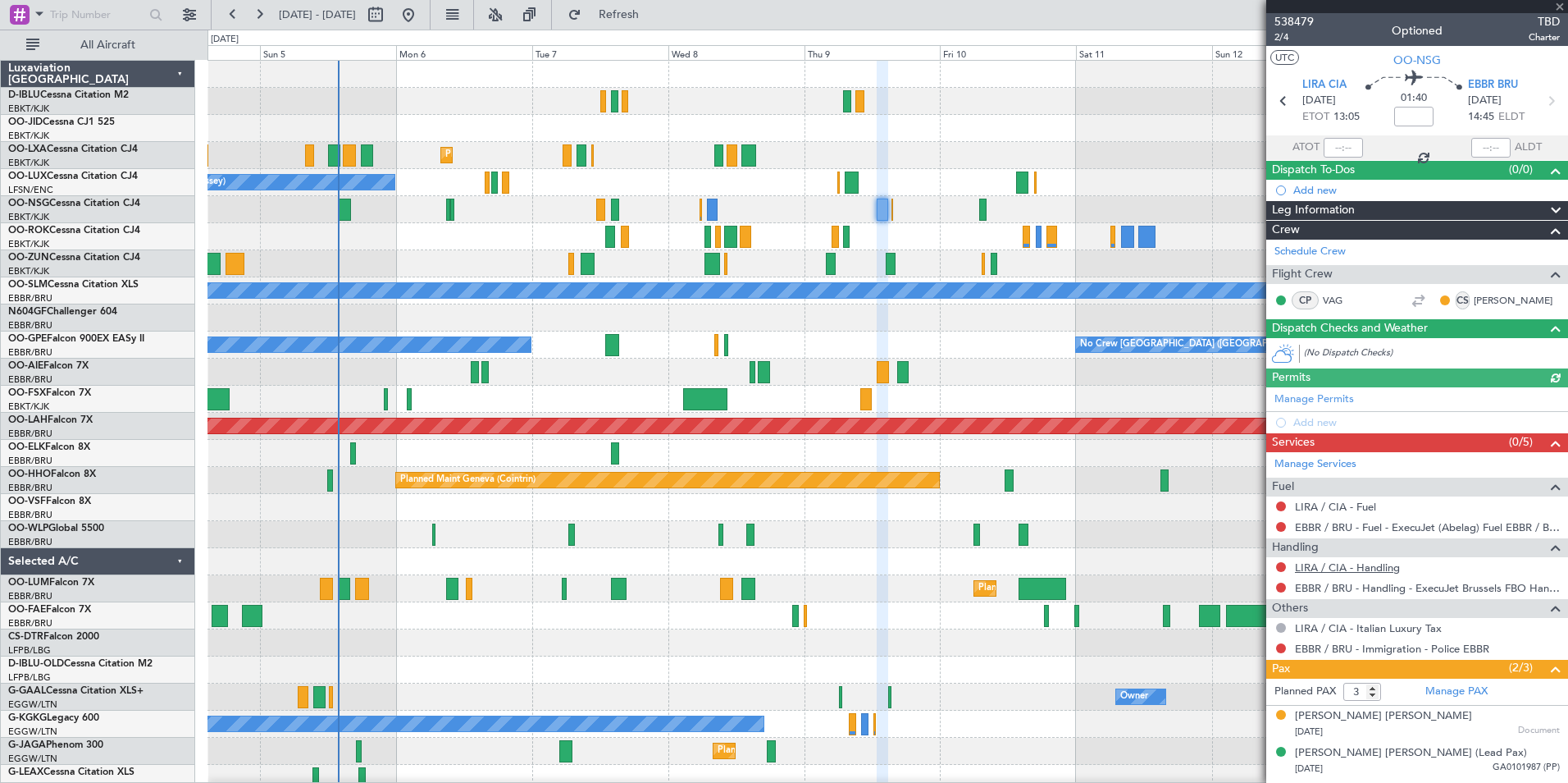
click at [1361, 571] on link "LIRA / CIA - Handling" at bounding box center [1347, 567] width 105 height 14
click at [1296, 22] on span "538479" at bounding box center [1294, 21] width 39 height 17
click at [1389, 755] on div "Bart Daniel M. Verhaeghe (Lead Pax)" at bounding box center [1410, 753] width 232 height 16
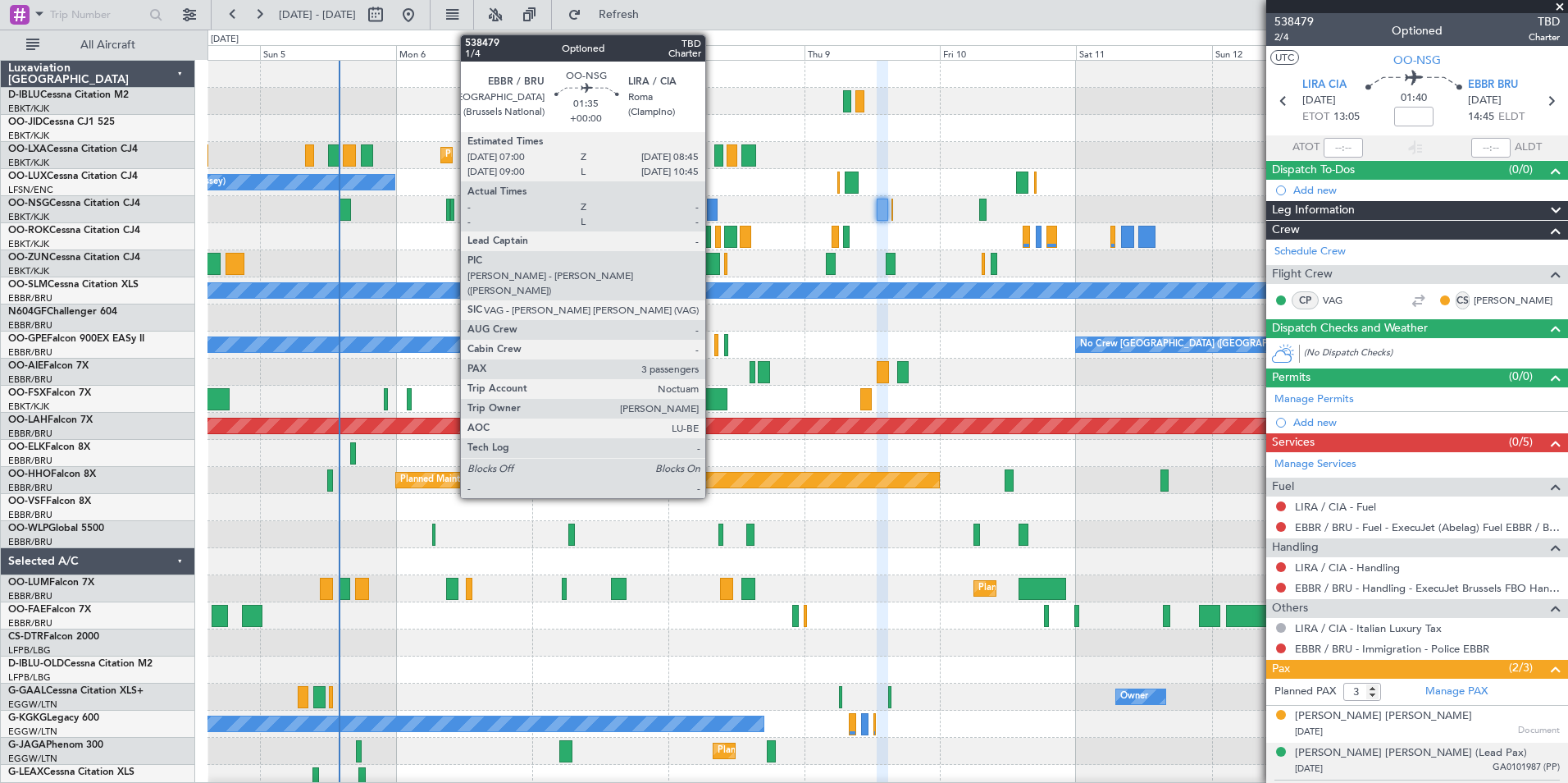
click at [712, 212] on div at bounding box center [712, 210] width 10 height 22
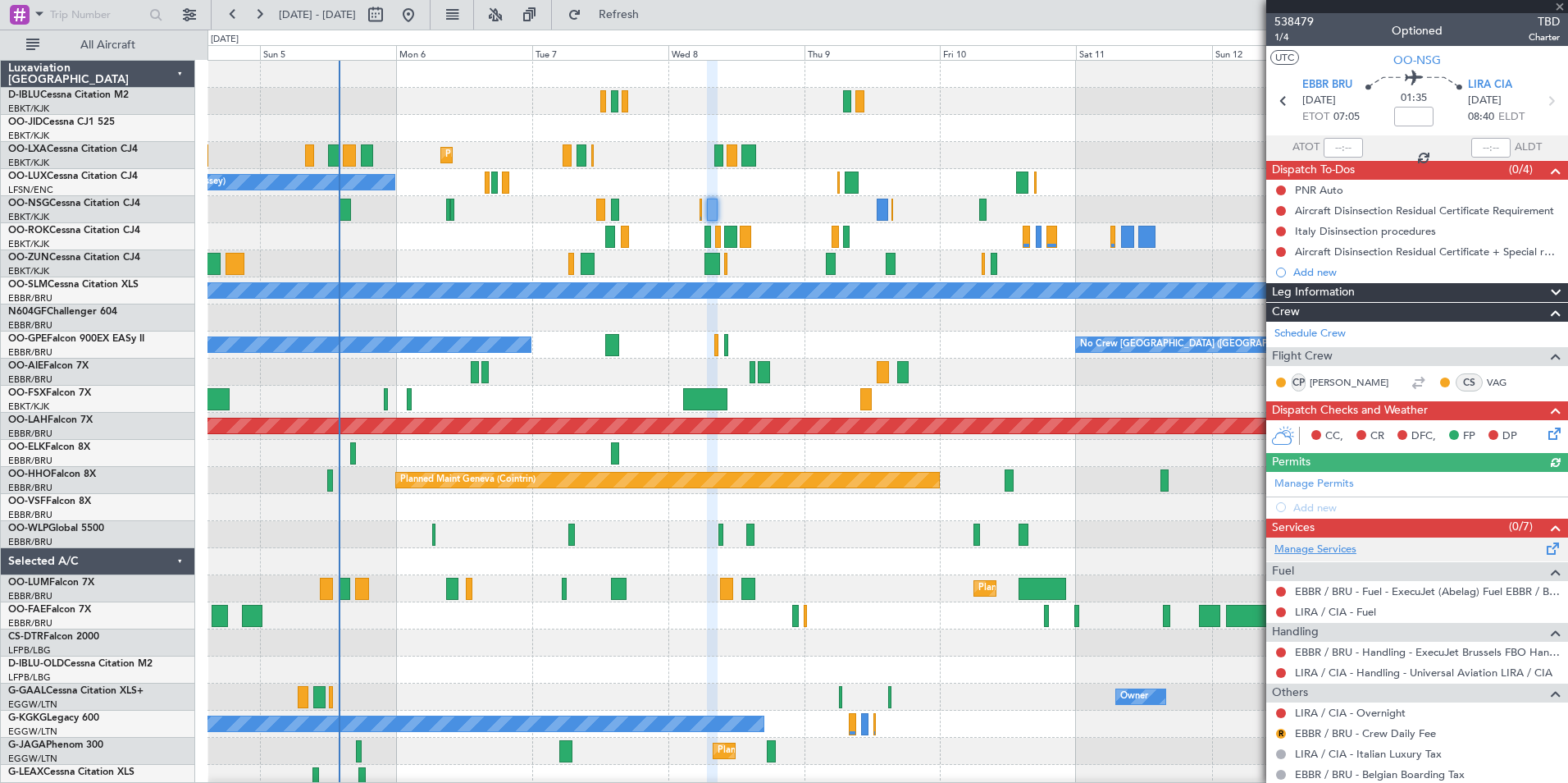
click at [1340, 543] on link "Manage Services" at bounding box center [1315, 549] width 82 height 16
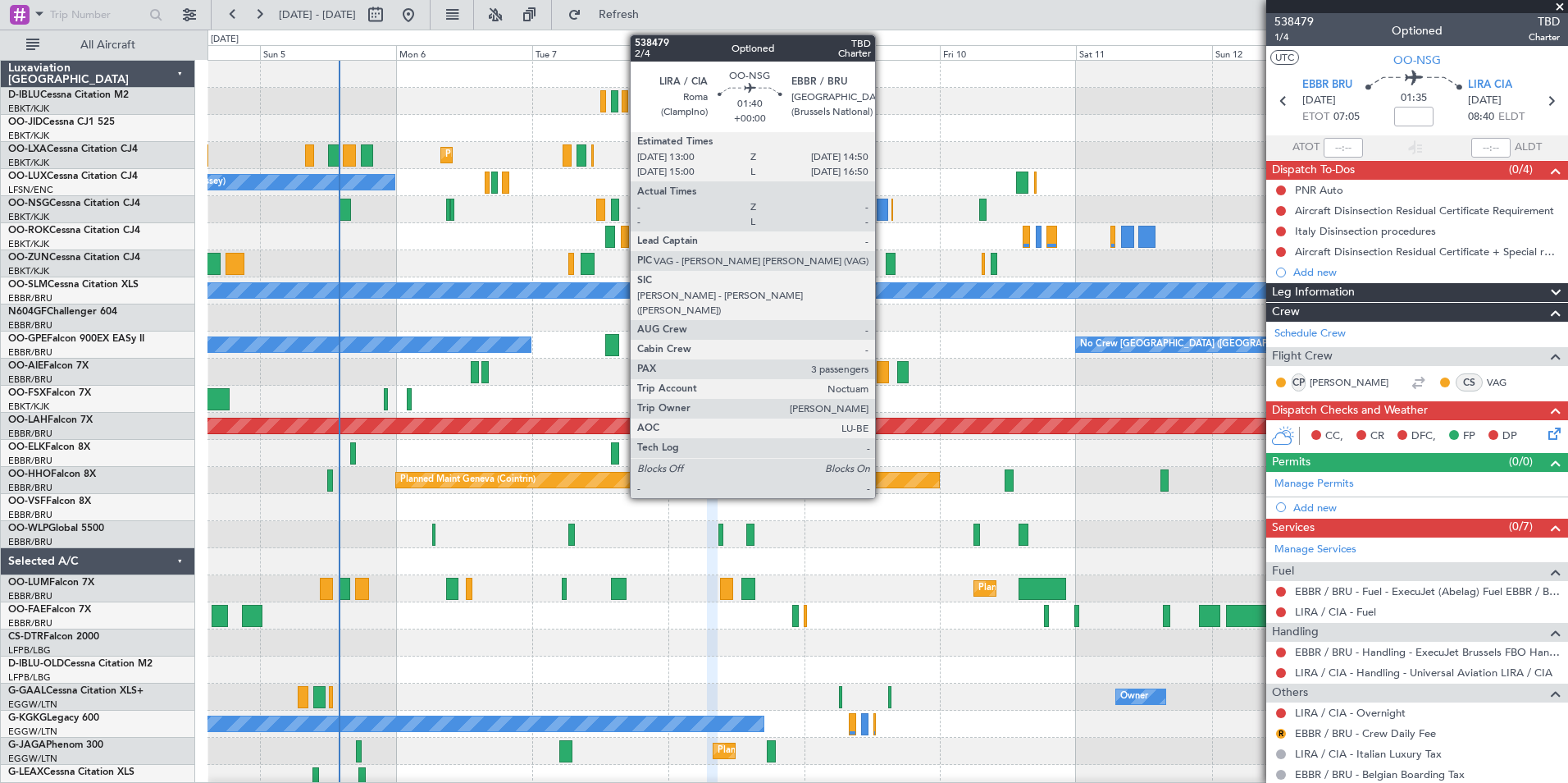
click at [884, 204] on div at bounding box center [882, 210] width 10 height 22
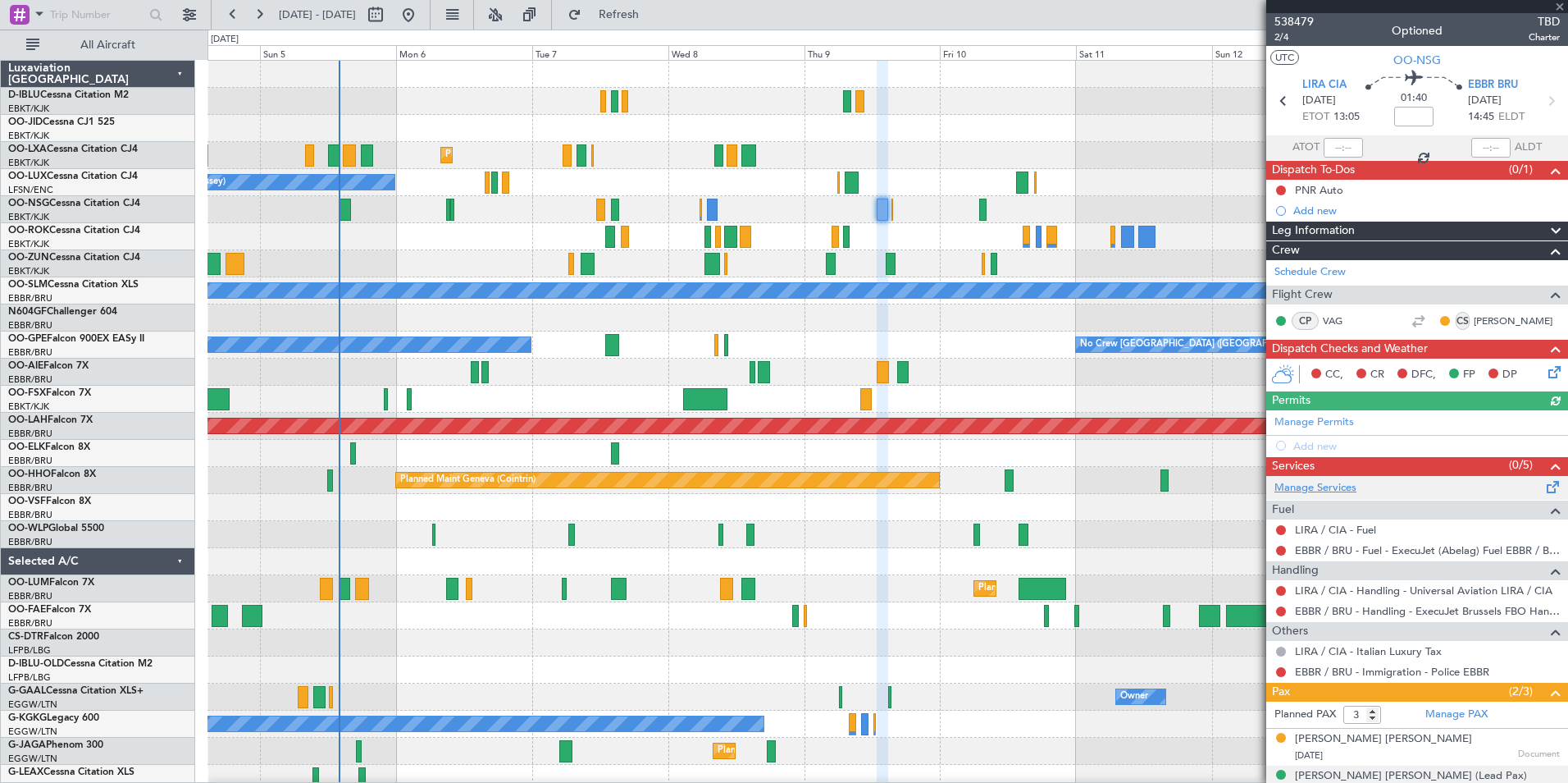
click at [1318, 483] on link "Manage Services" at bounding box center [1315, 487] width 82 height 16
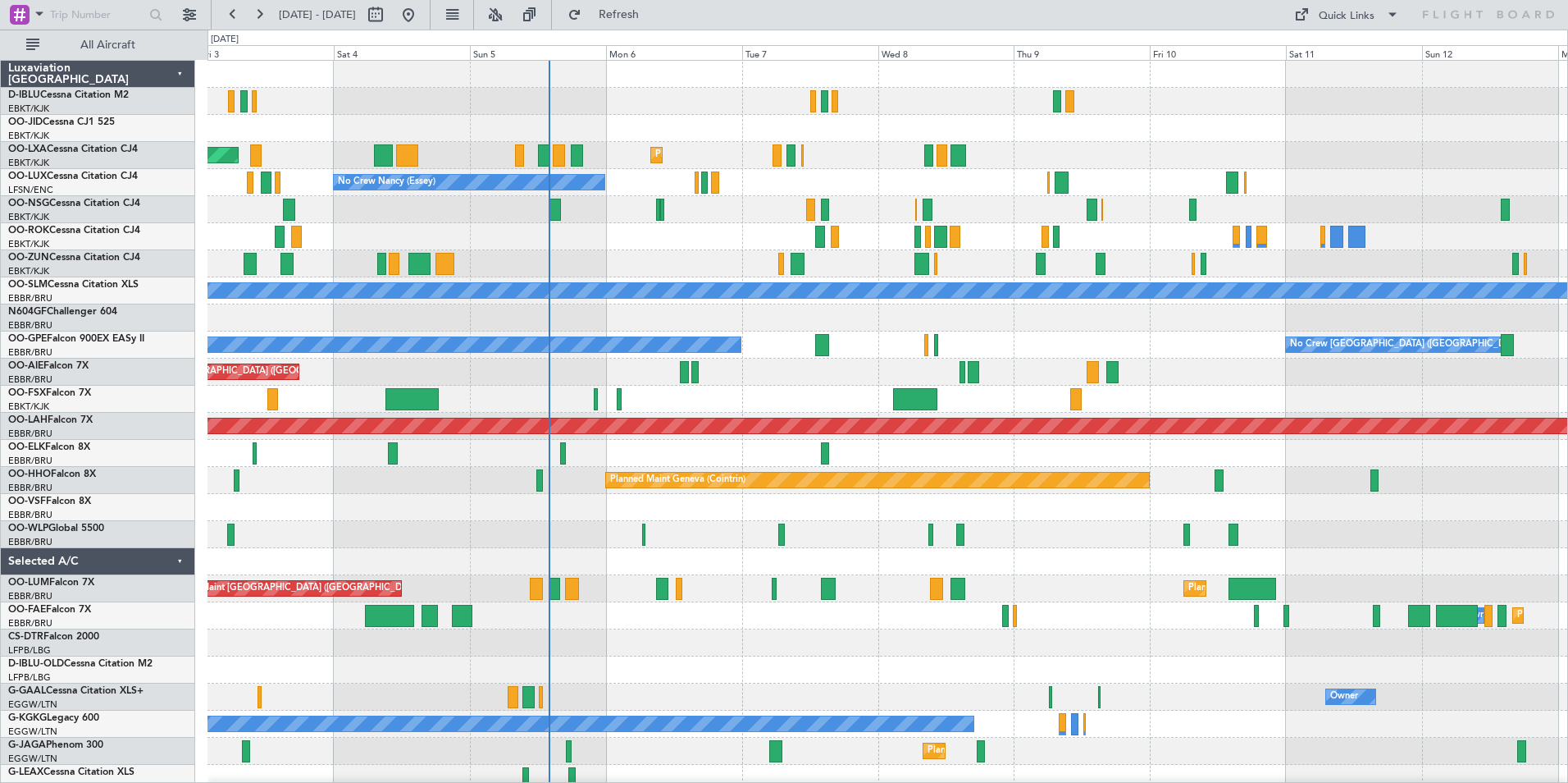
click at [955, 387] on div "Planned Maint Kortrijk-Wevelgem AOG Maint Rimini No Crew Nancy (Essey) AOG Main…" at bounding box center [887, 575] width 1360 height 1029
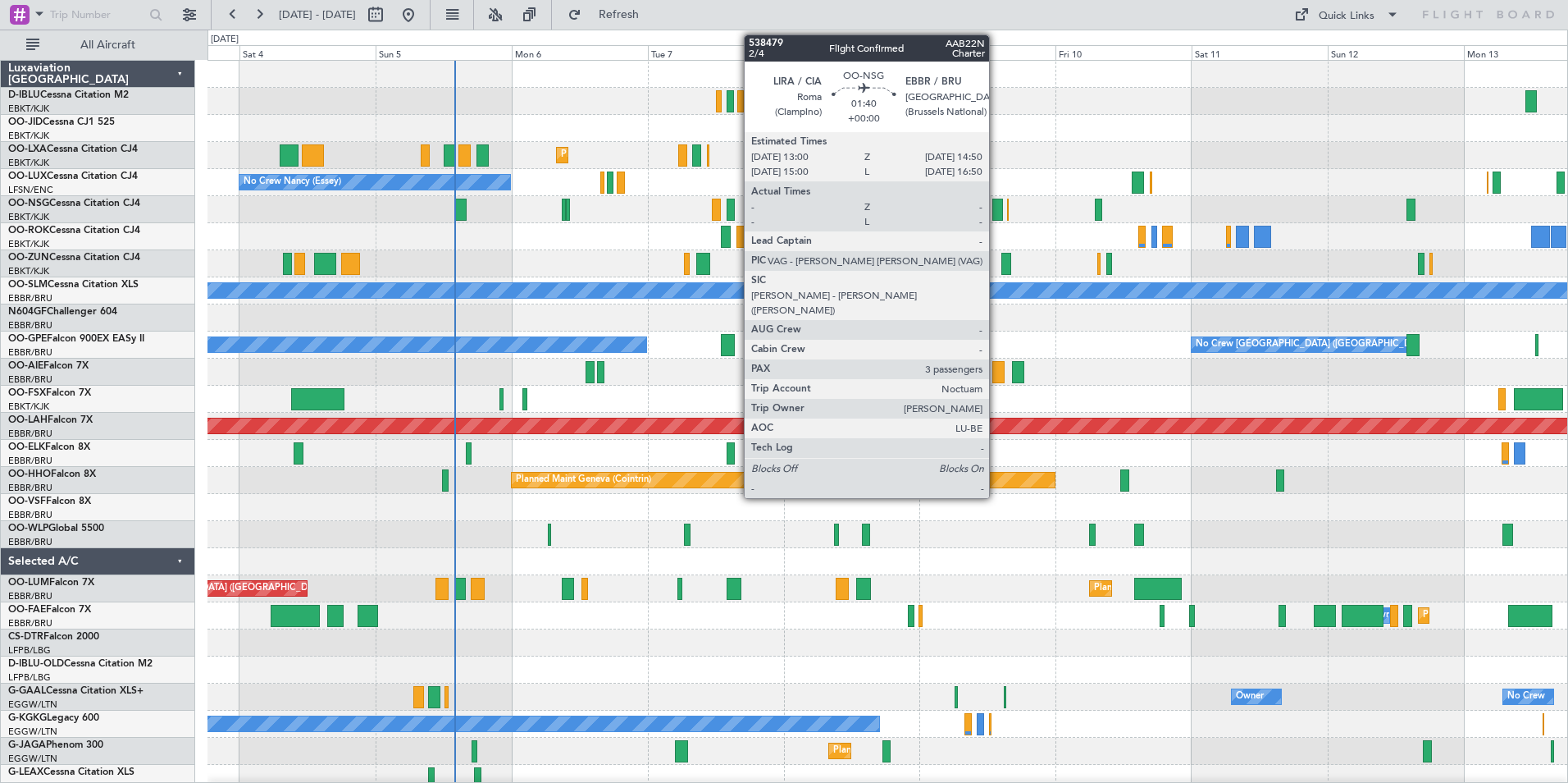
click at [997, 206] on div at bounding box center [998, 210] width 10 height 22
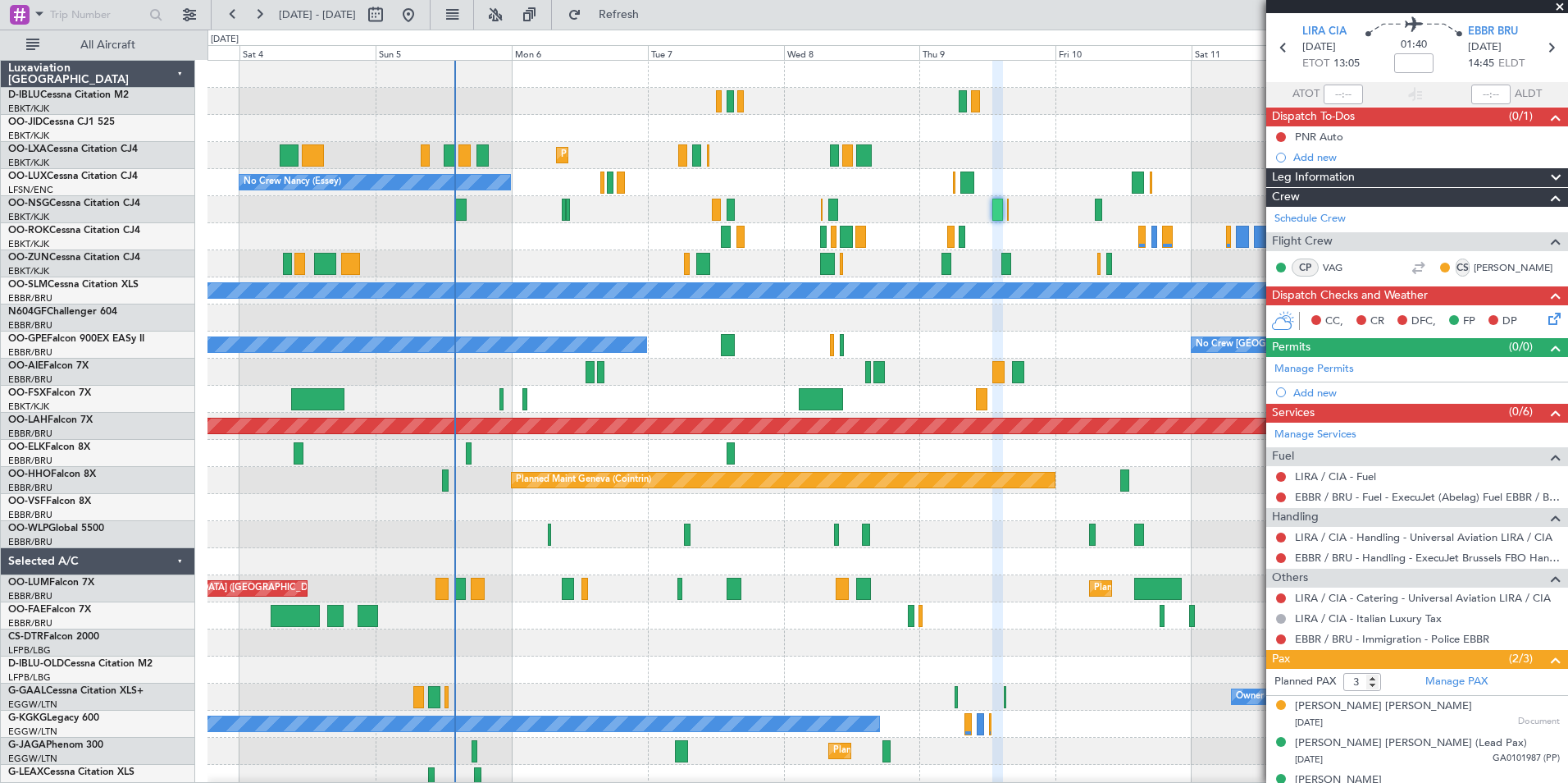
scroll to position [76, 0]
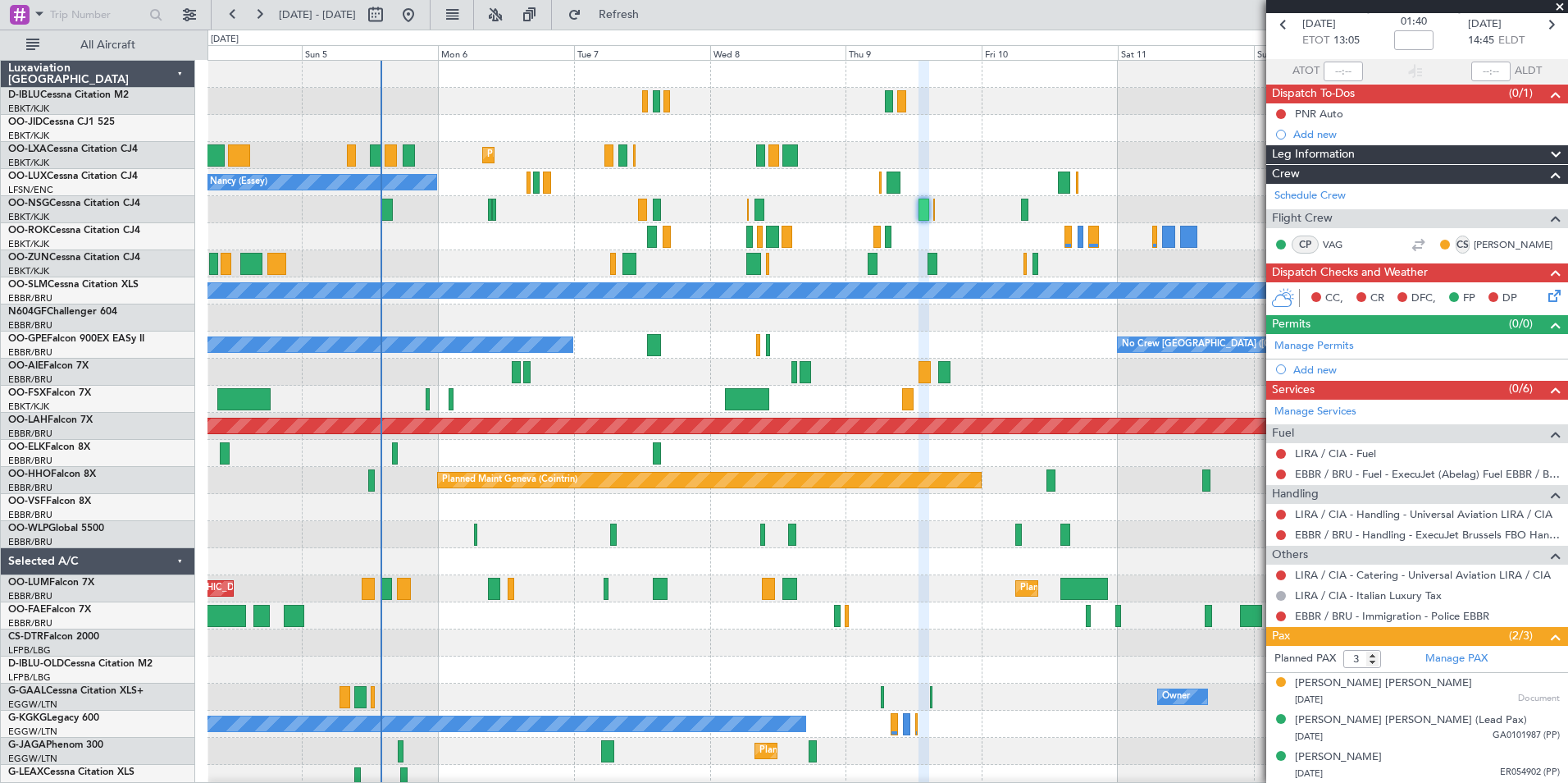
click at [481, 265] on div at bounding box center [887, 264] width 1360 height 27
